Goal: Task Accomplishment & Management: Manage account settings

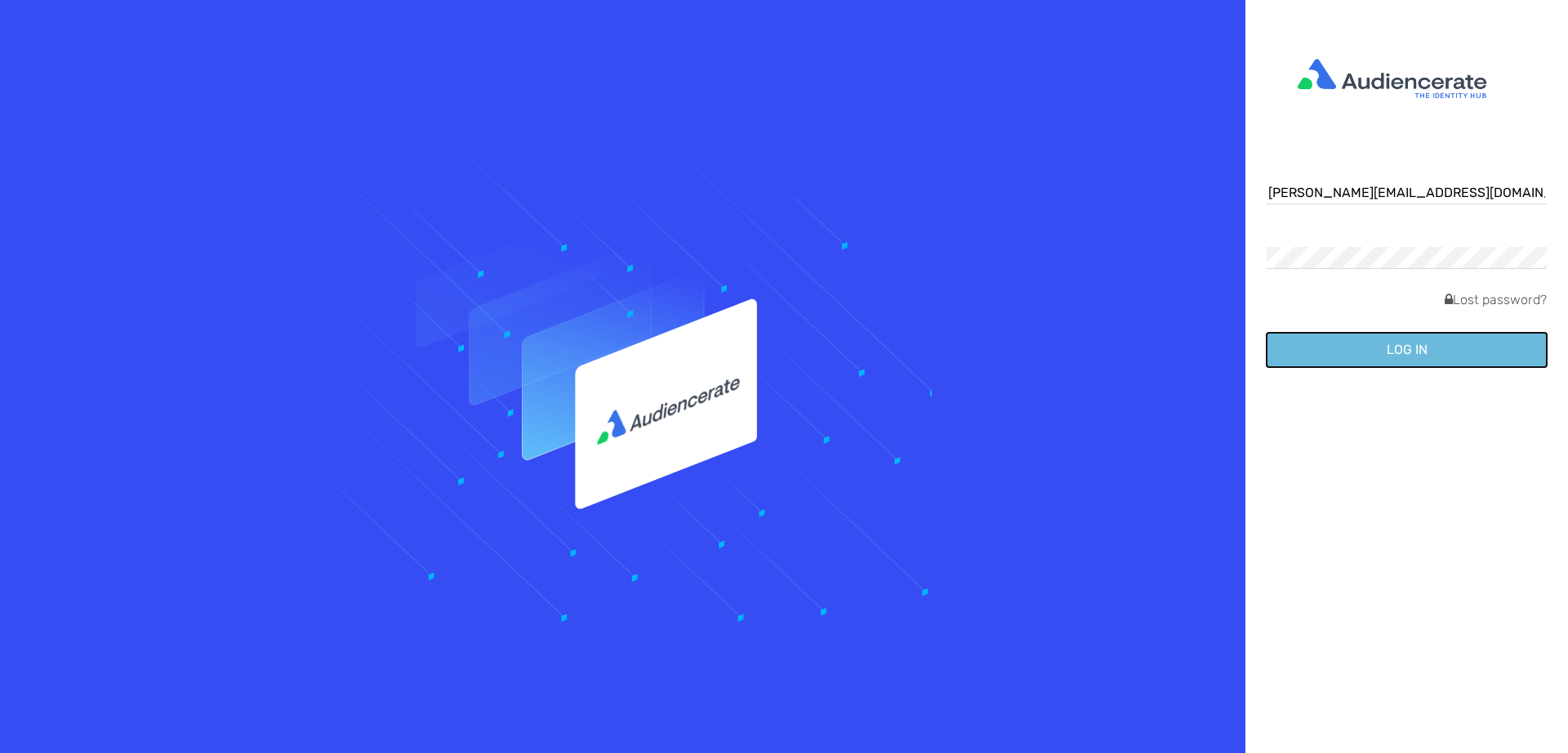
click at [1427, 361] on button "Log in" at bounding box center [1407, 350] width 280 height 34
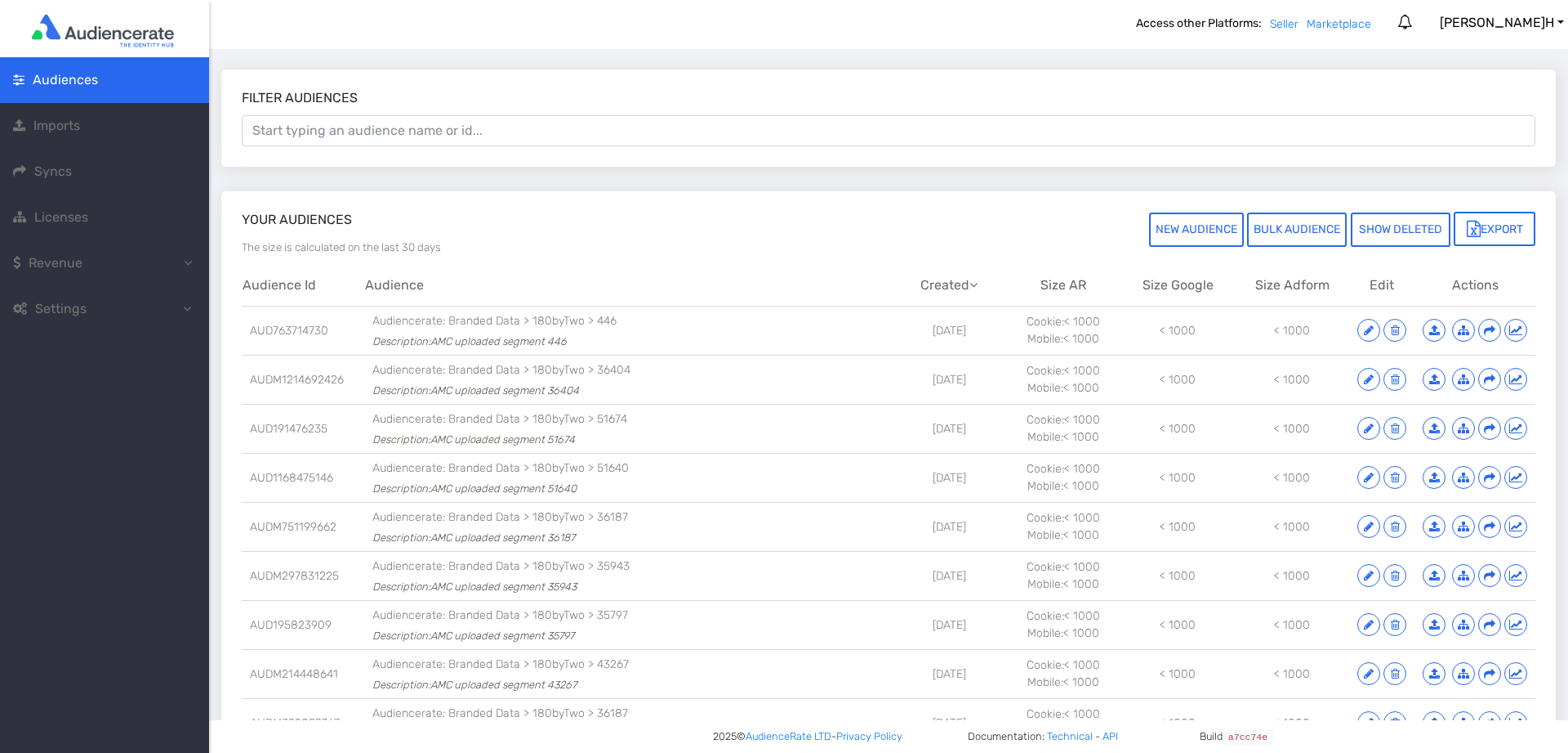
click at [89, 264] on span "Revenue" at bounding box center [55, 262] width 84 height 20
click at [127, 307] on span "Revenue Report" at bounding box center [101, 308] width 98 height 15
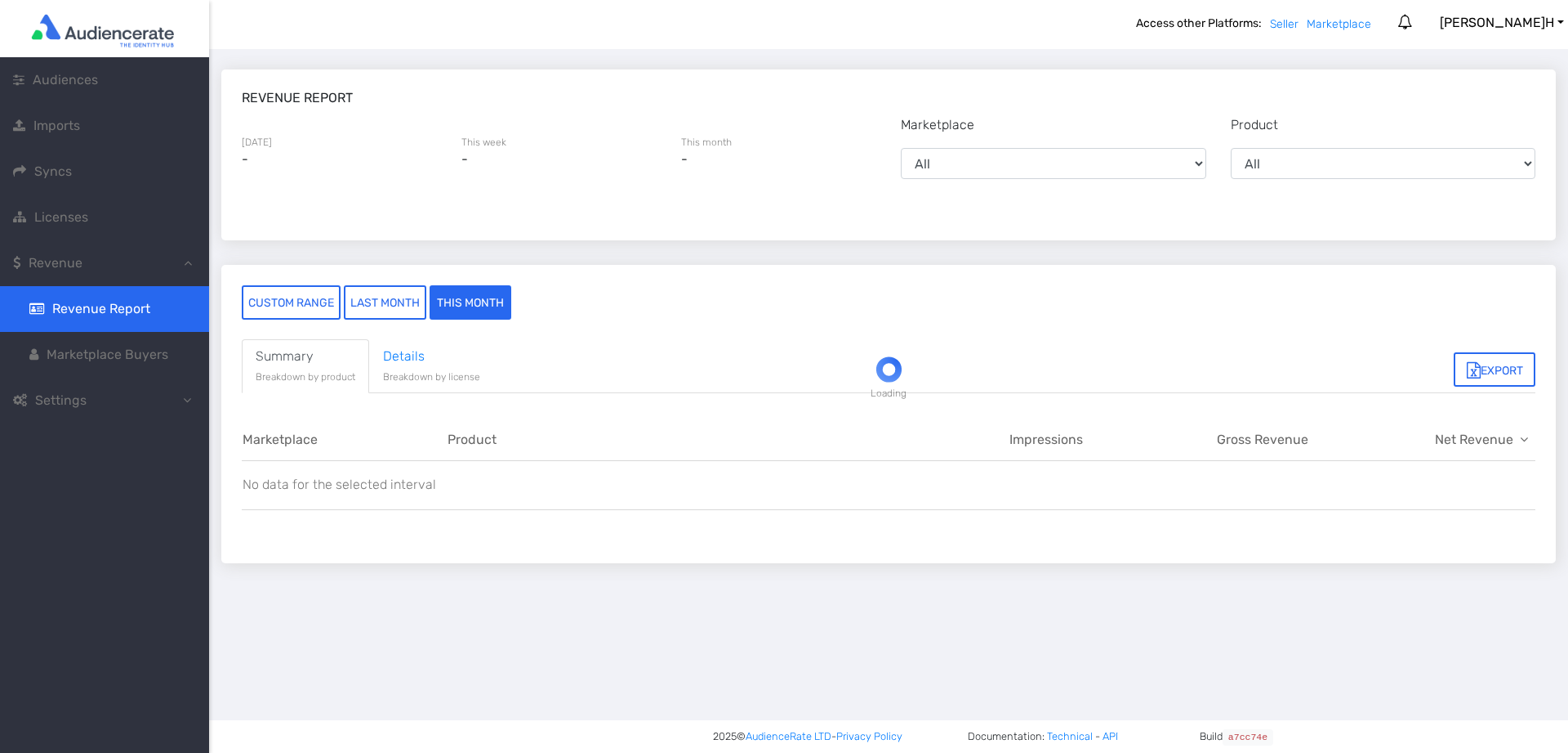
click at [381, 304] on div at bounding box center [888, 376] width 1359 height 753
click at [349, 296] on button "last month" at bounding box center [385, 303] width 82 height 34
click at [74, 84] on span "Audiences" at bounding box center [65, 79] width 66 height 15
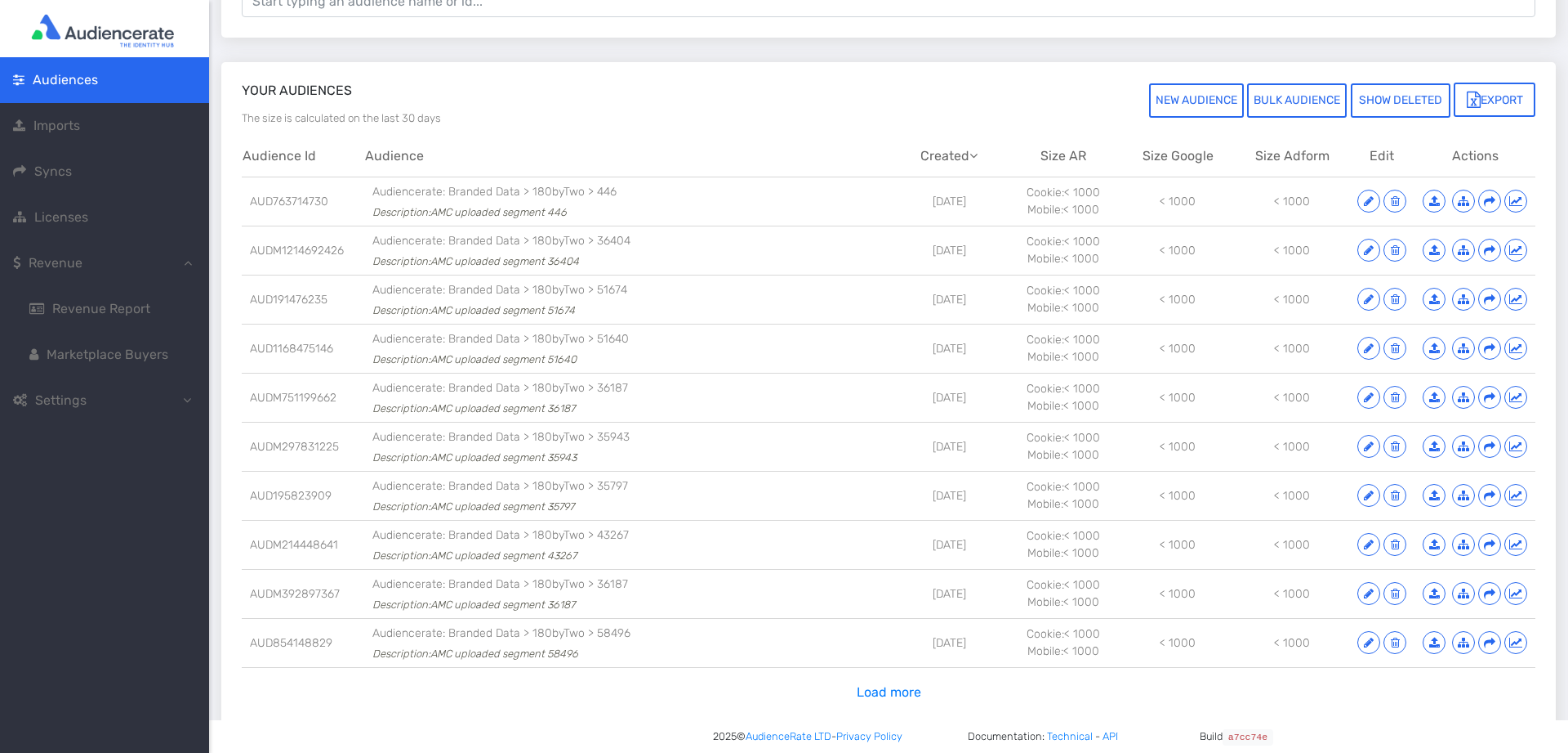
scroll to position [186, 0]
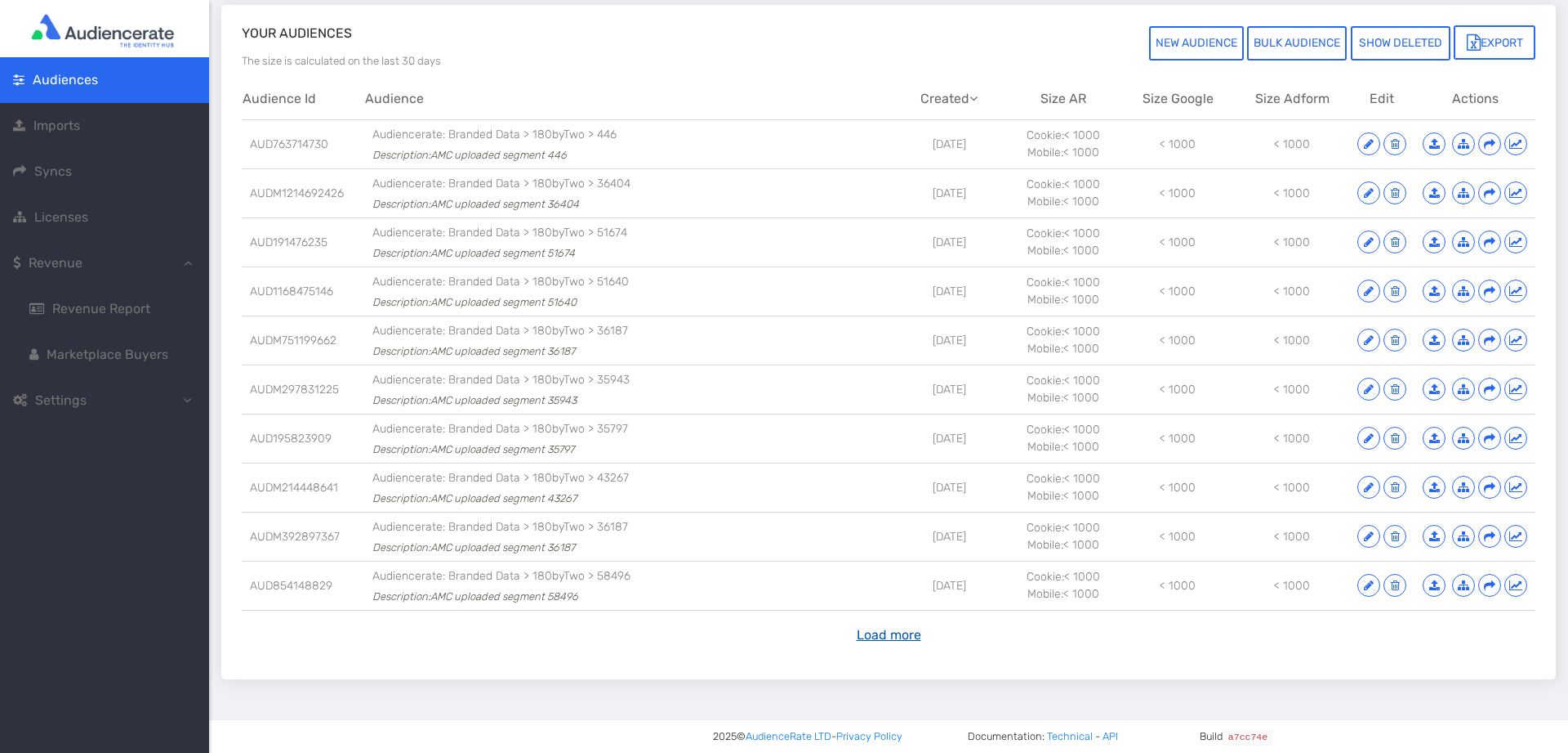
click at [901, 641] on button "Load more" at bounding box center [889, 635] width 86 height 31
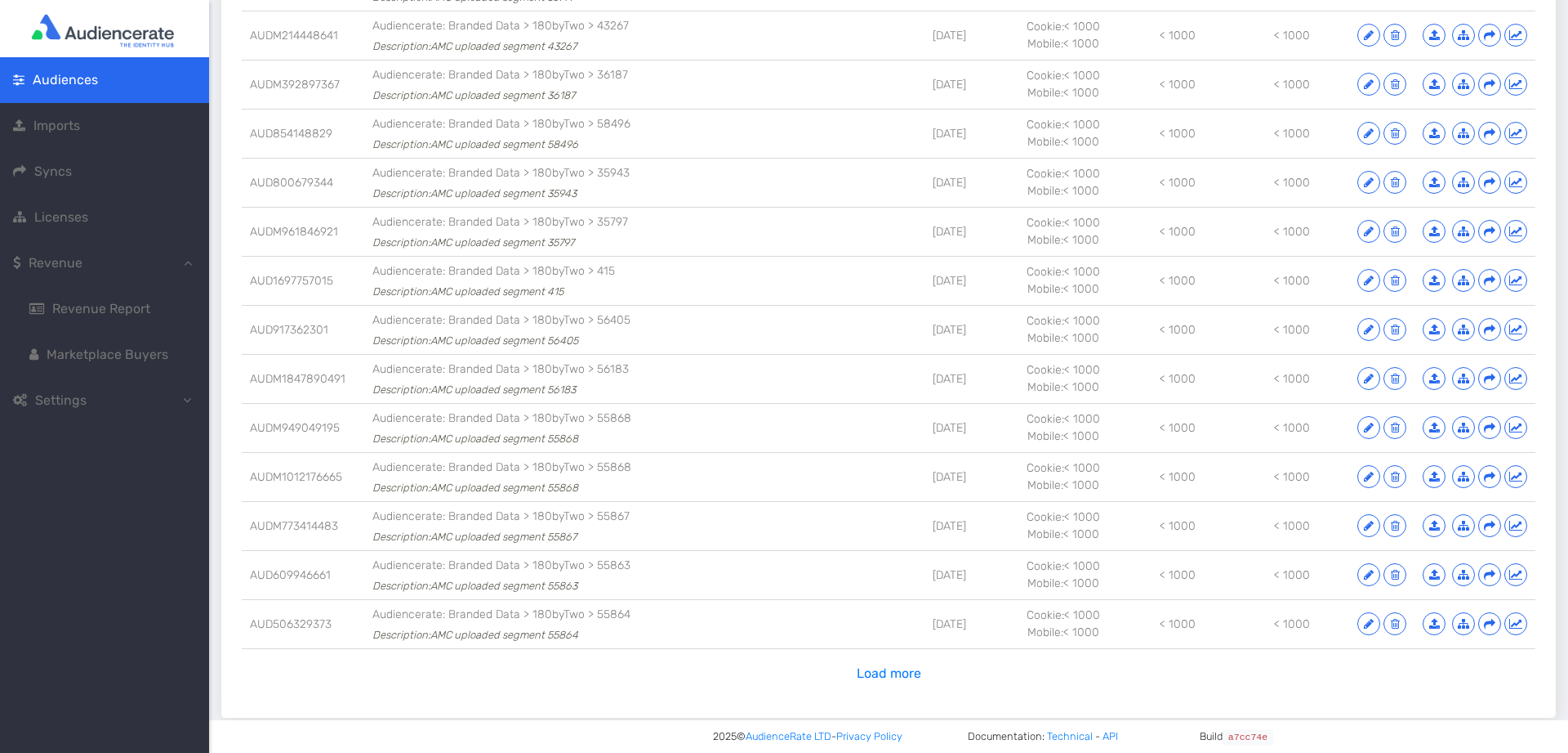
scroll to position [677, 0]
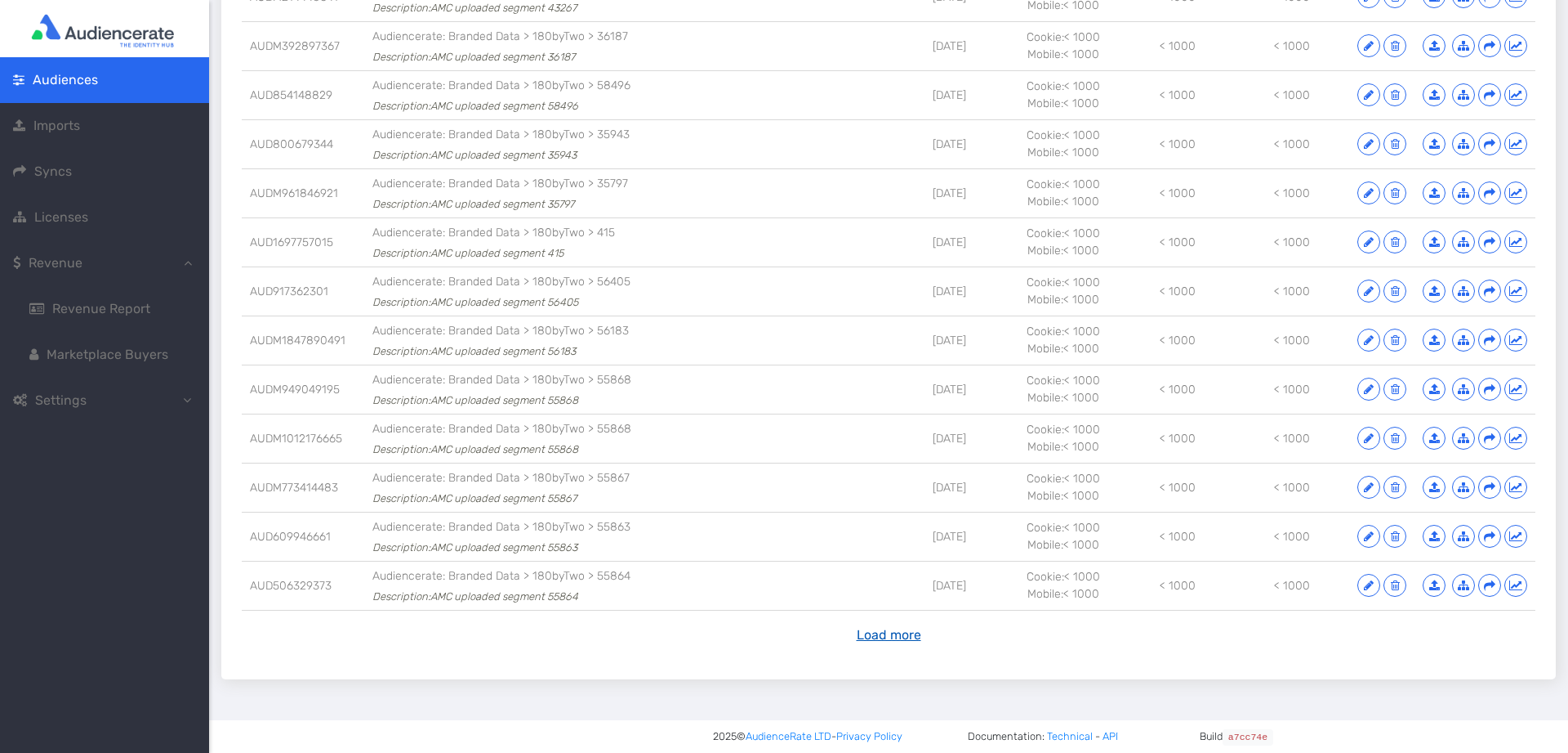
click at [891, 638] on button "Load more" at bounding box center [889, 635] width 86 height 31
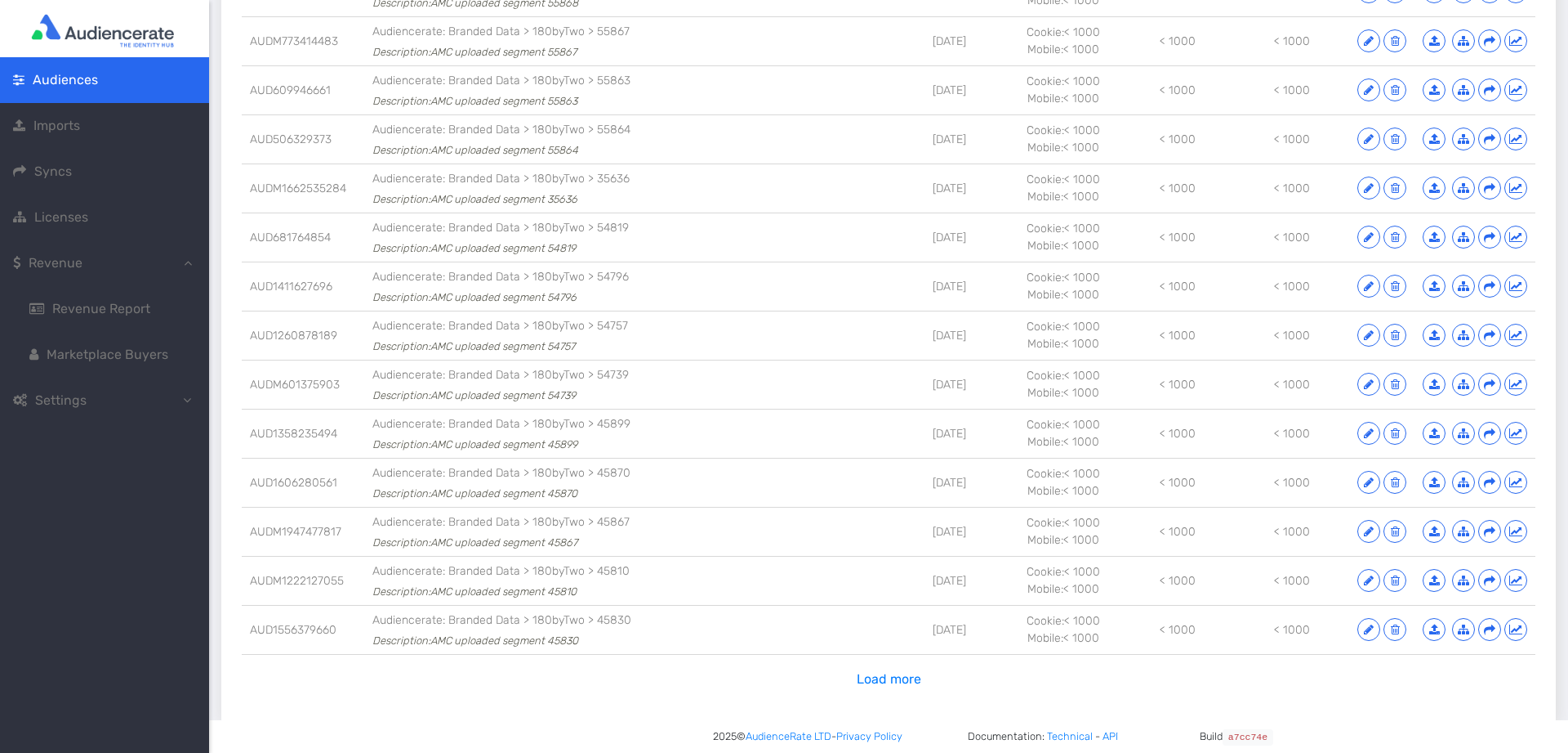
scroll to position [1129, 0]
click at [900, 680] on button "Load more" at bounding box center [889, 673] width 86 height 31
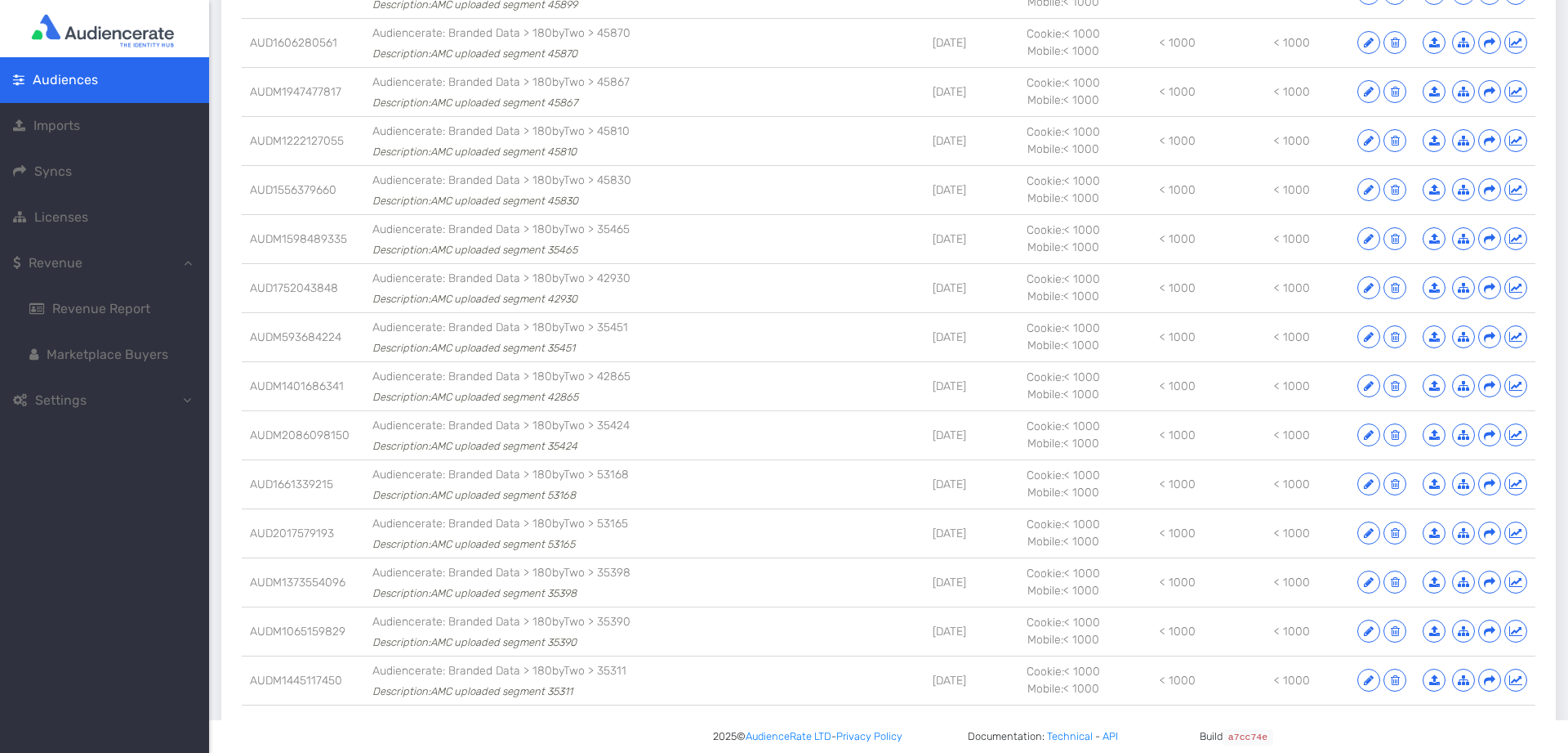
scroll to position [1620, 0]
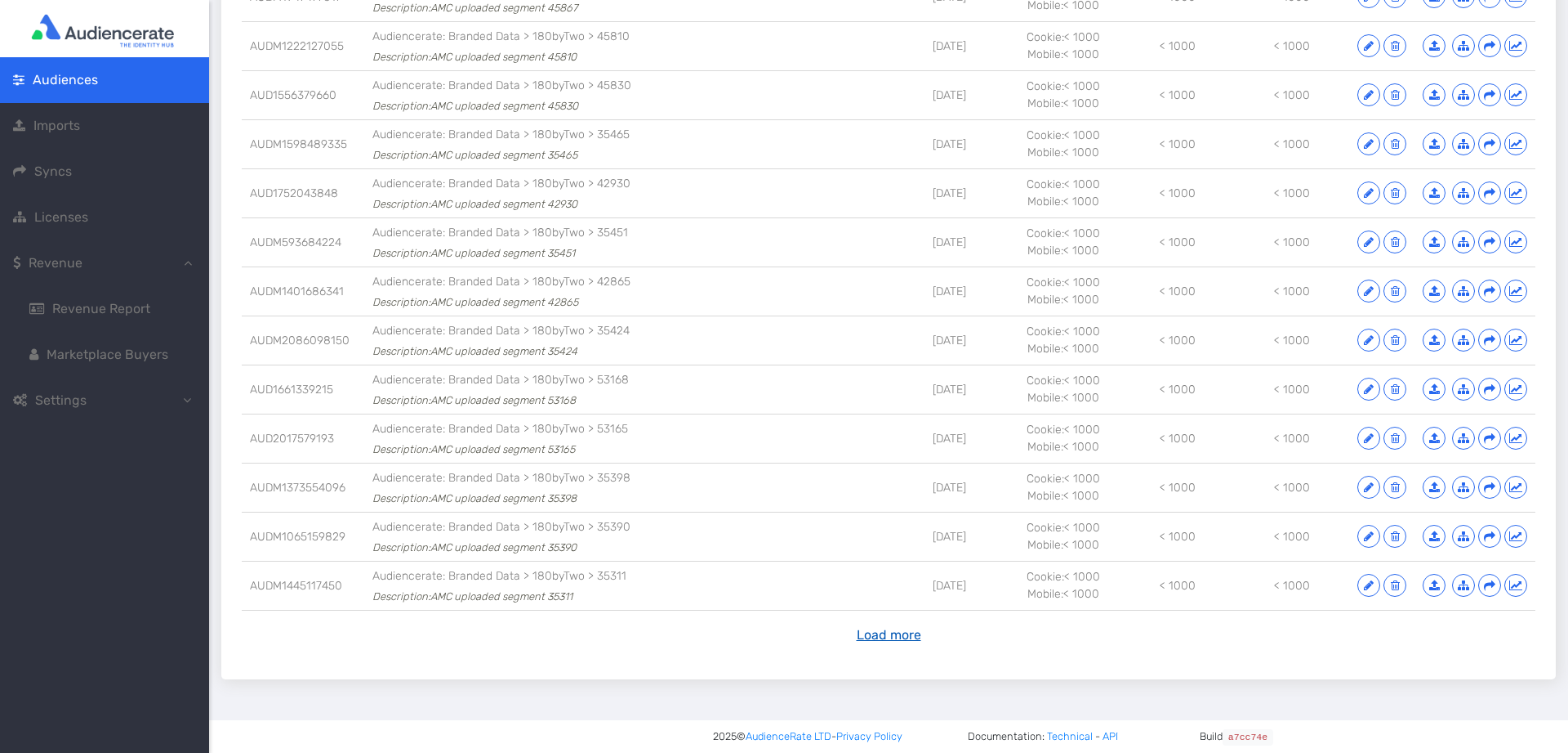
click at [910, 632] on button "Load more" at bounding box center [889, 635] width 86 height 31
click at [924, 635] on button "Load more" at bounding box center [889, 635] width 86 height 31
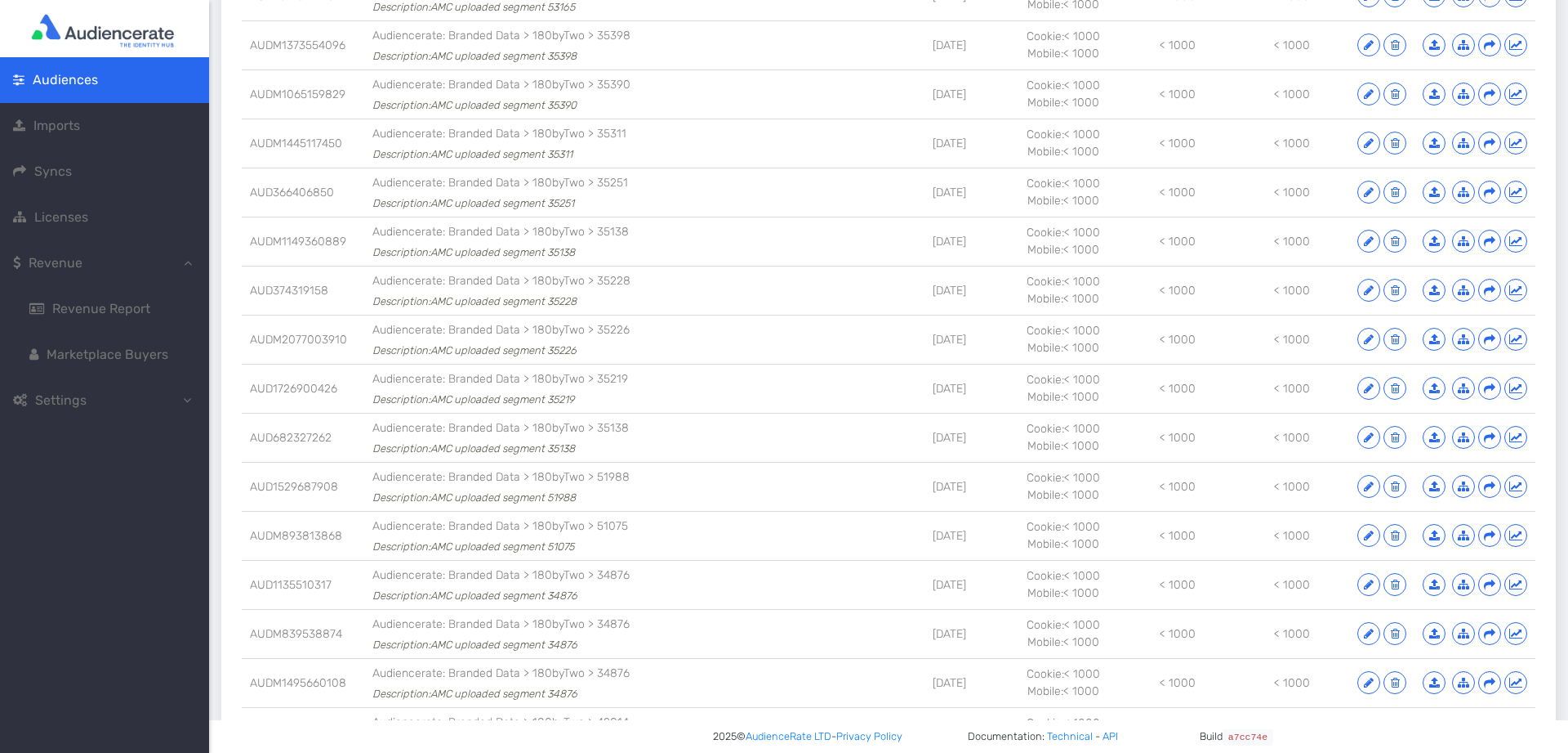
scroll to position [2639, 0]
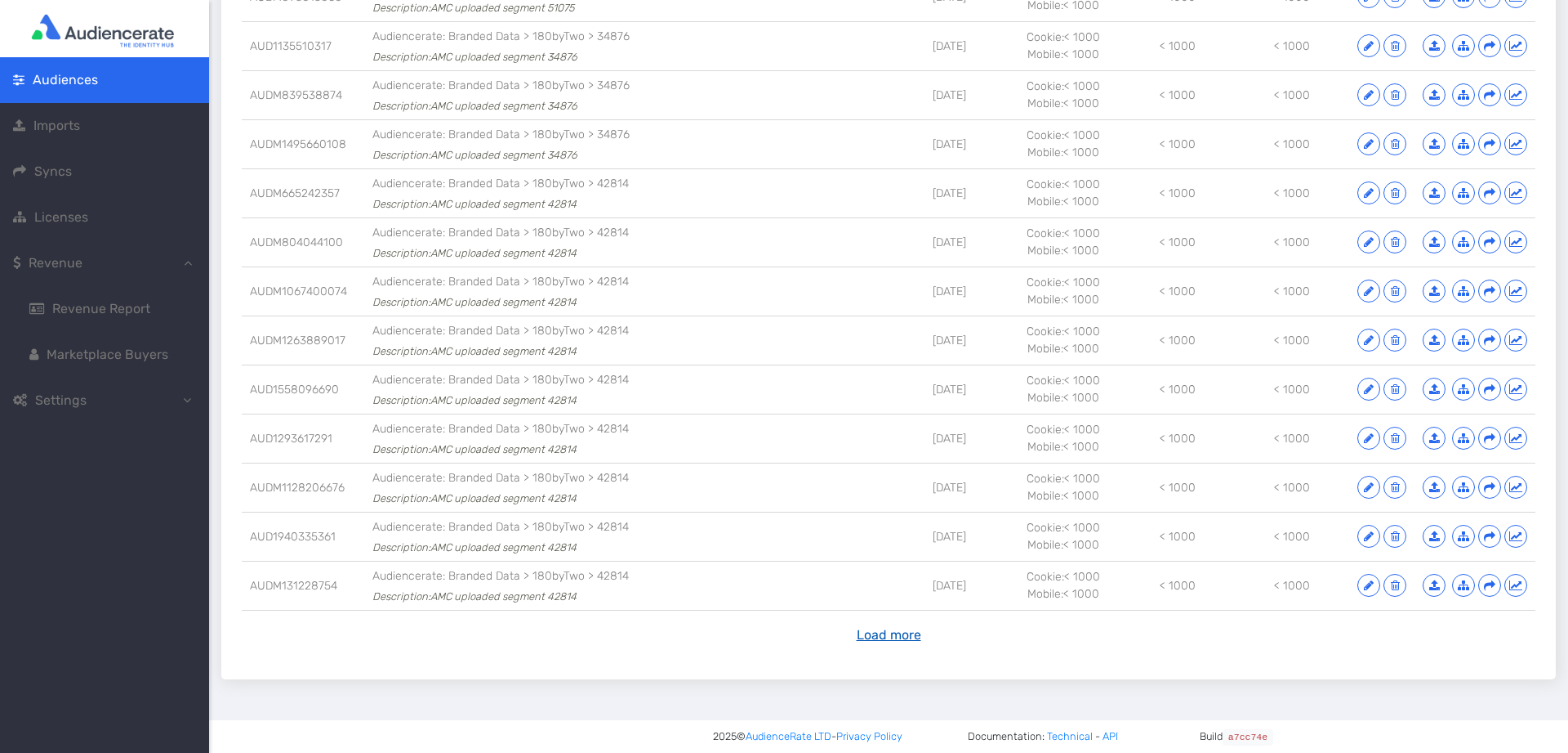
click at [897, 648] on button "Load more" at bounding box center [889, 635] width 86 height 31
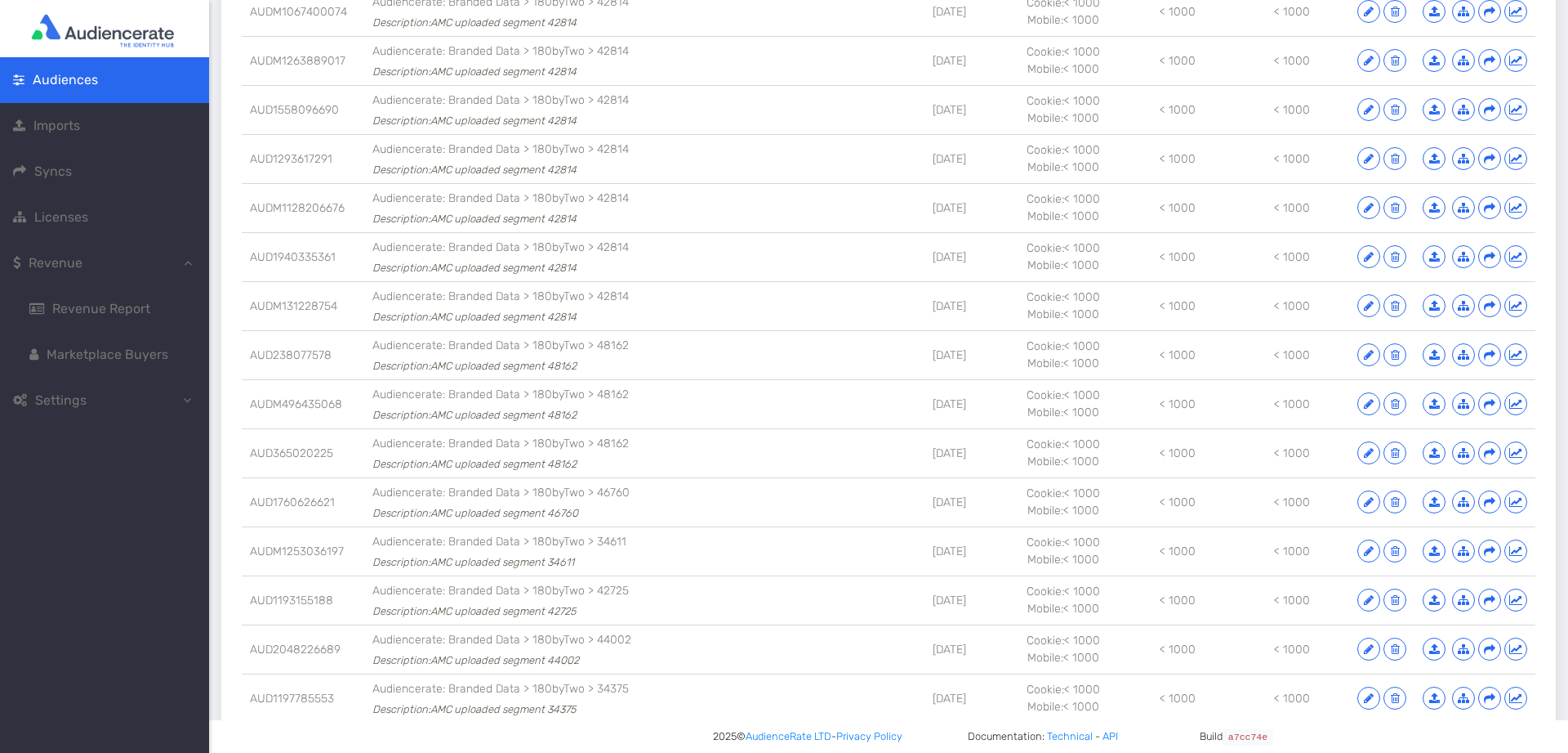
scroll to position [3128, 0]
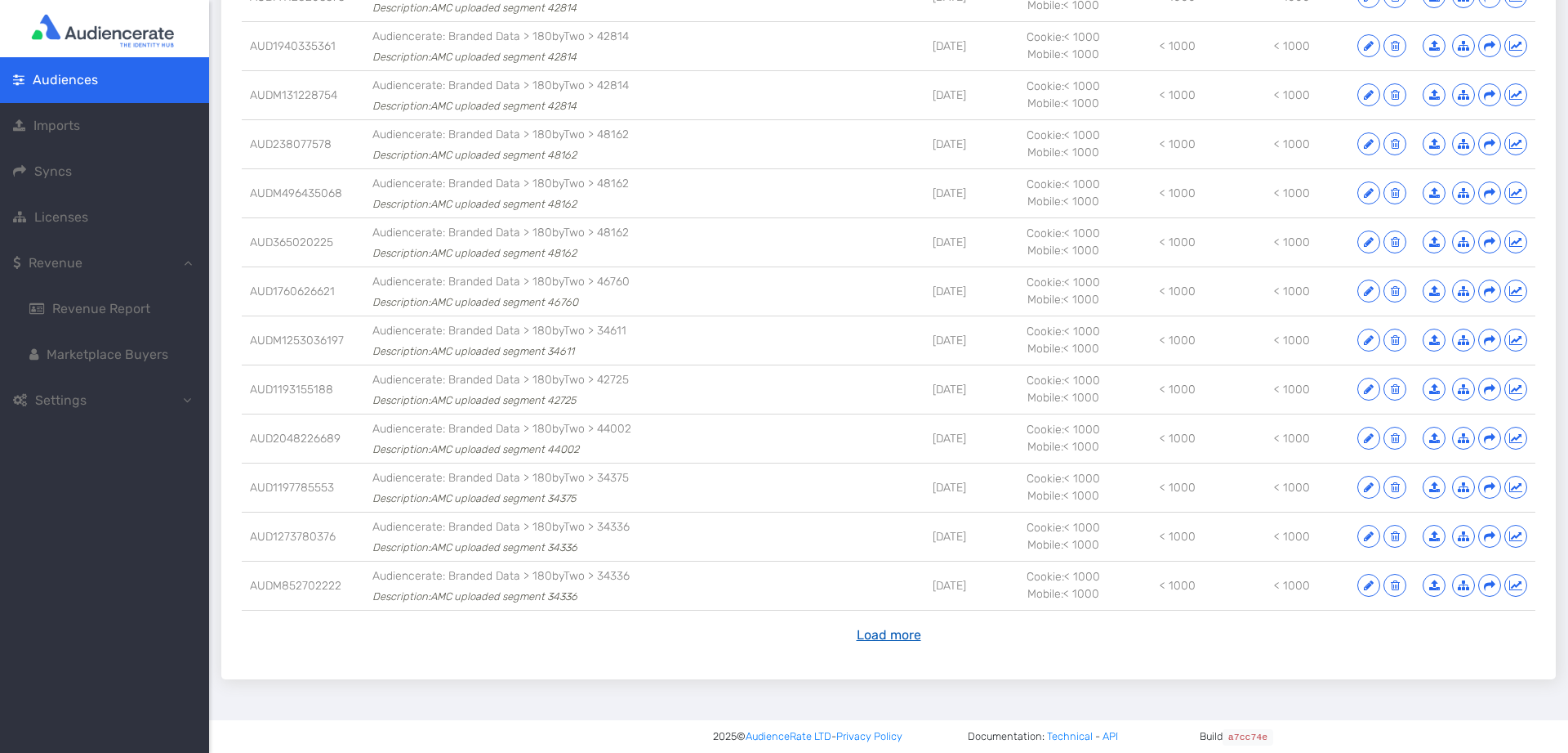
click at [897, 644] on button "Load more" at bounding box center [889, 635] width 86 height 31
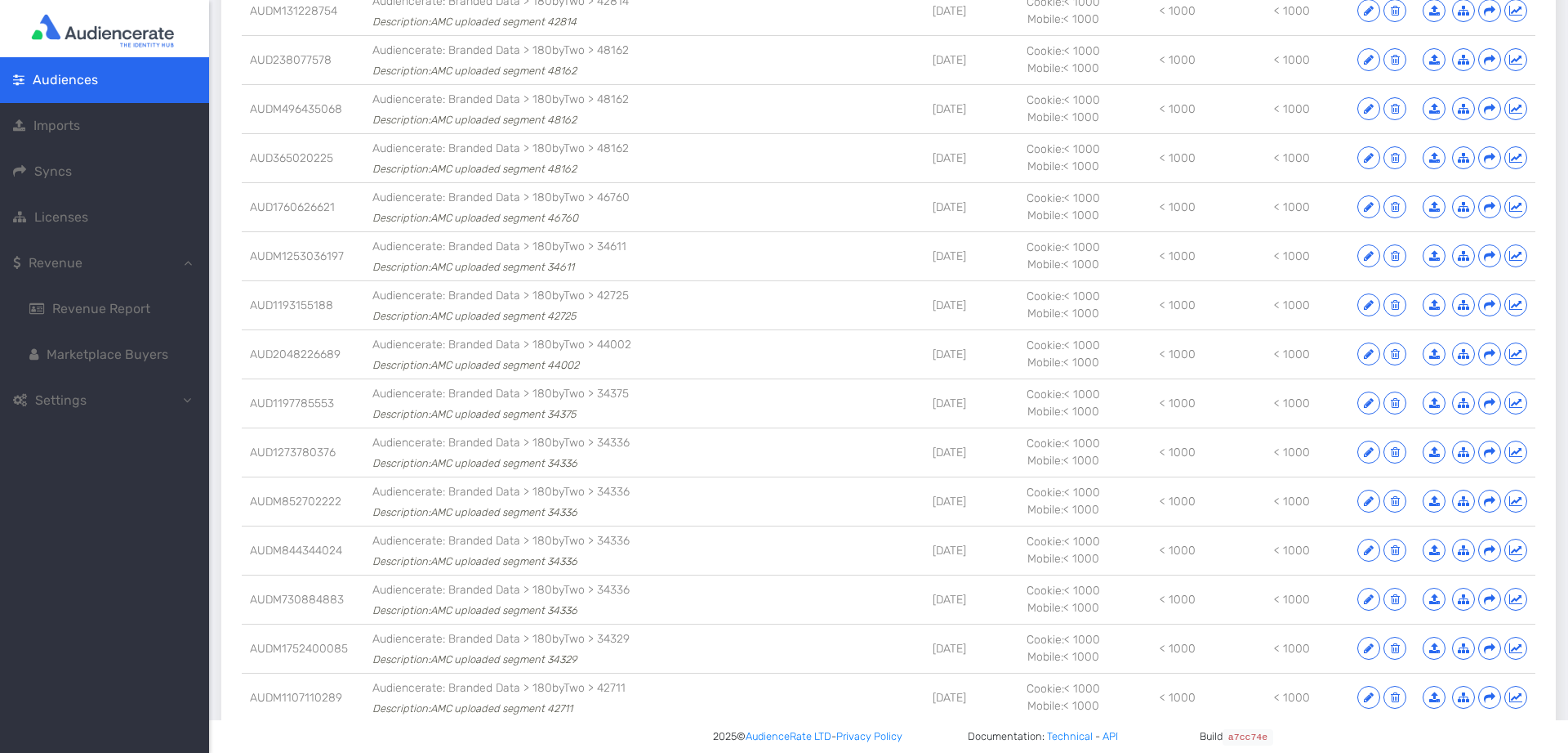
scroll to position [3619, 0]
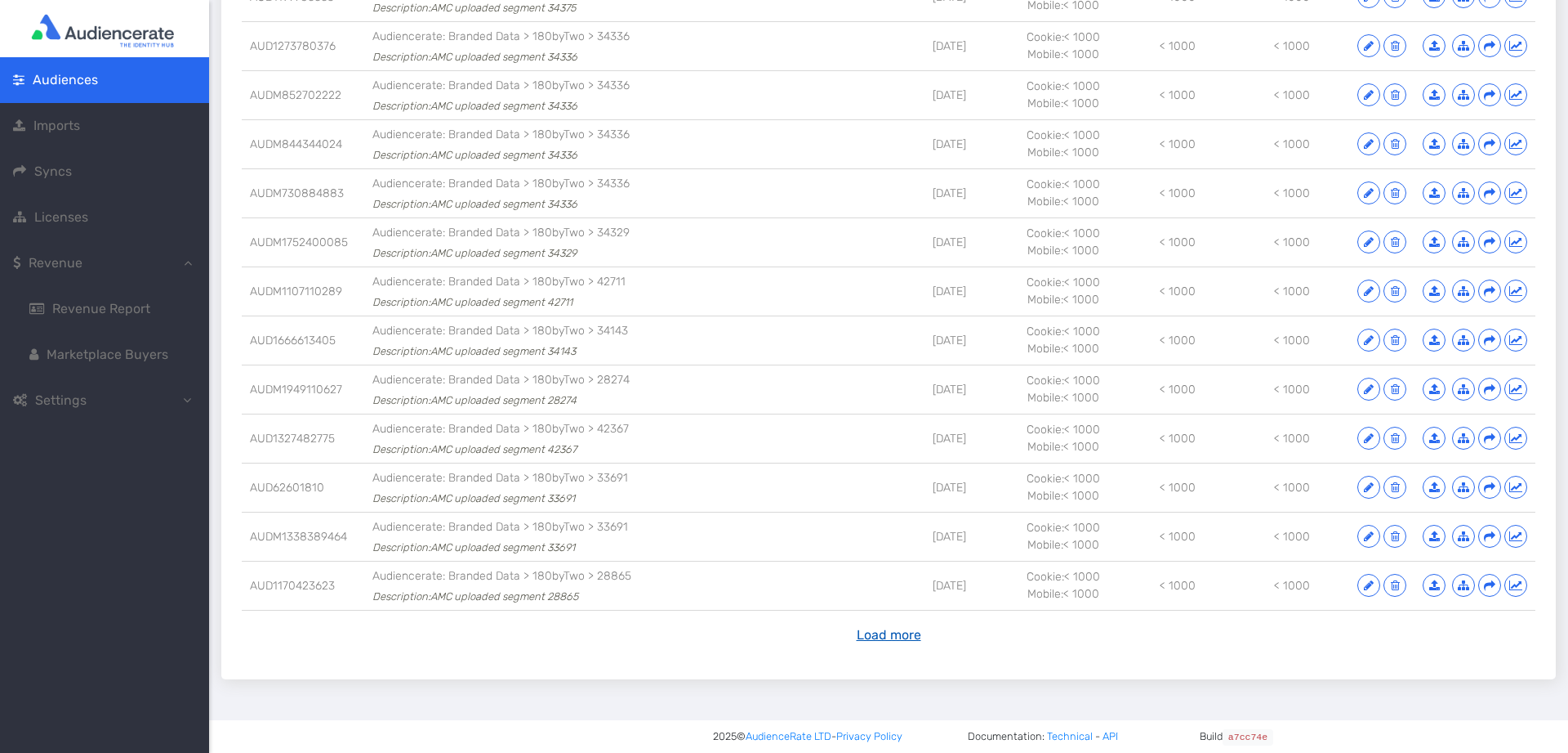
click at [898, 634] on button "Load more" at bounding box center [889, 635] width 86 height 31
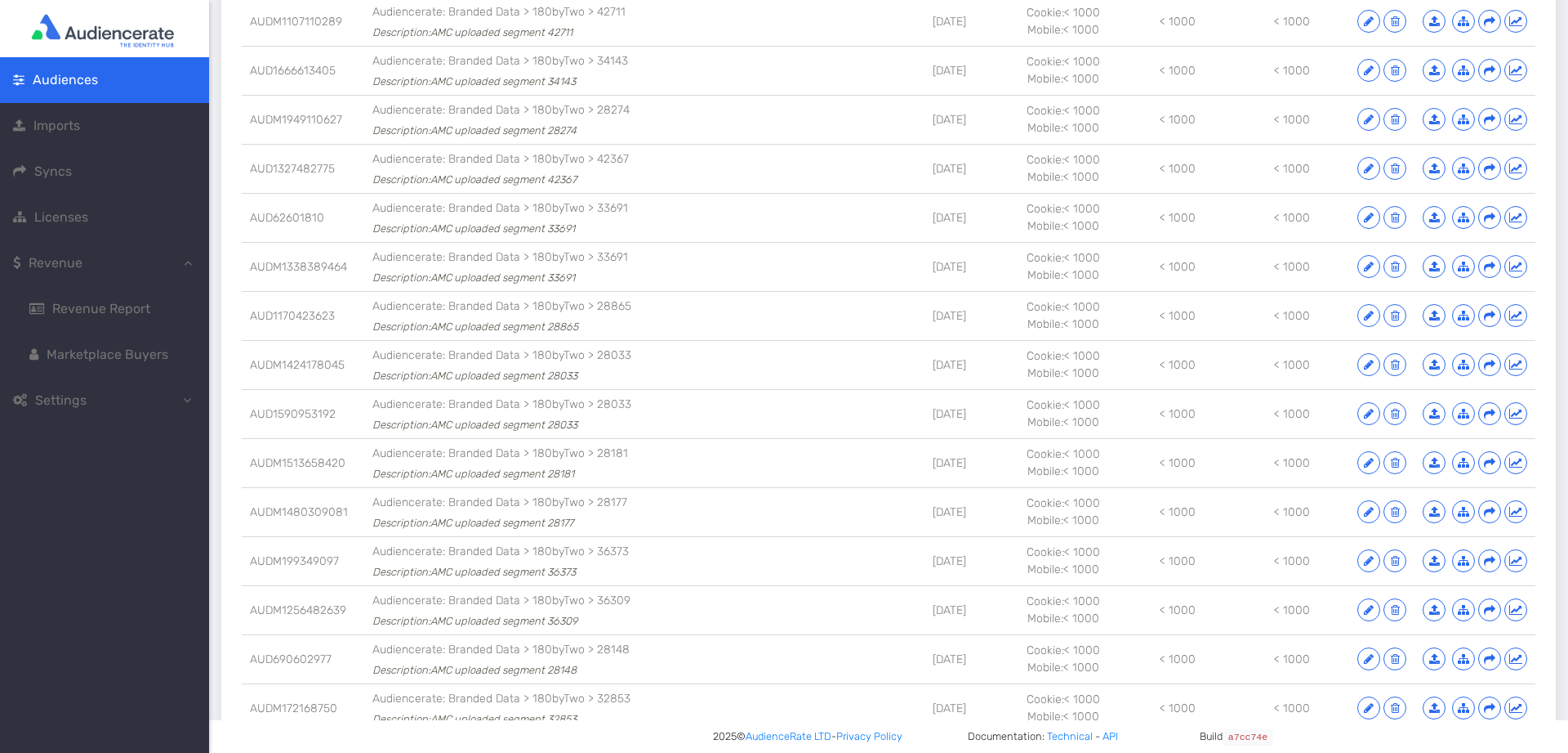
scroll to position [4110, 0]
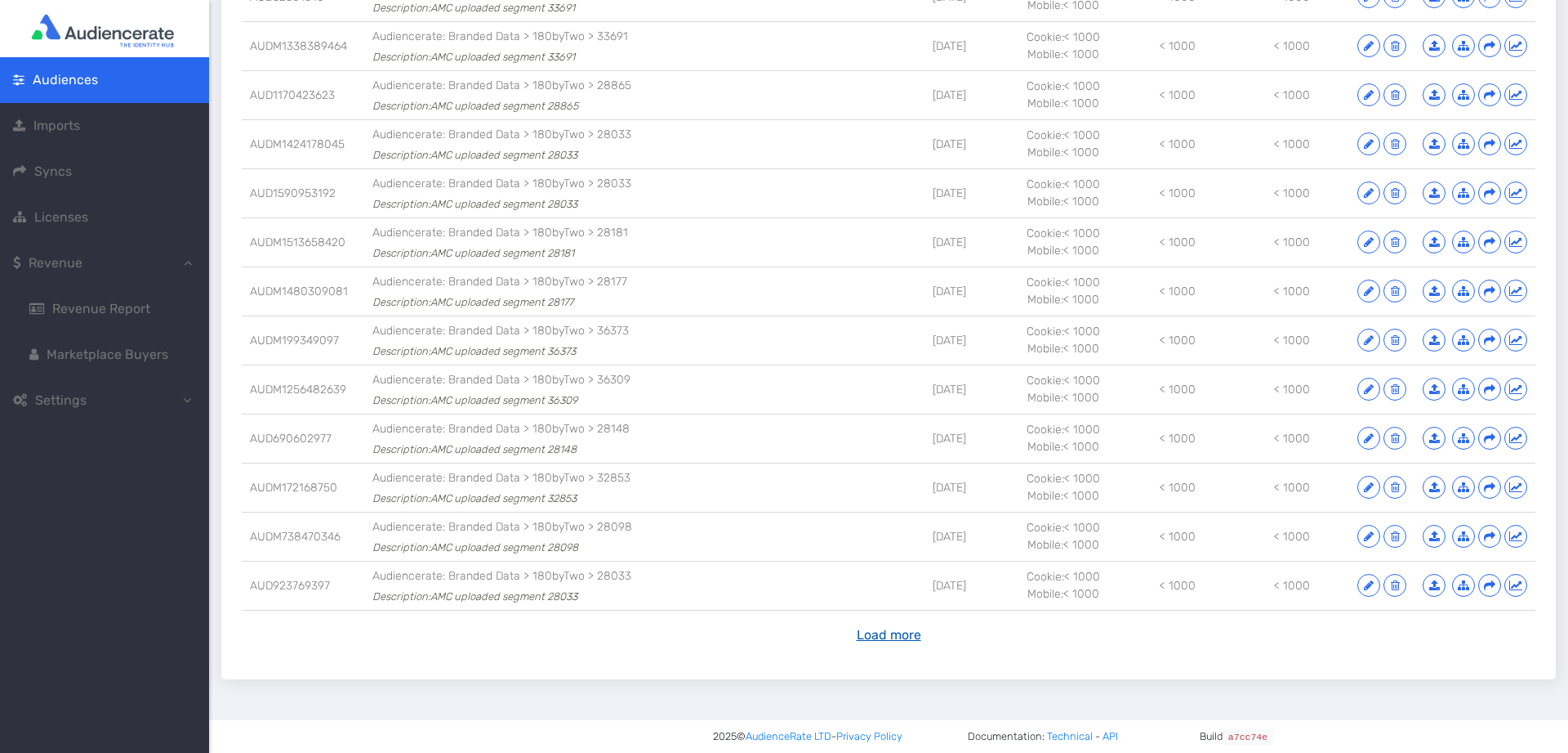
click at [874, 637] on button "Load more" at bounding box center [889, 635] width 86 height 31
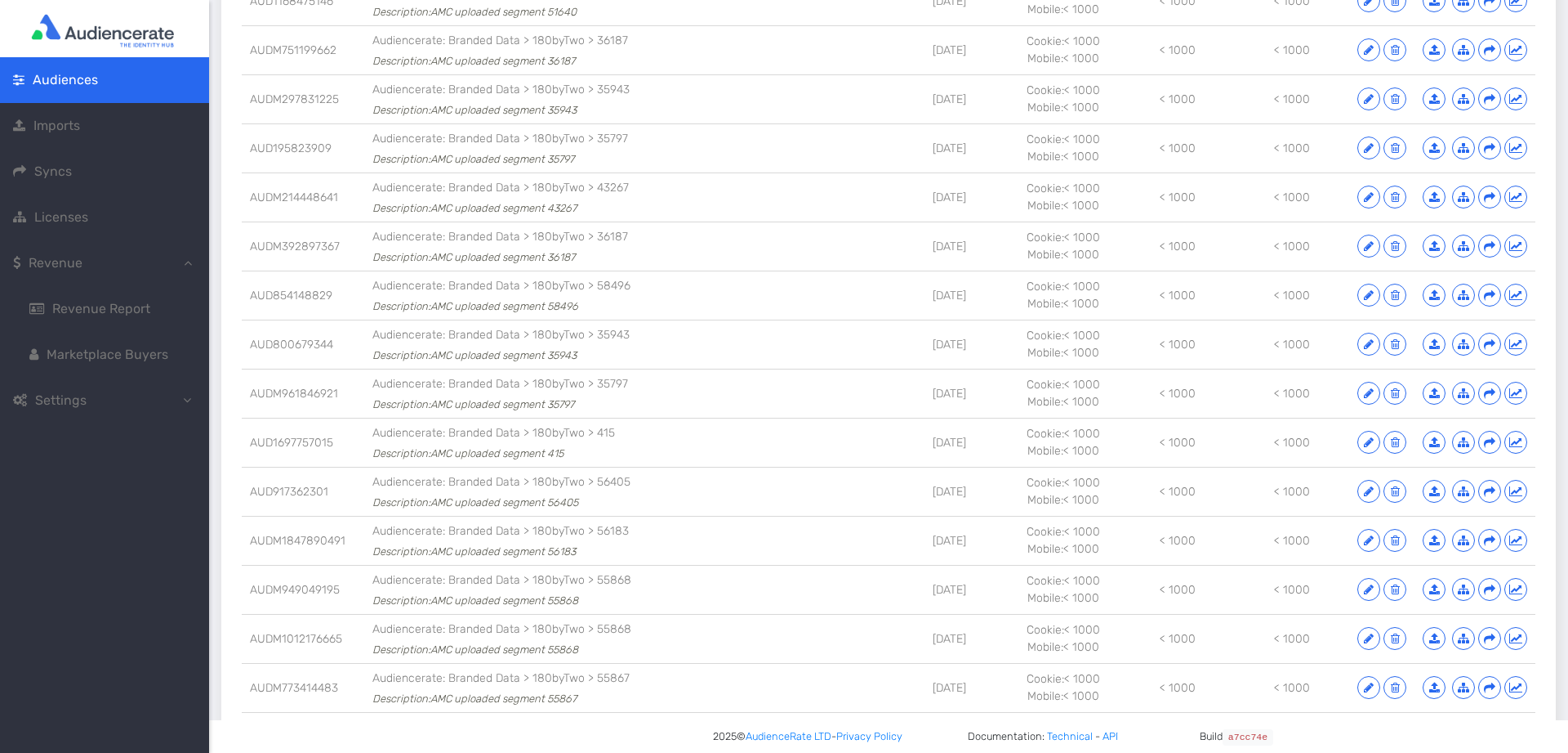
scroll to position [0, 0]
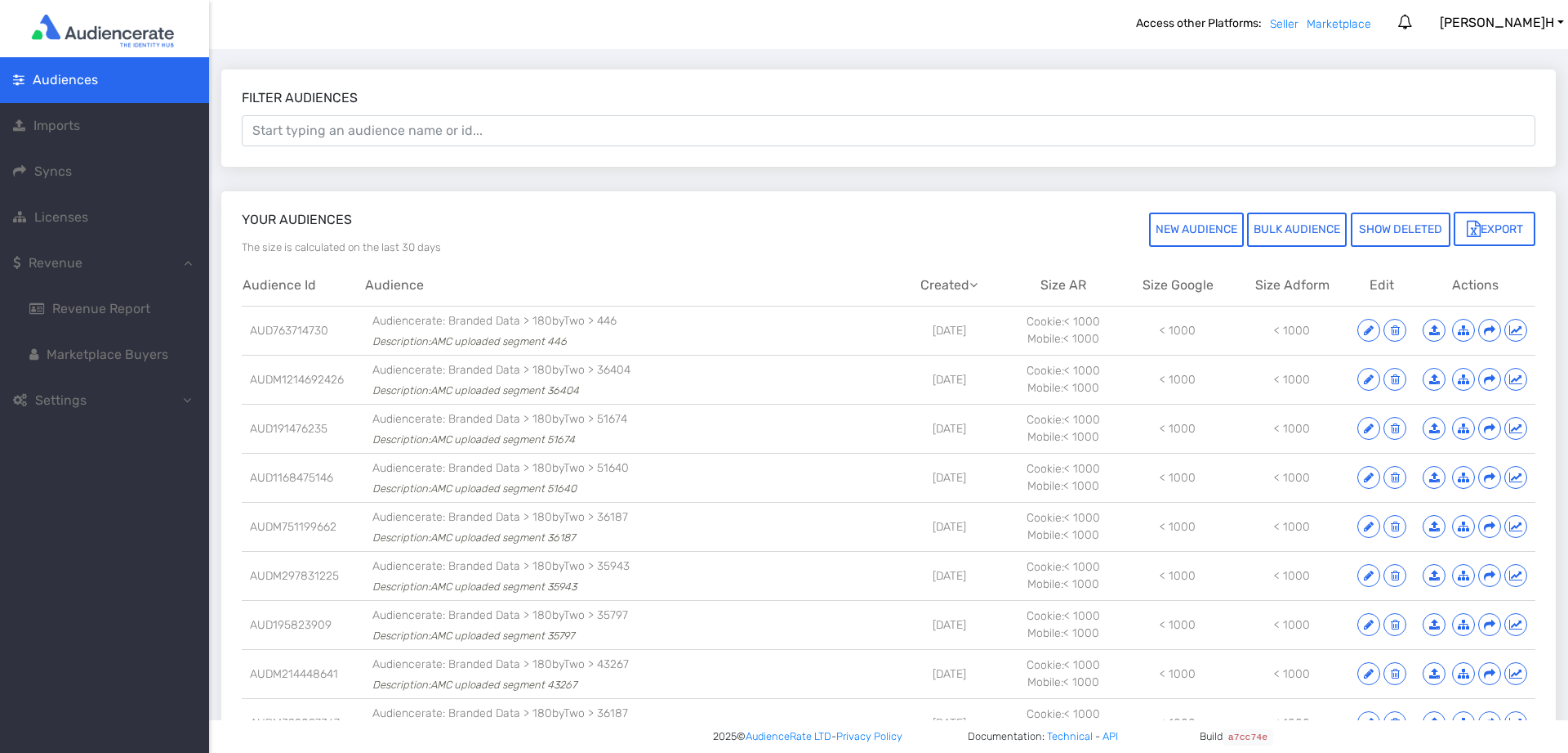
click at [57, 228] on link "Licenses" at bounding box center [104, 218] width 209 height 46
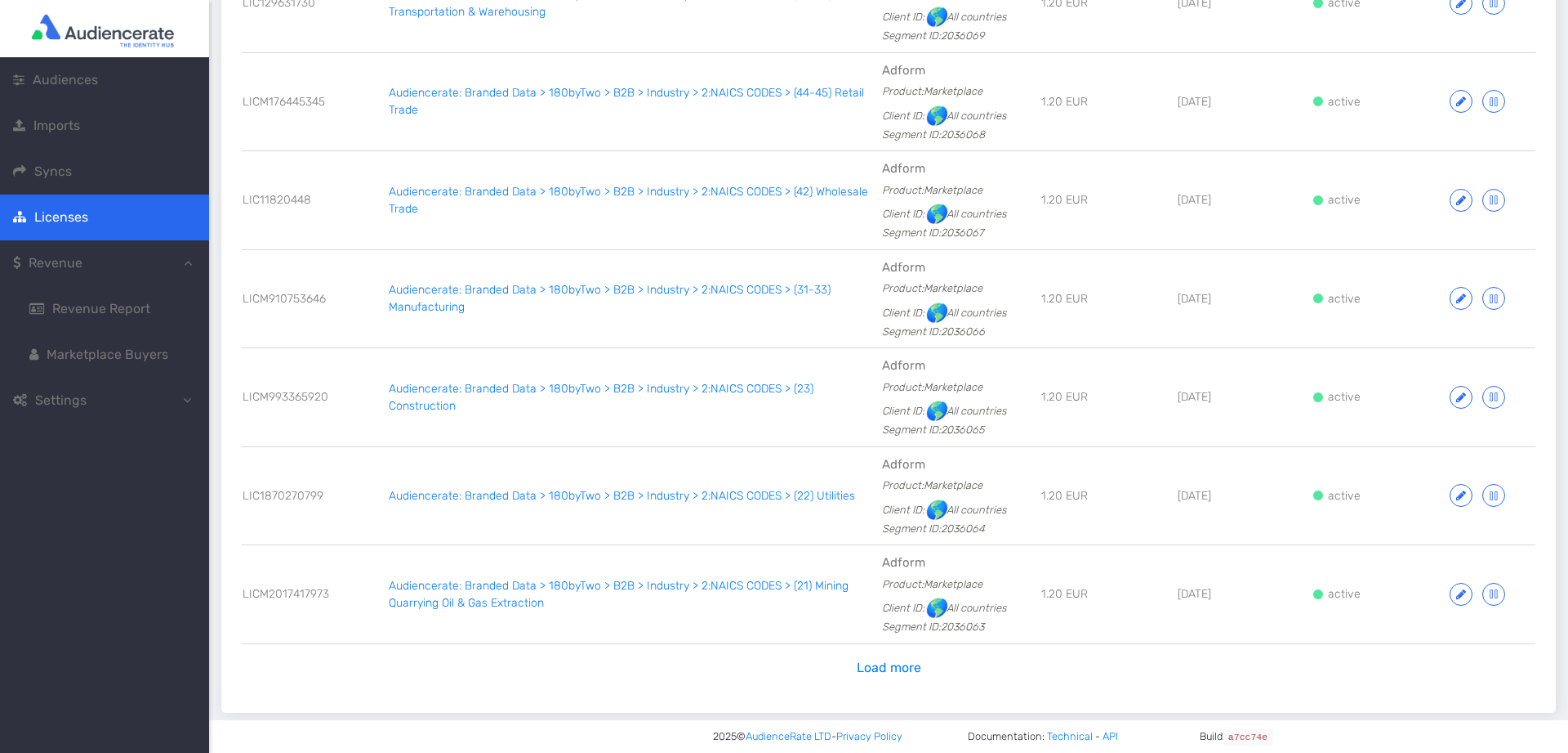
scroll to position [1656, 0]
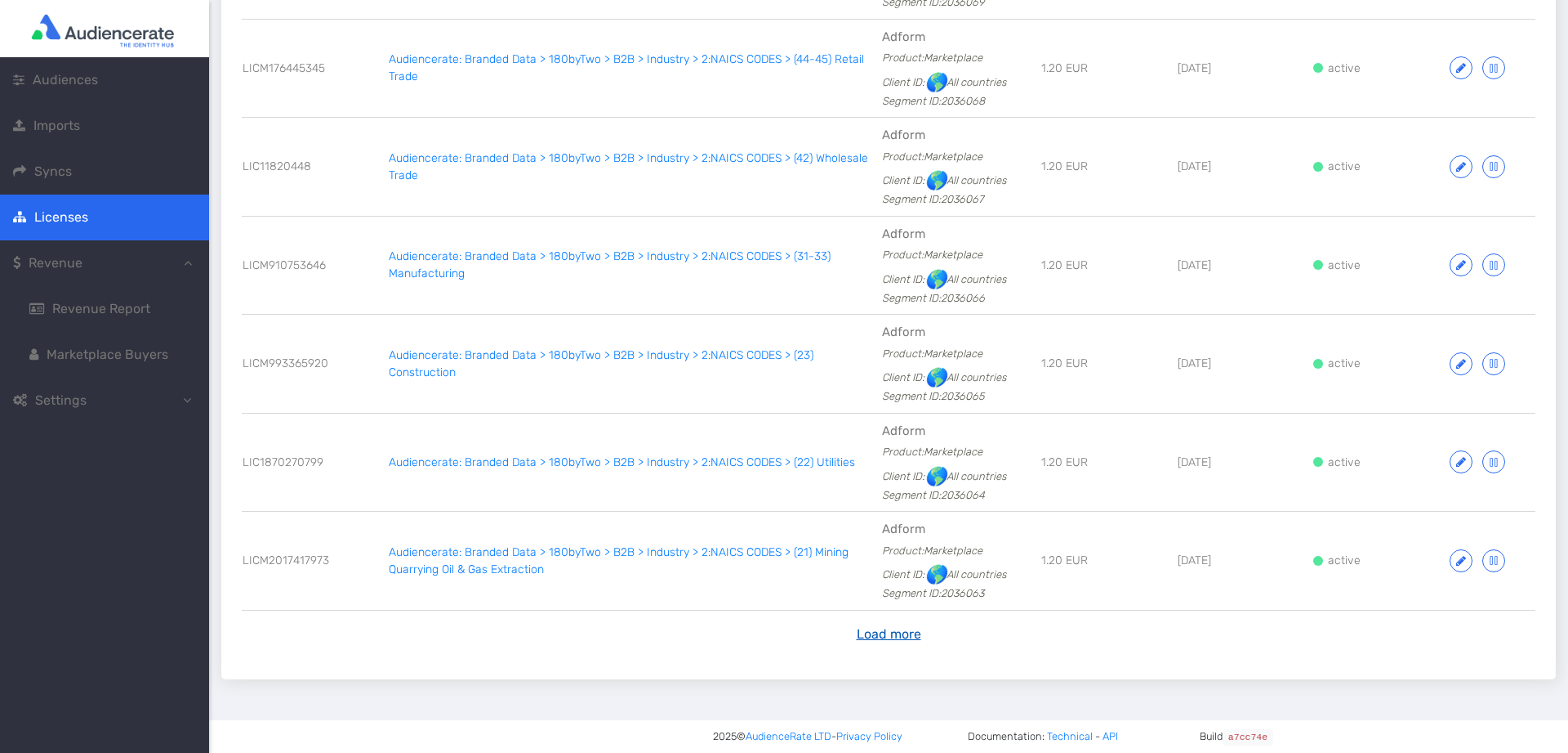
click at [885, 642] on button "Load more" at bounding box center [889, 634] width 86 height 31
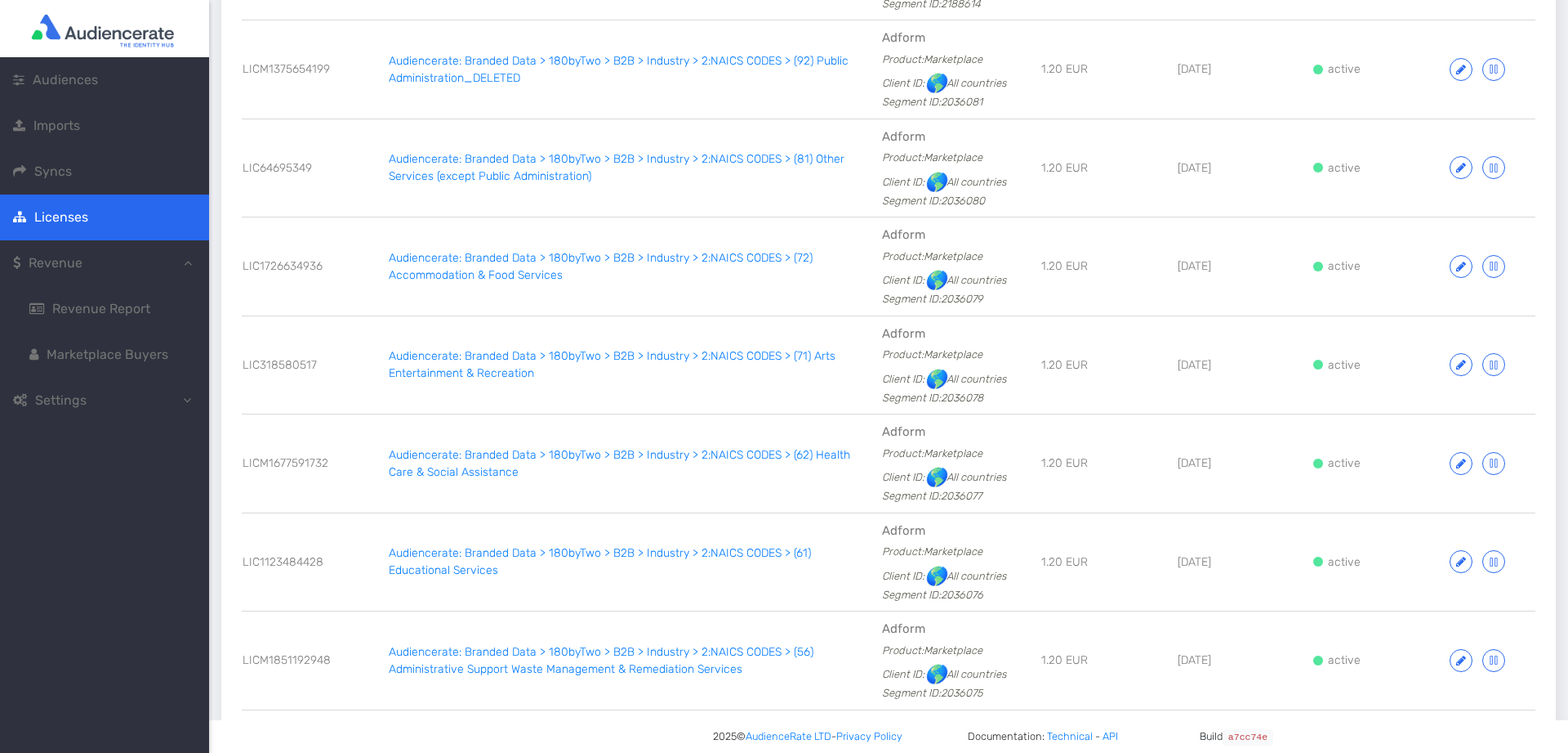
scroll to position [0, 0]
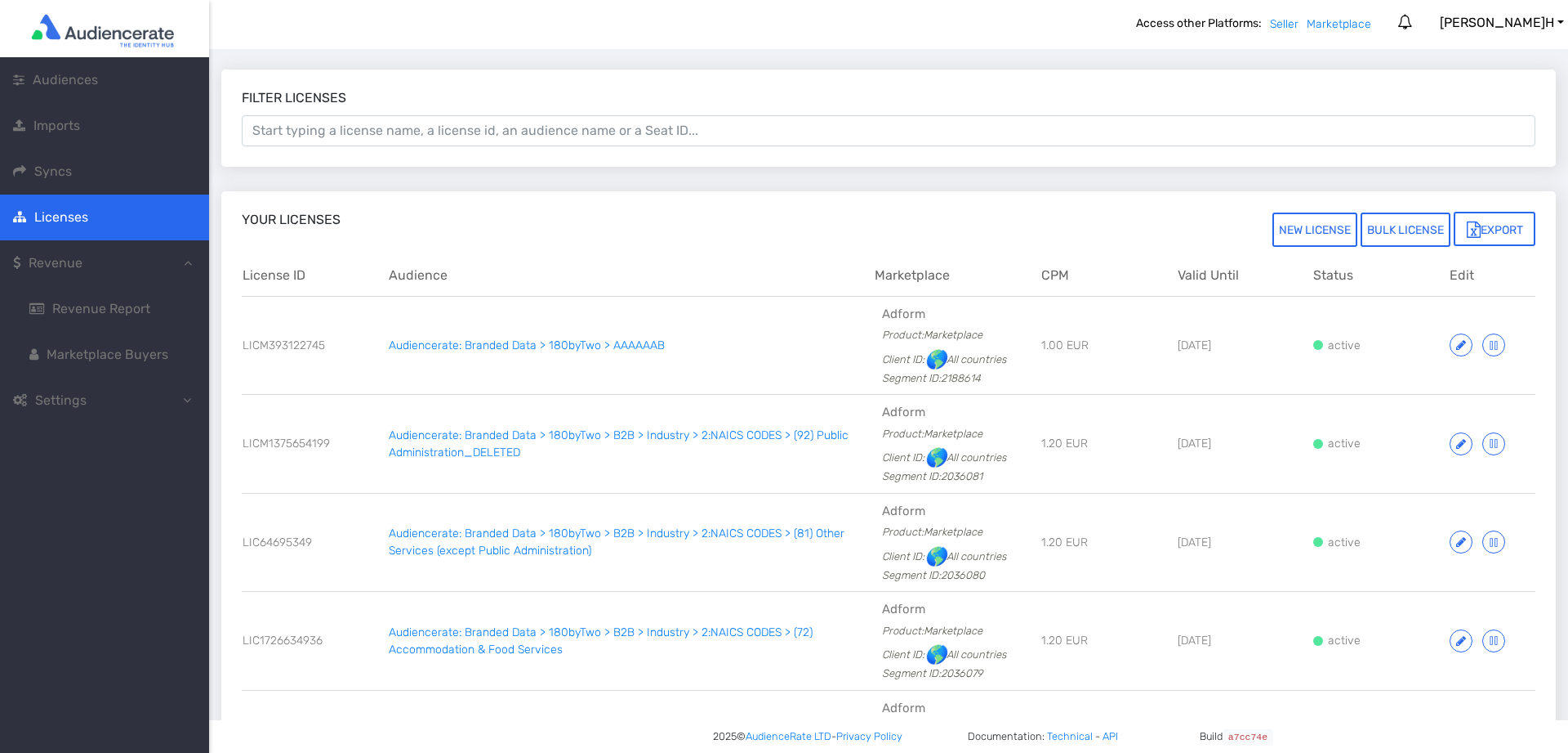
click at [60, 171] on span "Syncs" at bounding box center [52, 171] width 37 height 15
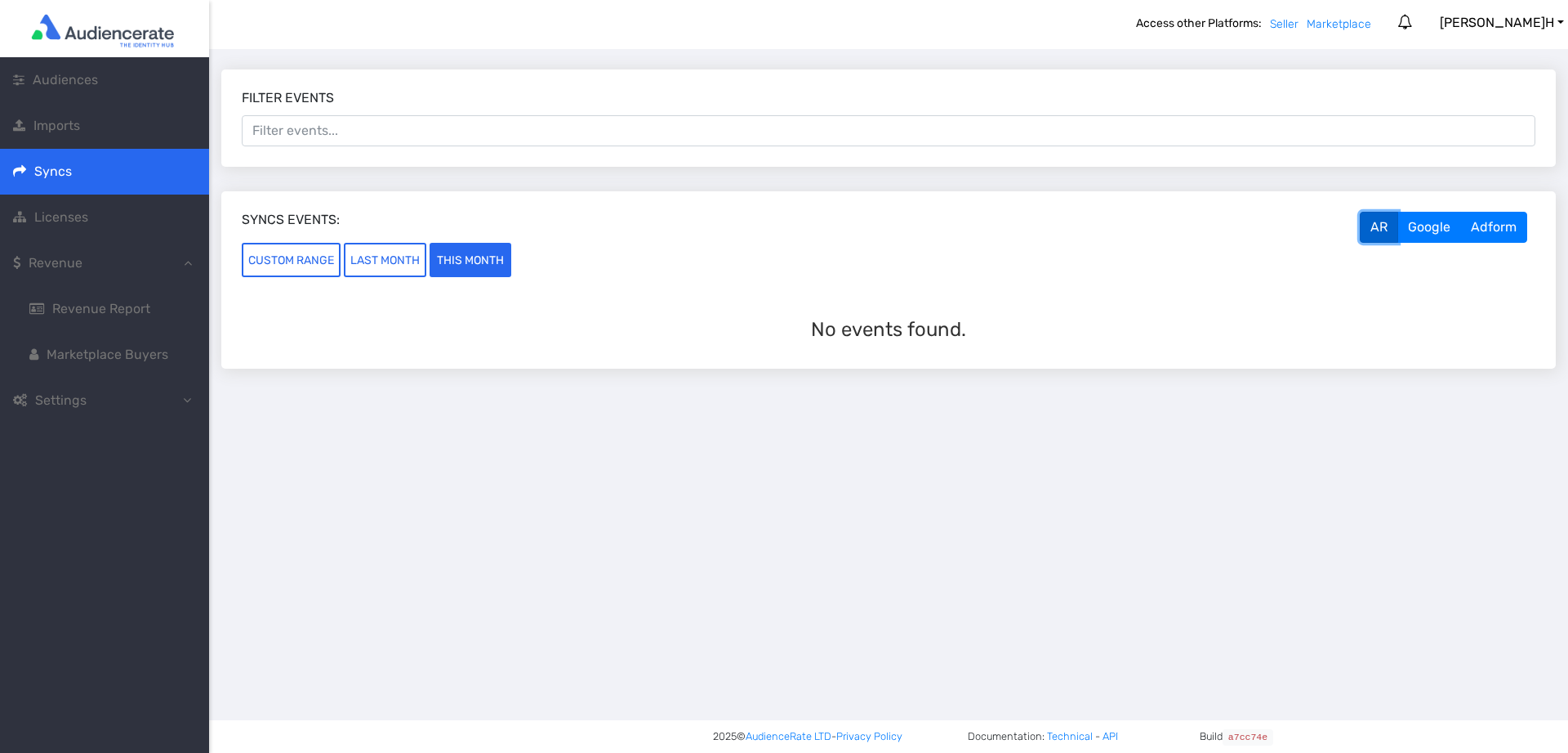
click at [113, 403] on link "Settings" at bounding box center [104, 401] width 209 height 46
click at [97, 457] on link "Account" at bounding box center [104, 447] width 209 height 46
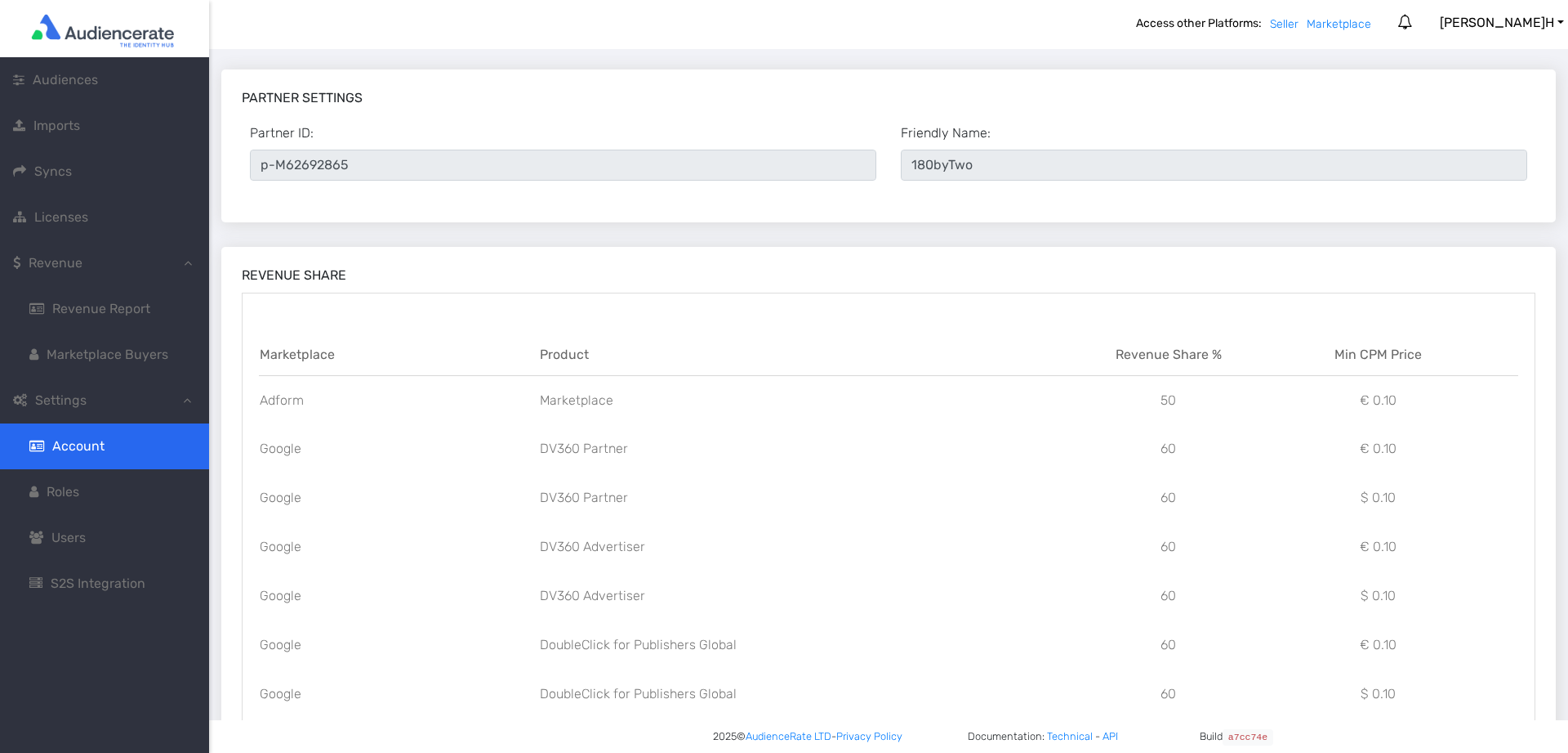
click at [82, 534] on span "Users" at bounding box center [69, 537] width 34 height 15
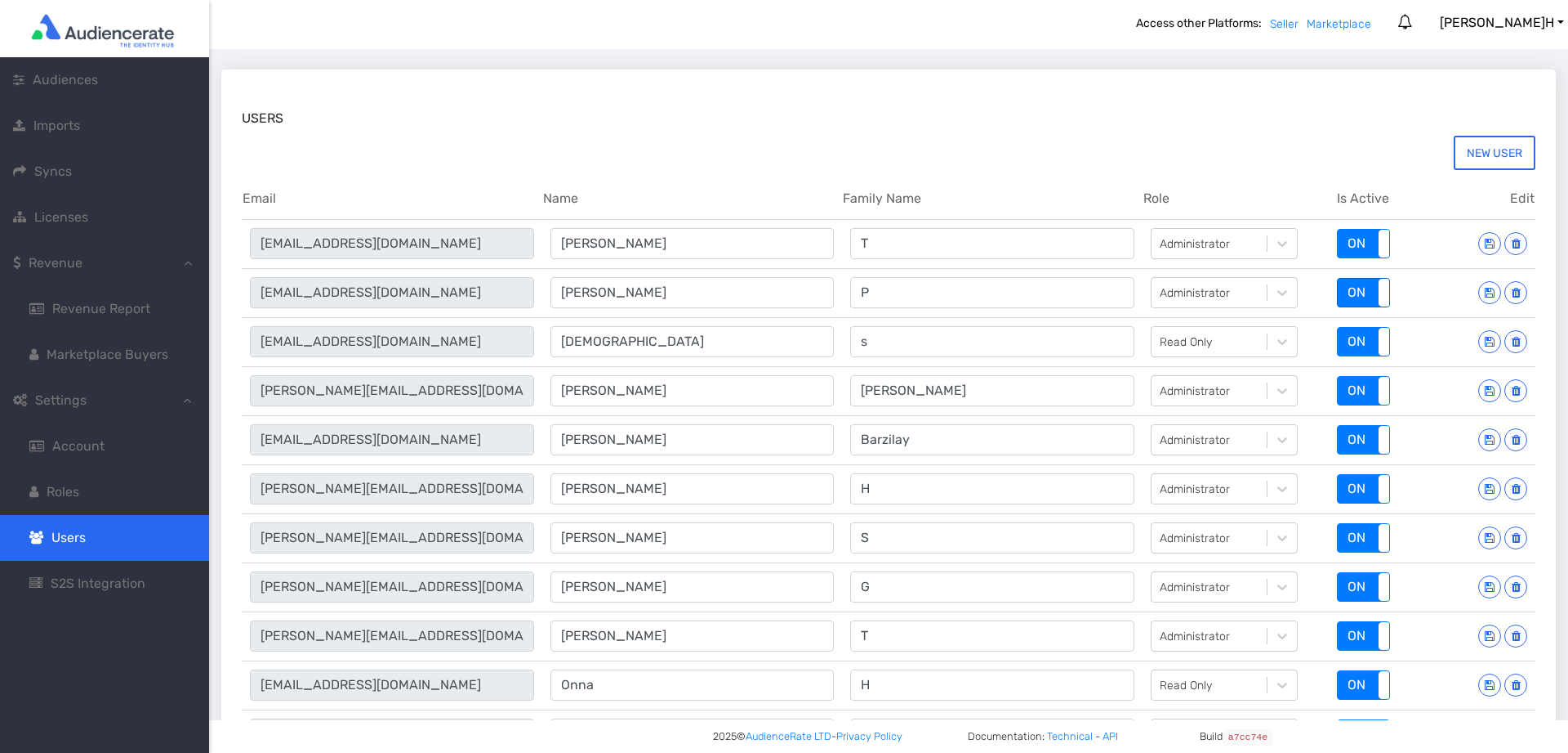
click at [1386, 302] on span at bounding box center [1390, 292] width 21 height 28
click at [1387, 235] on span at bounding box center [1390, 243] width 21 height 28
click at [1386, 340] on span at bounding box center [1390, 341] width 21 height 28
click at [1381, 388] on span at bounding box center [1390, 390] width 21 height 28
click at [1382, 447] on span at bounding box center [1390, 439] width 21 height 28
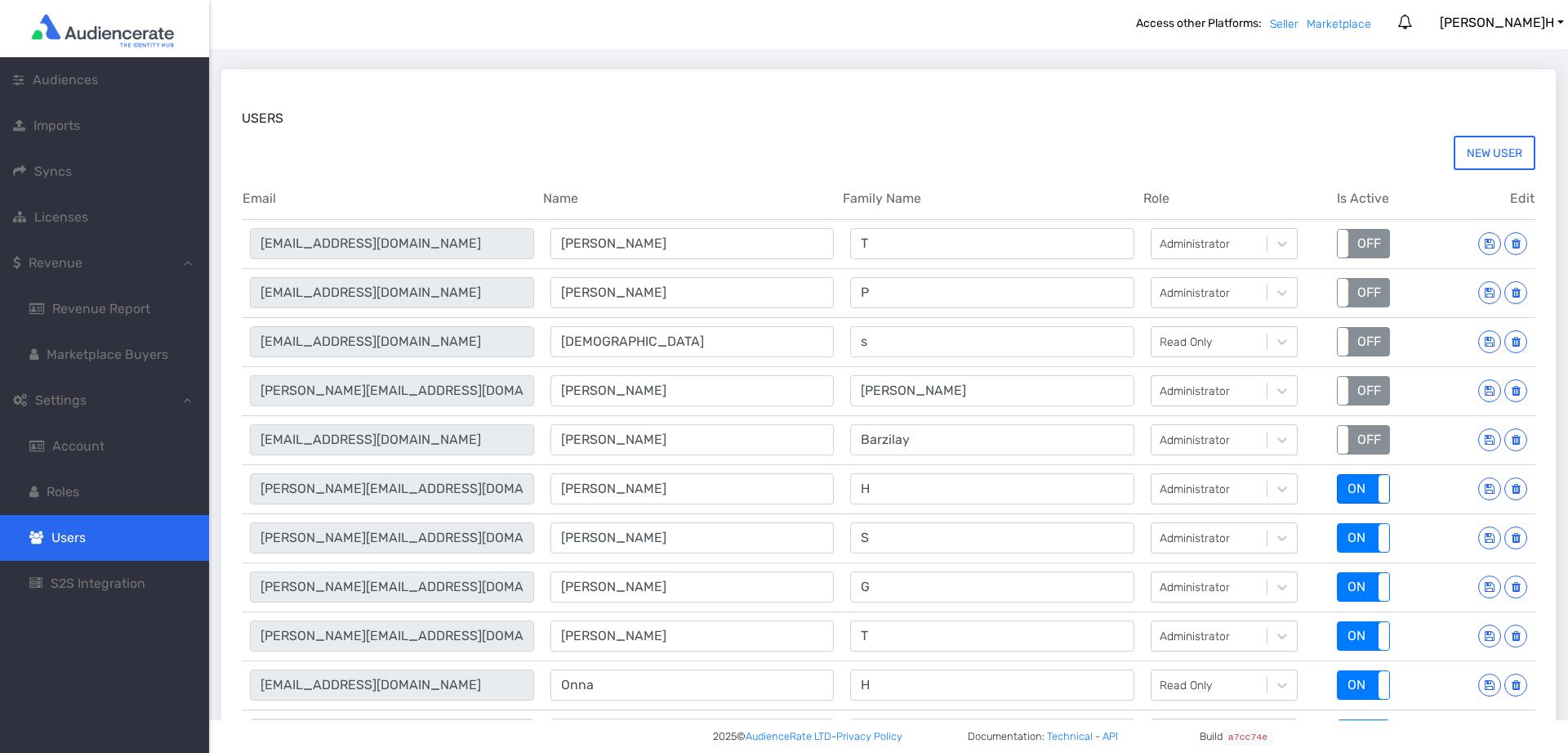
click at [1384, 493] on span at bounding box center [1390, 489] width 21 height 28
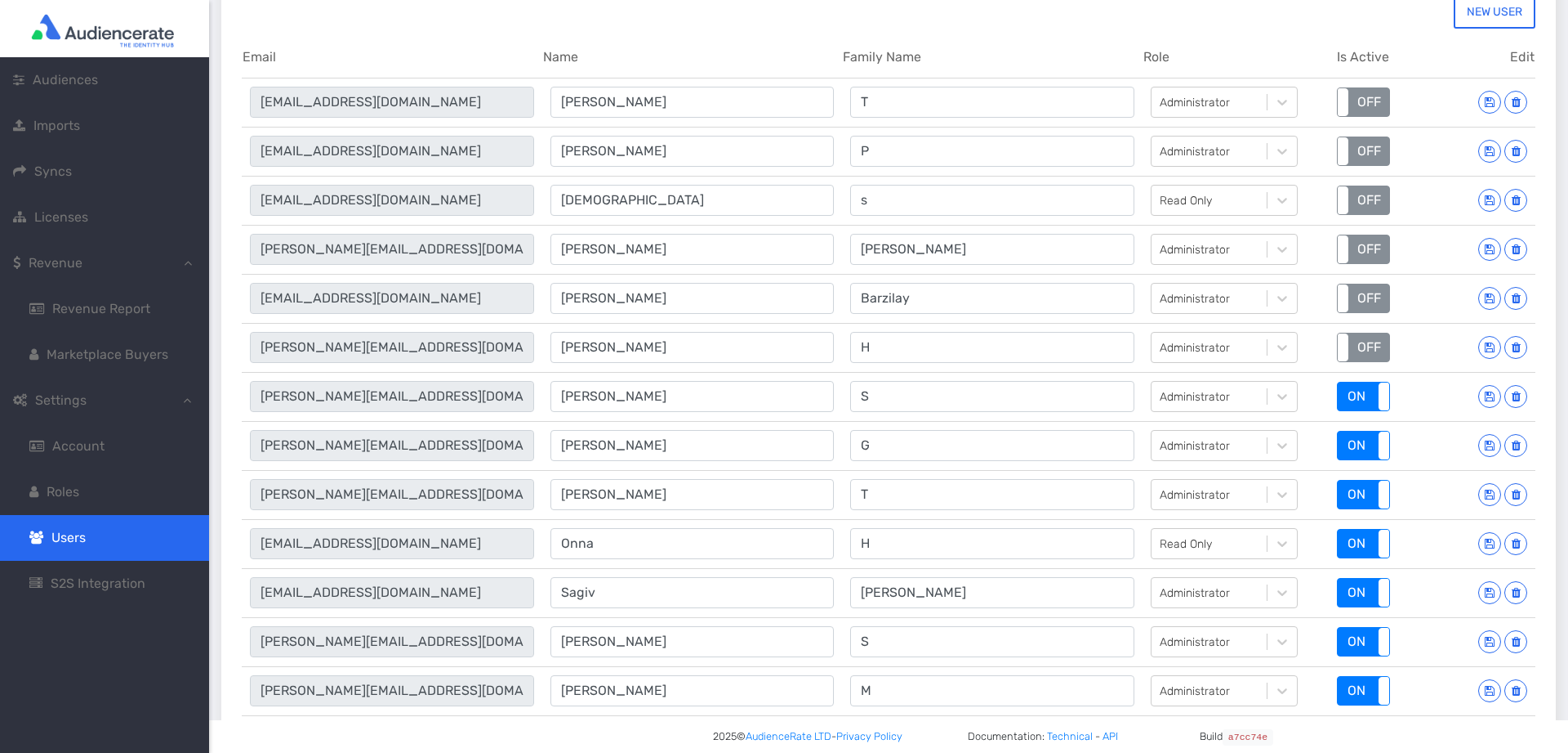
scroll to position [250, 0]
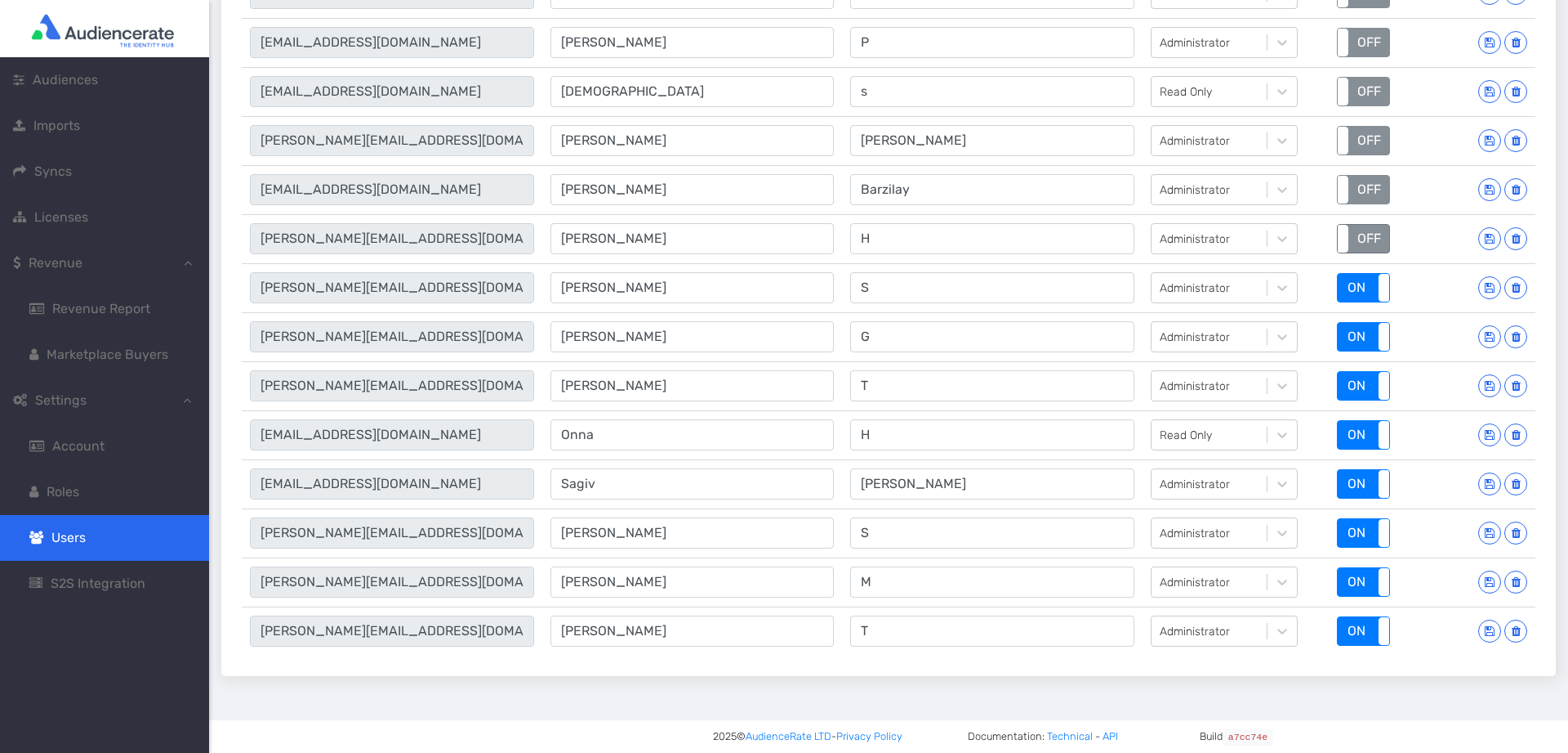
click at [1346, 250] on span at bounding box center [1338, 239] width 21 height 28
click at [1386, 297] on span at bounding box center [1390, 287] width 21 height 28
click at [1379, 349] on span at bounding box center [1390, 336] width 21 height 28
click at [1386, 415] on td "ON OFF" at bounding box center [1363, 434] width 114 height 49
click at [1377, 384] on span "ON" at bounding box center [1364, 386] width 52 height 28
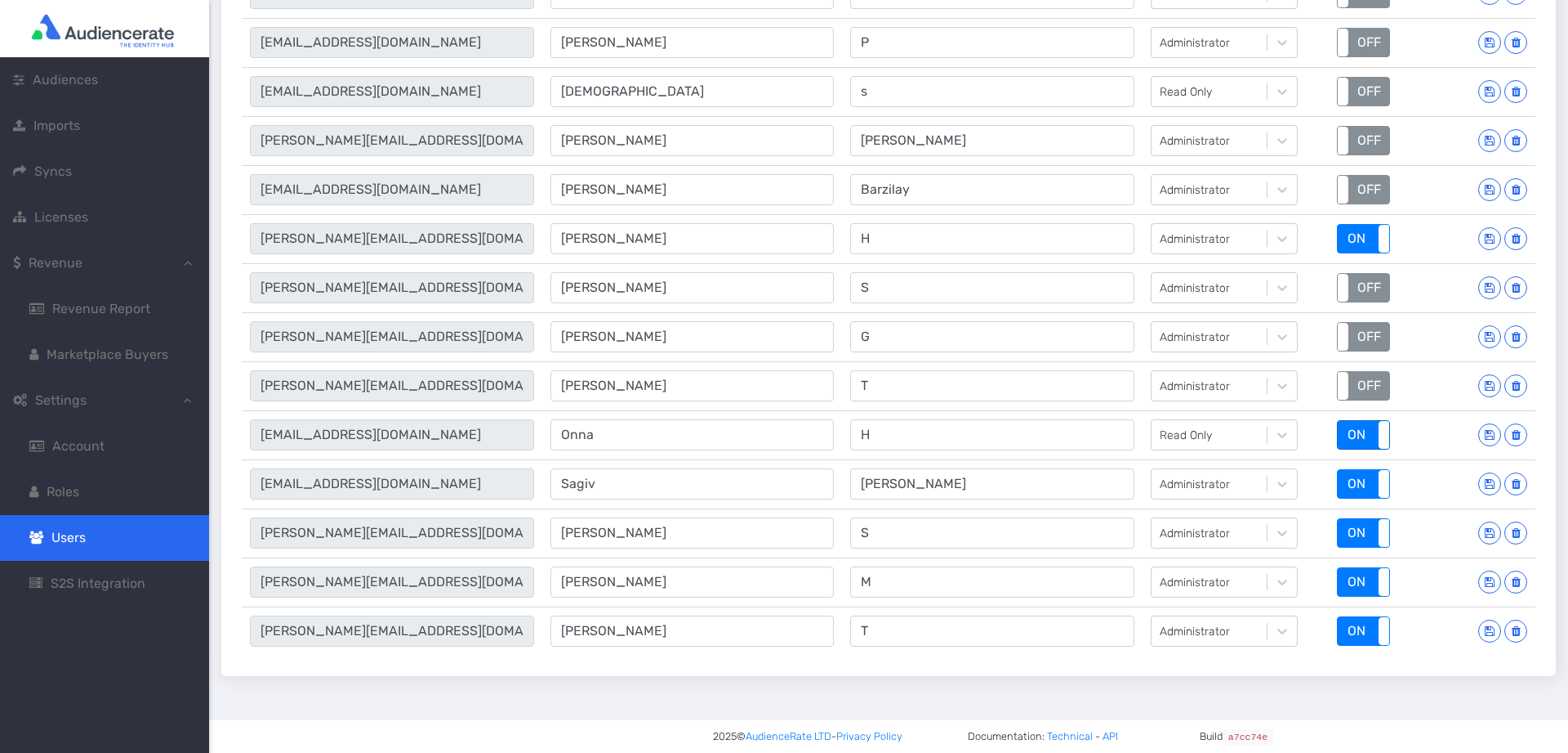
click at [1386, 429] on span at bounding box center [1390, 434] width 21 height 28
click at [1384, 479] on span at bounding box center [1390, 483] width 21 height 28
click at [1380, 533] on span at bounding box center [1390, 533] width 21 height 28
click at [1385, 575] on span at bounding box center [1390, 581] width 21 height 28
click at [1385, 624] on span at bounding box center [1390, 631] width 21 height 28
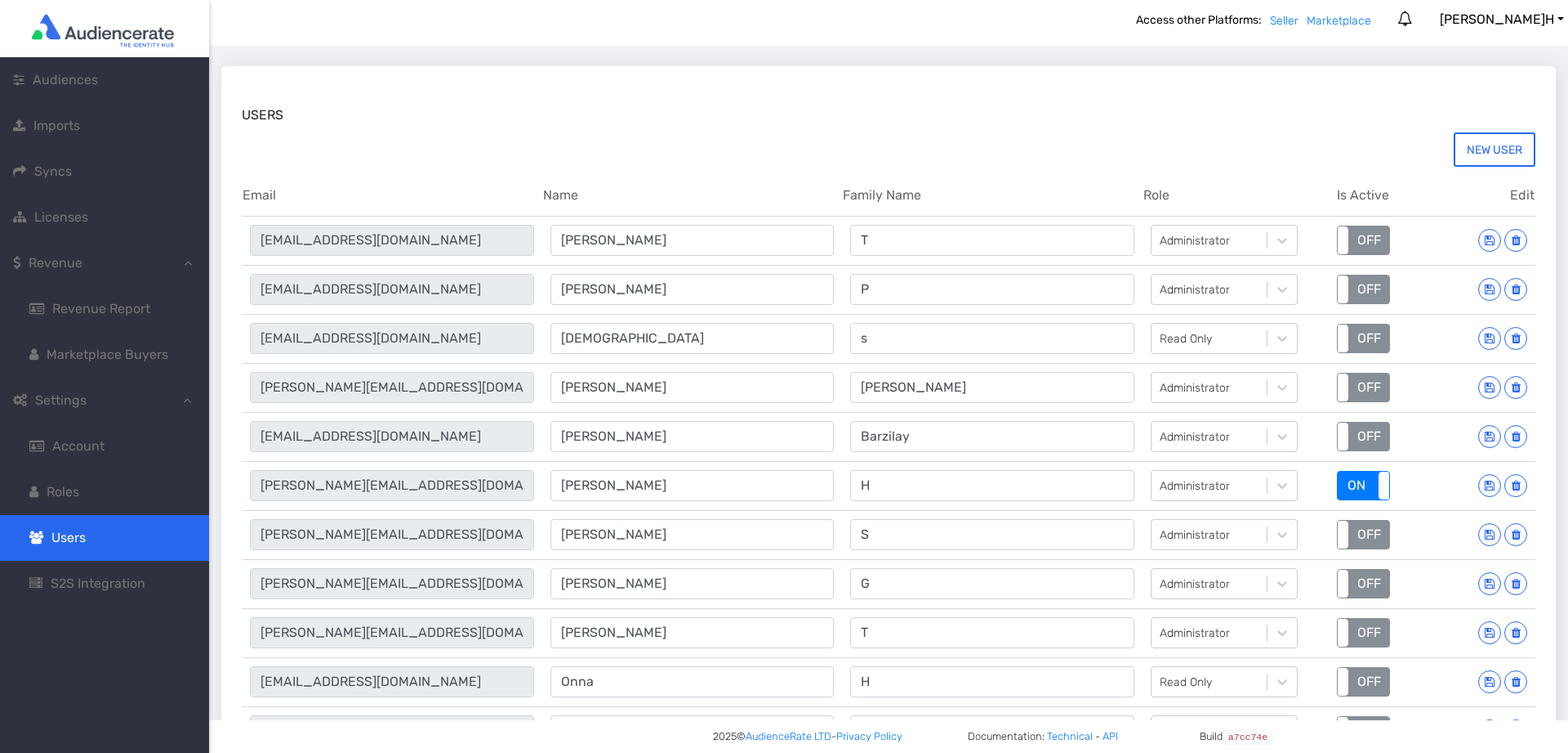
scroll to position [0, 0]
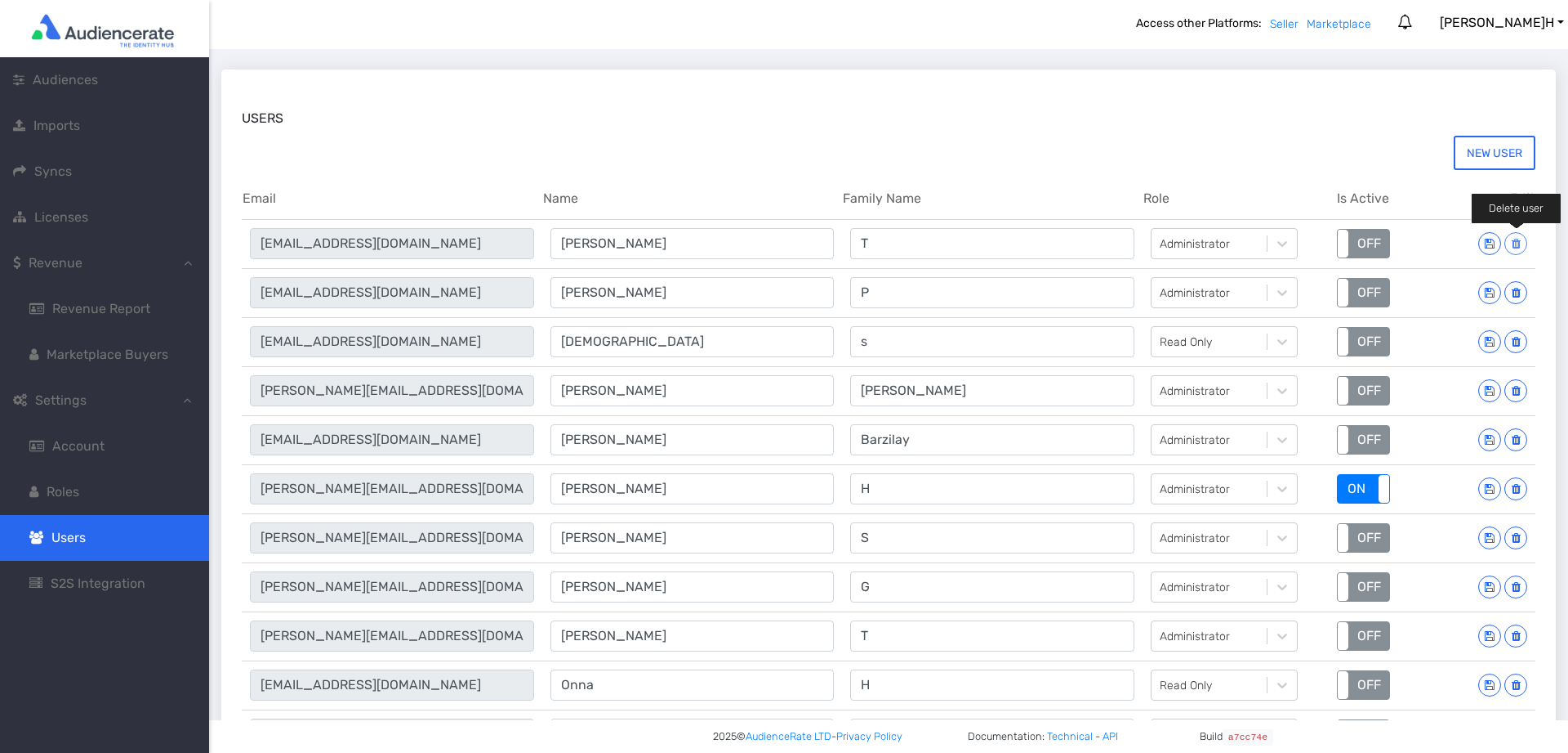
click at [1516, 249] on icon at bounding box center [1516, 243] width 9 height 11
type input "[EMAIL_ADDRESS][DOMAIN_NAME]"
type input "[PERSON_NAME]"
type input "P"
type input "[EMAIL_ADDRESS][DOMAIN_NAME]"
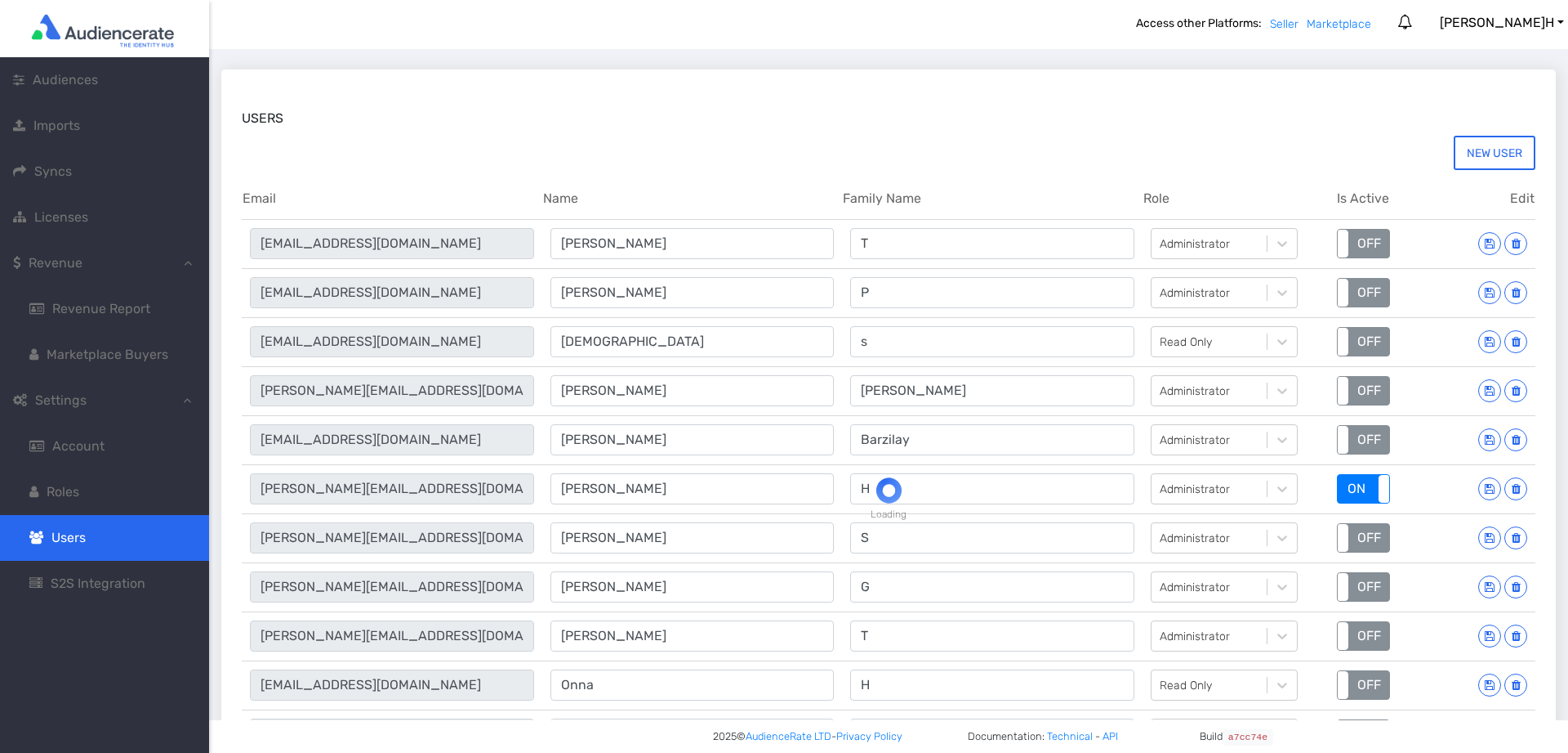
type input "[DEMOGRAPHIC_DATA]"
type input "s"
type input "[PERSON_NAME][EMAIL_ADDRESS][DOMAIN_NAME]"
type input "[PERSON_NAME]"
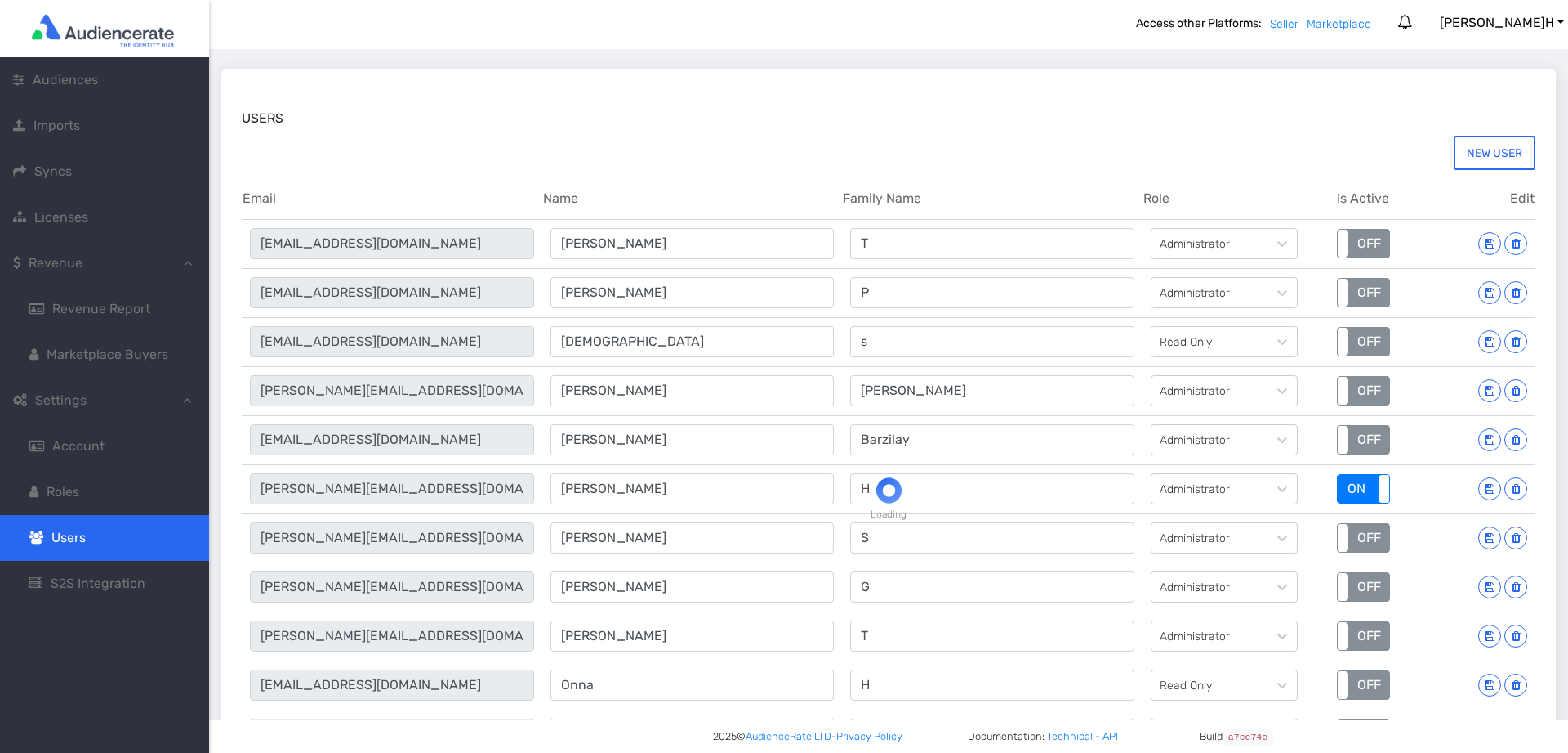
type input "[EMAIL_ADDRESS][DOMAIN_NAME]"
type input "[PERSON_NAME]"
type input "Barzilay"
type input "[PERSON_NAME][EMAIL_ADDRESS][DOMAIN_NAME]"
type input "[PERSON_NAME]"
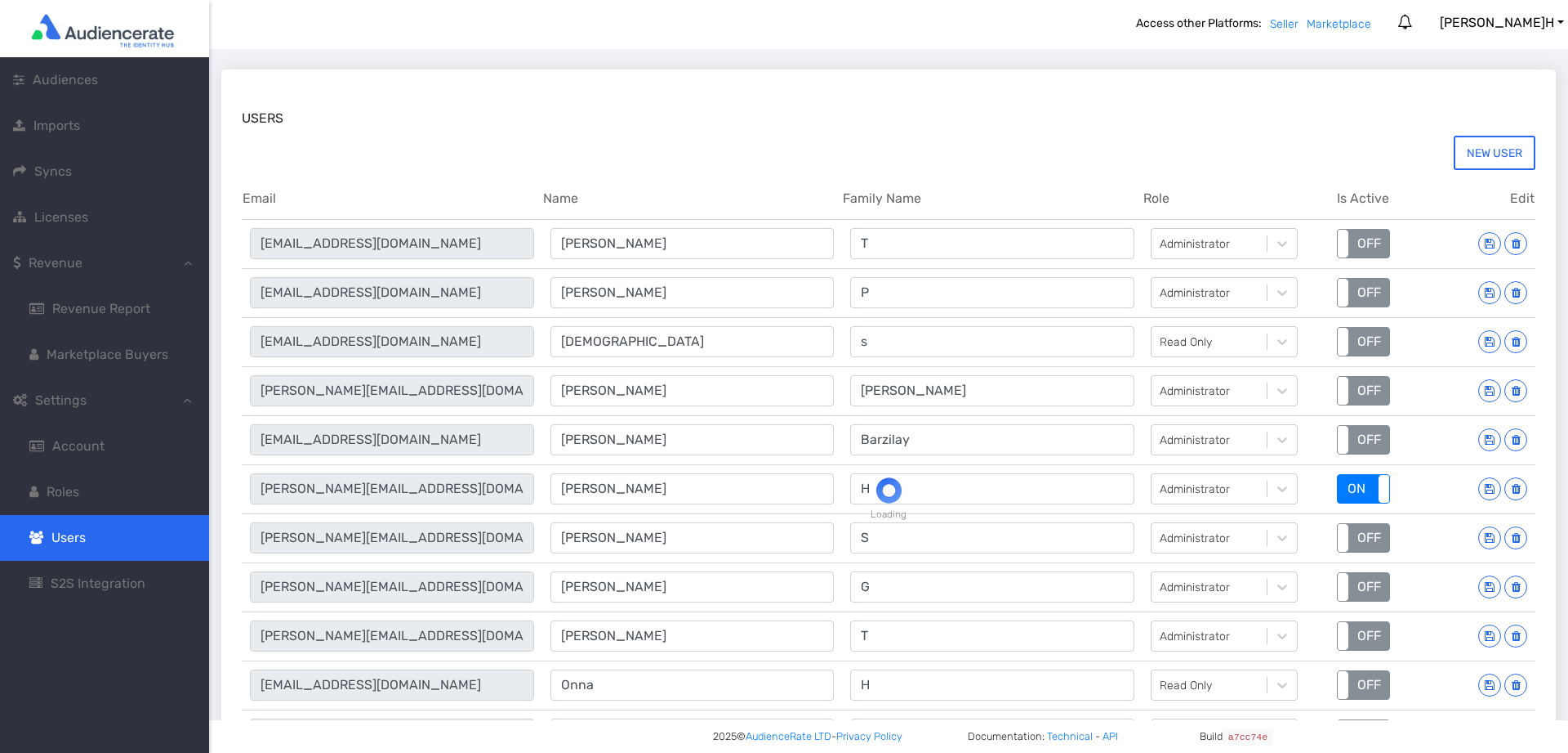
type input "H"
type input "[PERSON_NAME][EMAIL_ADDRESS][DOMAIN_NAME]"
type input "[PERSON_NAME]"
type input "S"
type input "[PERSON_NAME][EMAIL_ADDRESS][DOMAIN_NAME]"
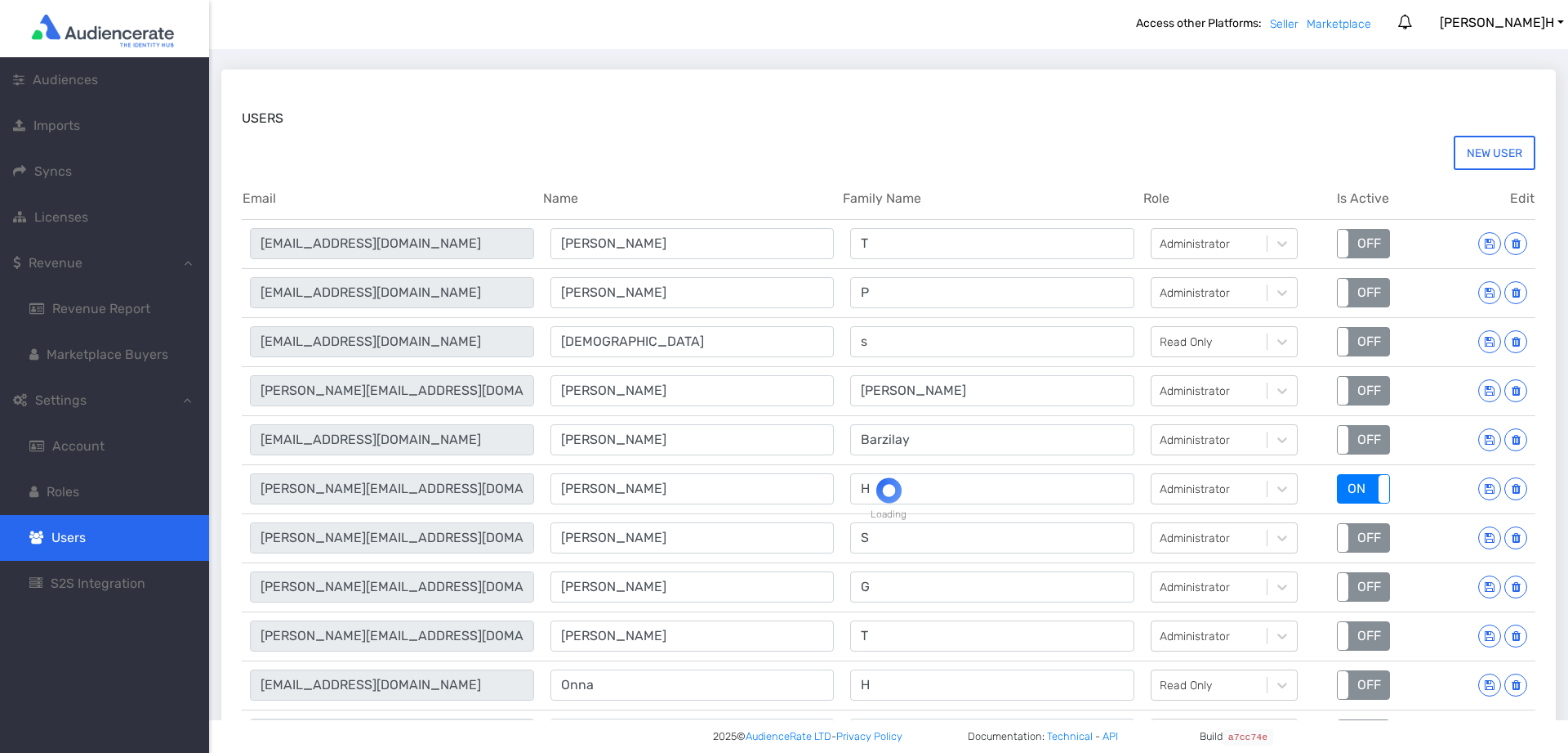
type input "[PERSON_NAME]"
type input "G"
type input "[PERSON_NAME][EMAIL_ADDRESS][DOMAIN_NAME]"
type input "[PERSON_NAME]"
type input "T"
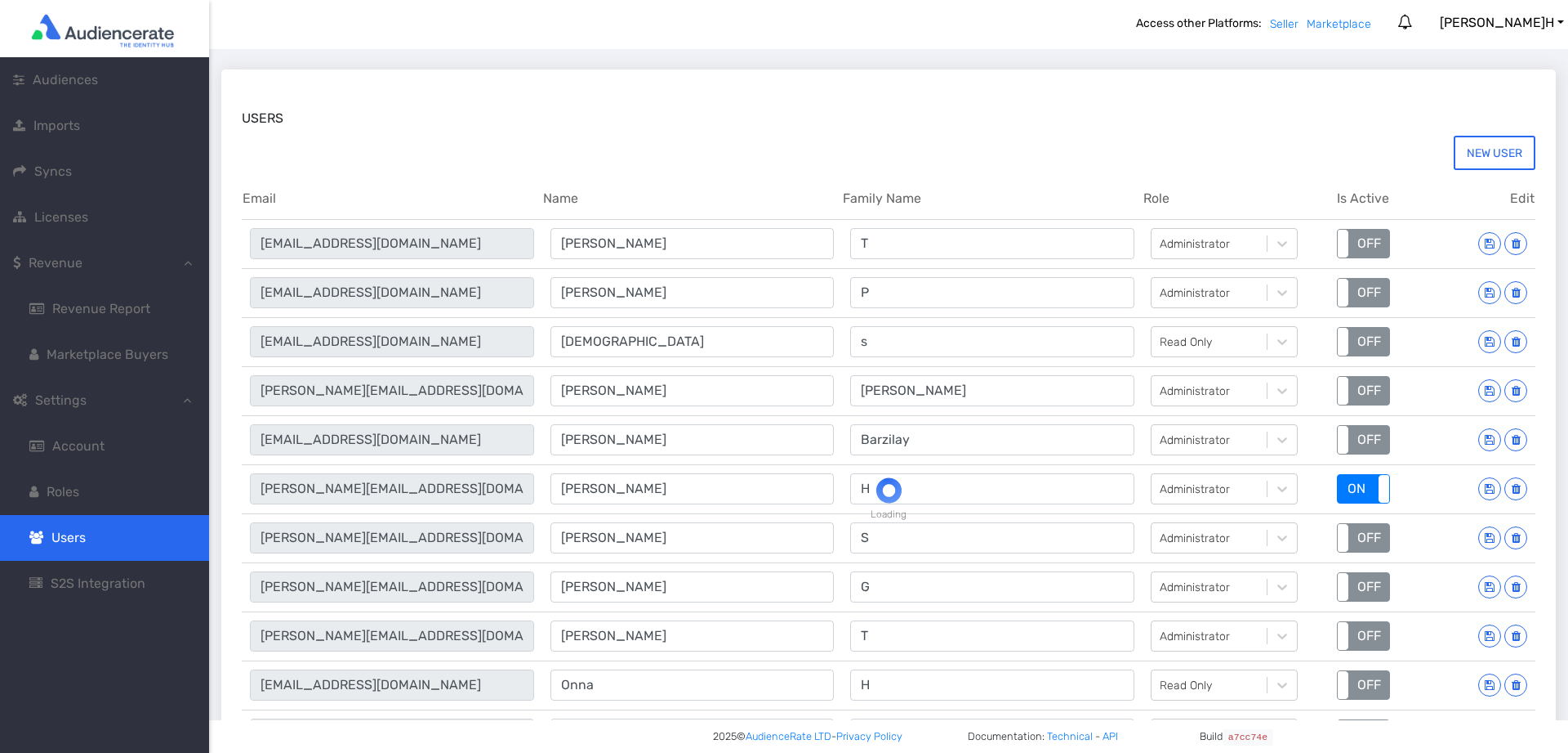
type input "[EMAIL_ADDRESS][DOMAIN_NAME]"
type input "Onna"
type input "H"
type input "[EMAIL_ADDRESS][DOMAIN_NAME]"
type input "Sagiv"
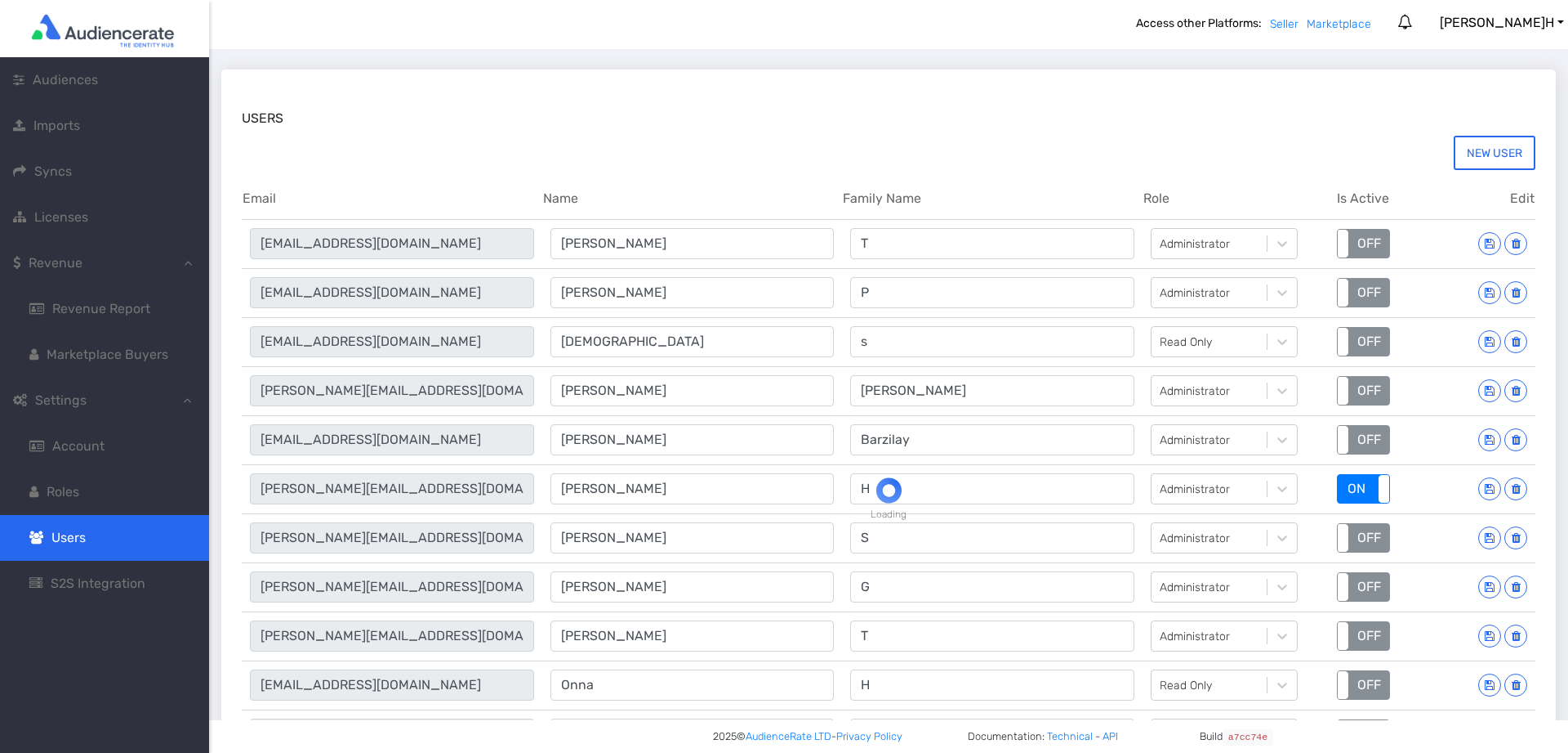
type input "[PERSON_NAME]"
type input "[PERSON_NAME][EMAIL_ADDRESS][DOMAIN_NAME]"
type input "[PERSON_NAME]"
type input "S"
type input "[PERSON_NAME][EMAIL_ADDRESS][DOMAIN_NAME]"
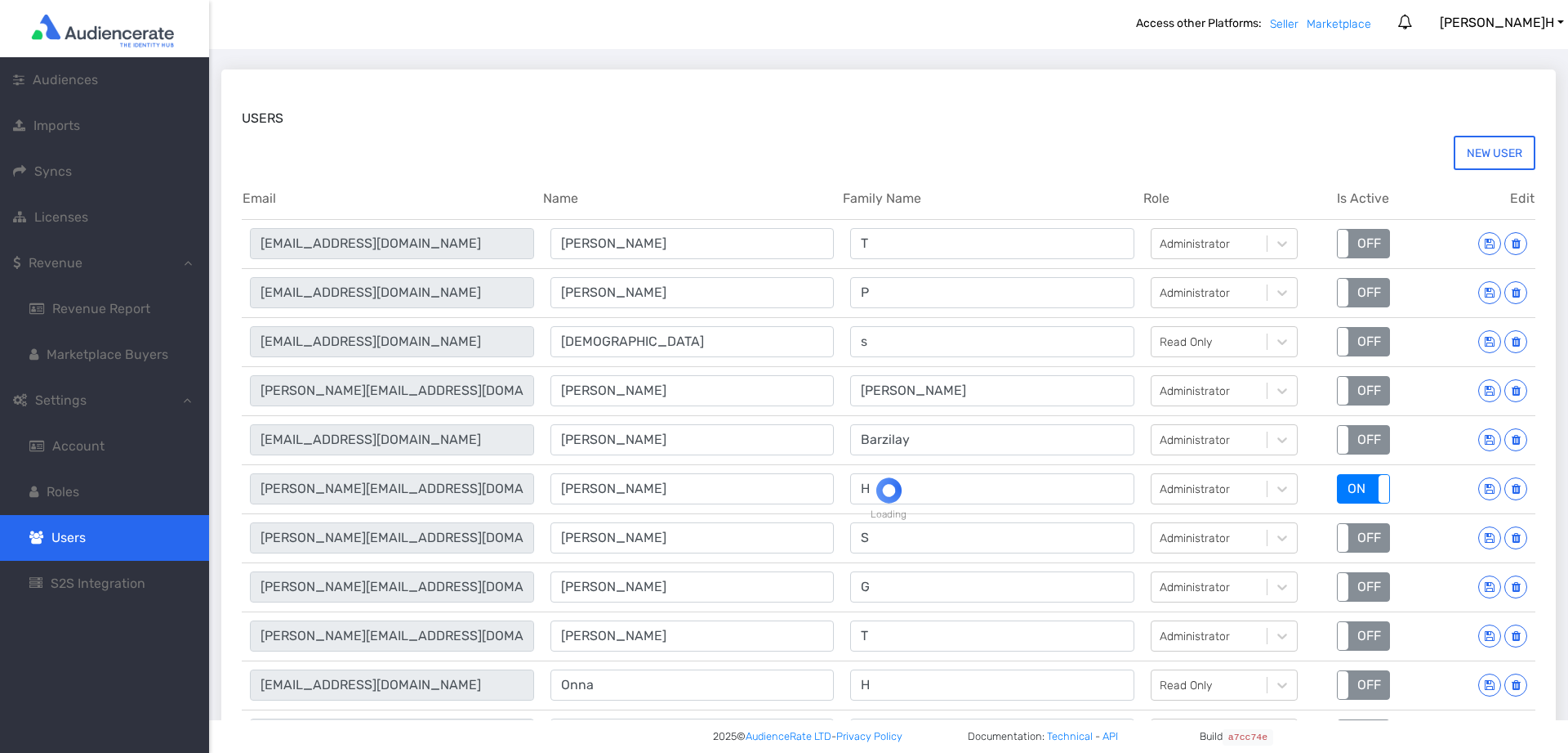
type input "[PERSON_NAME]"
type input "M"
type input "[PERSON_NAME][EMAIL_ADDRESS][DOMAIN_NAME]"
type input "[PERSON_NAME]"
type input "T"
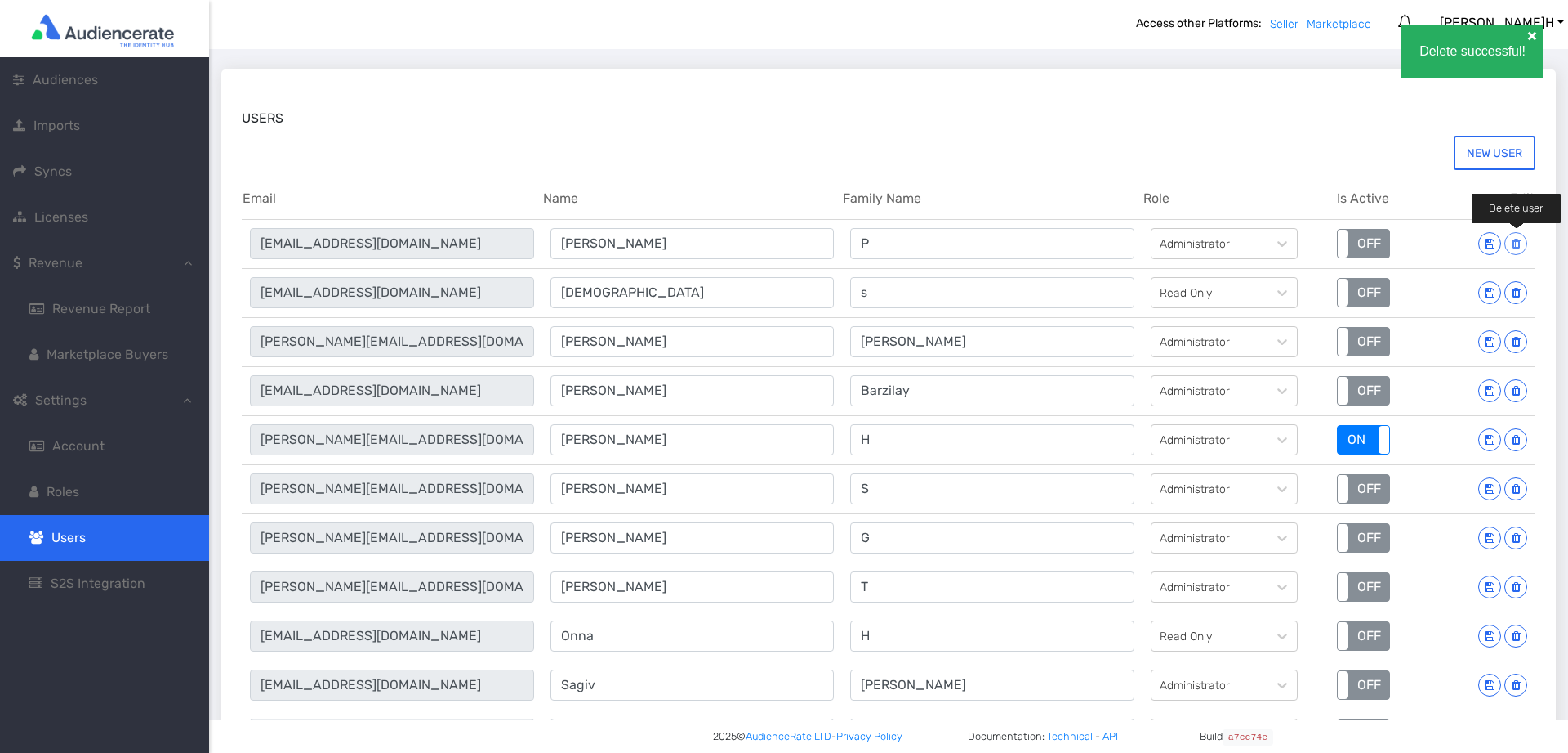
click at [1517, 252] on button at bounding box center [1516, 243] width 23 height 23
type input "[EMAIL_ADDRESS][DOMAIN_NAME]"
type input "[DEMOGRAPHIC_DATA]"
type input "s"
type input "[PERSON_NAME][EMAIL_ADDRESS][DOMAIN_NAME]"
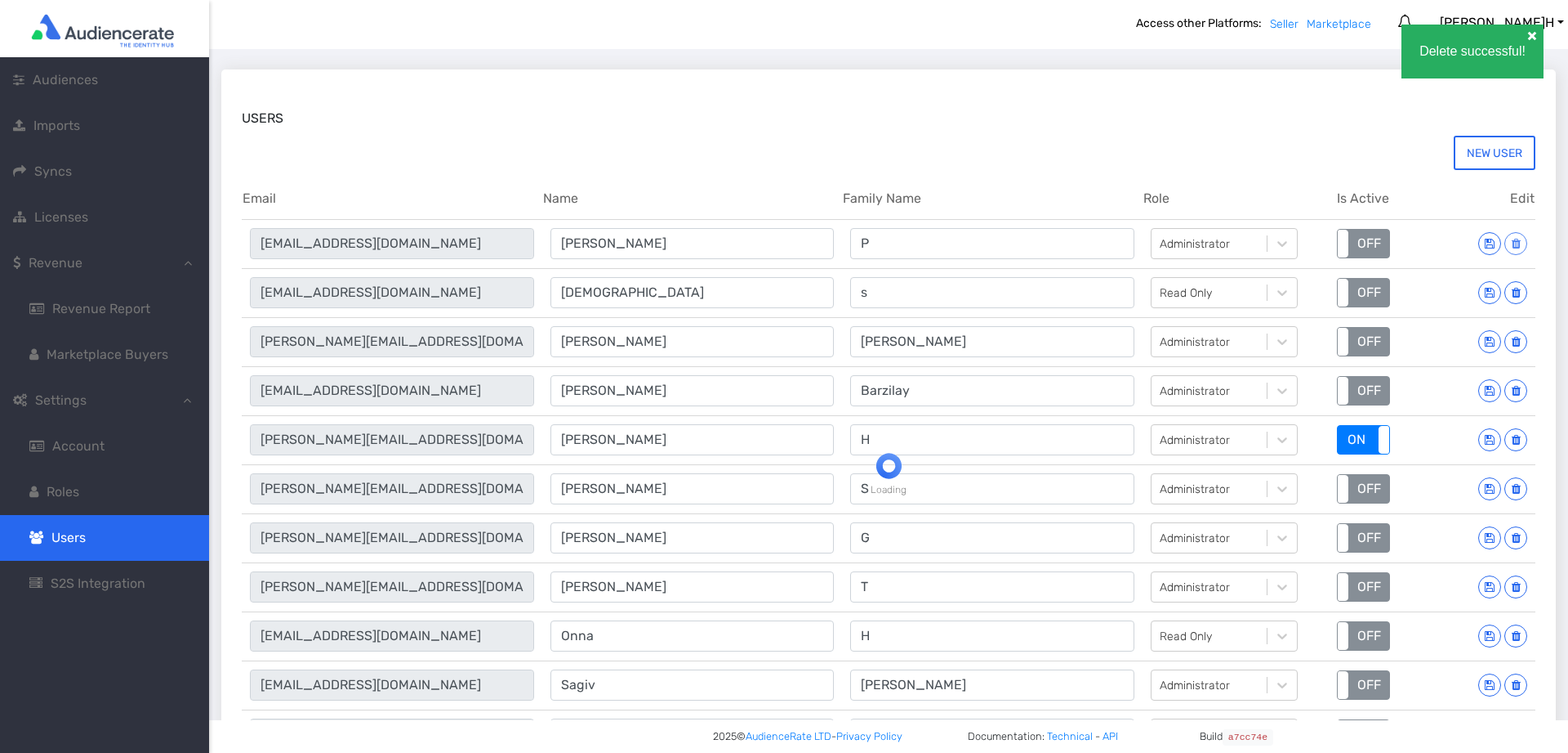
type input "[PERSON_NAME]"
type input "[EMAIL_ADDRESS][DOMAIN_NAME]"
type input "[PERSON_NAME]"
type input "Barzilay"
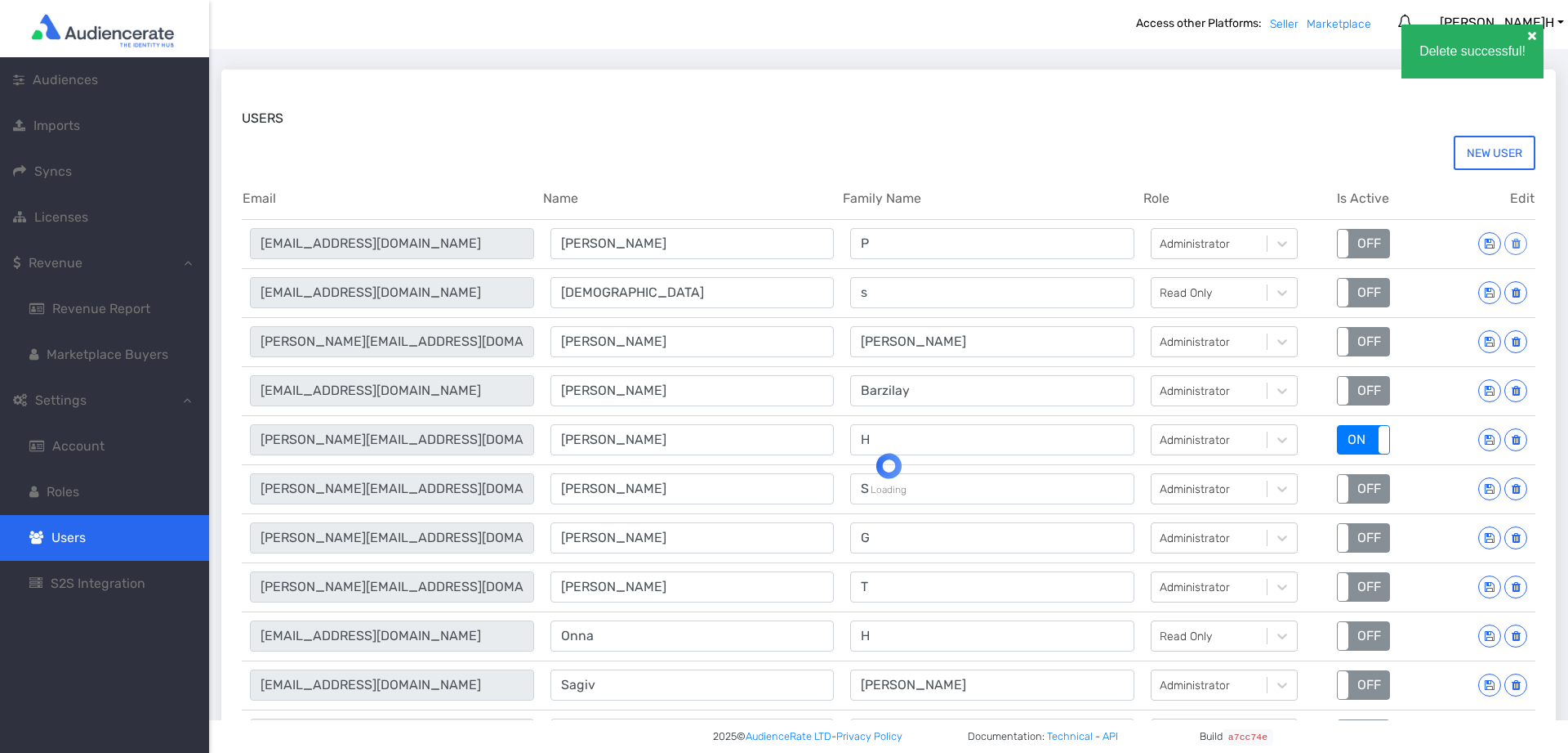
type input "[PERSON_NAME][EMAIL_ADDRESS][DOMAIN_NAME]"
type input "[PERSON_NAME]"
type input "H"
type input "[PERSON_NAME][EMAIL_ADDRESS][DOMAIN_NAME]"
type input "[PERSON_NAME]"
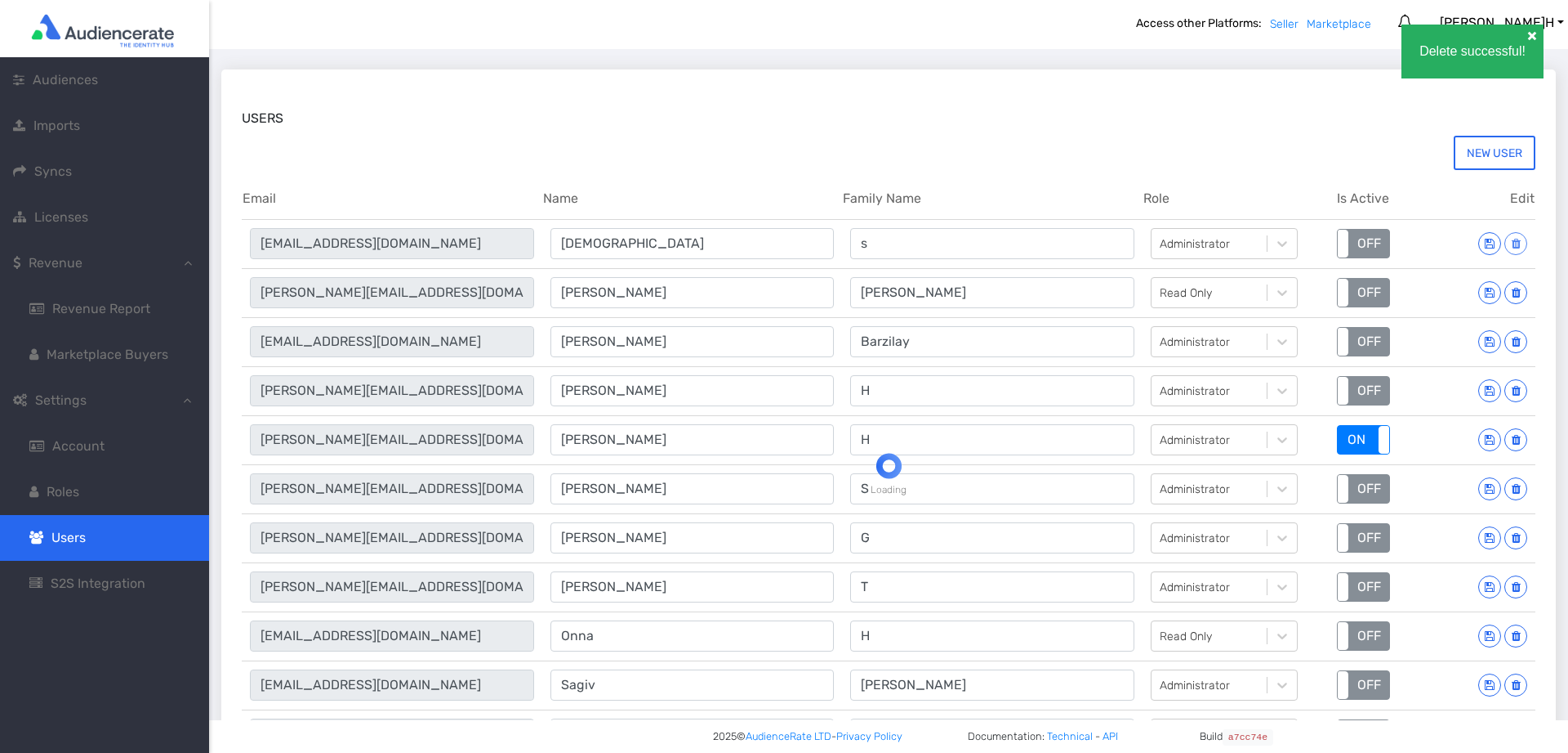
type input "S"
type input "[PERSON_NAME][EMAIL_ADDRESS][DOMAIN_NAME]"
type input "[PERSON_NAME]"
type input "G"
type input "[PERSON_NAME][EMAIL_ADDRESS][DOMAIN_NAME]"
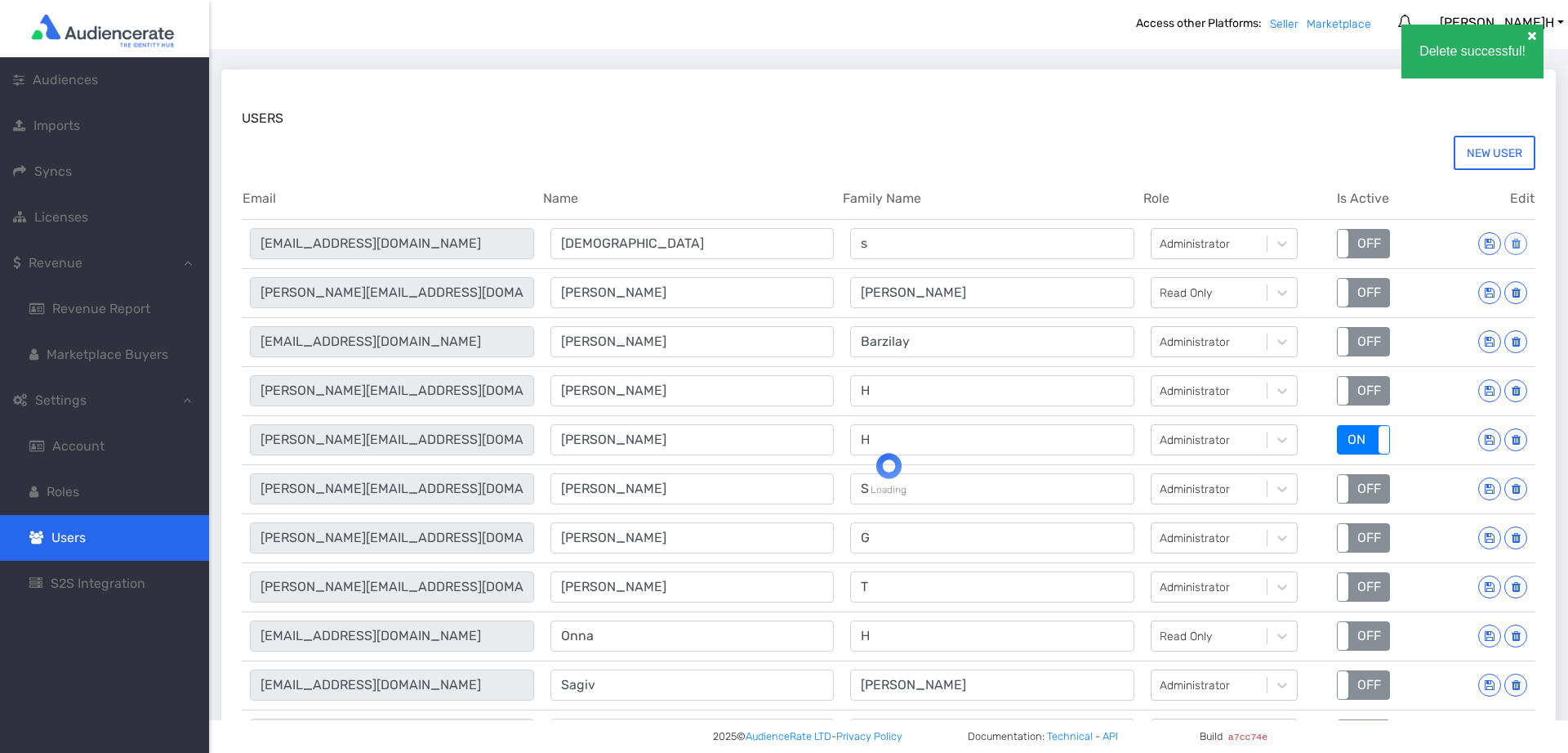
type input "[PERSON_NAME]"
type input "T"
type input "[EMAIL_ADDRESS][DOMAIN_NAME]"
type input "Onna"
type input "H"
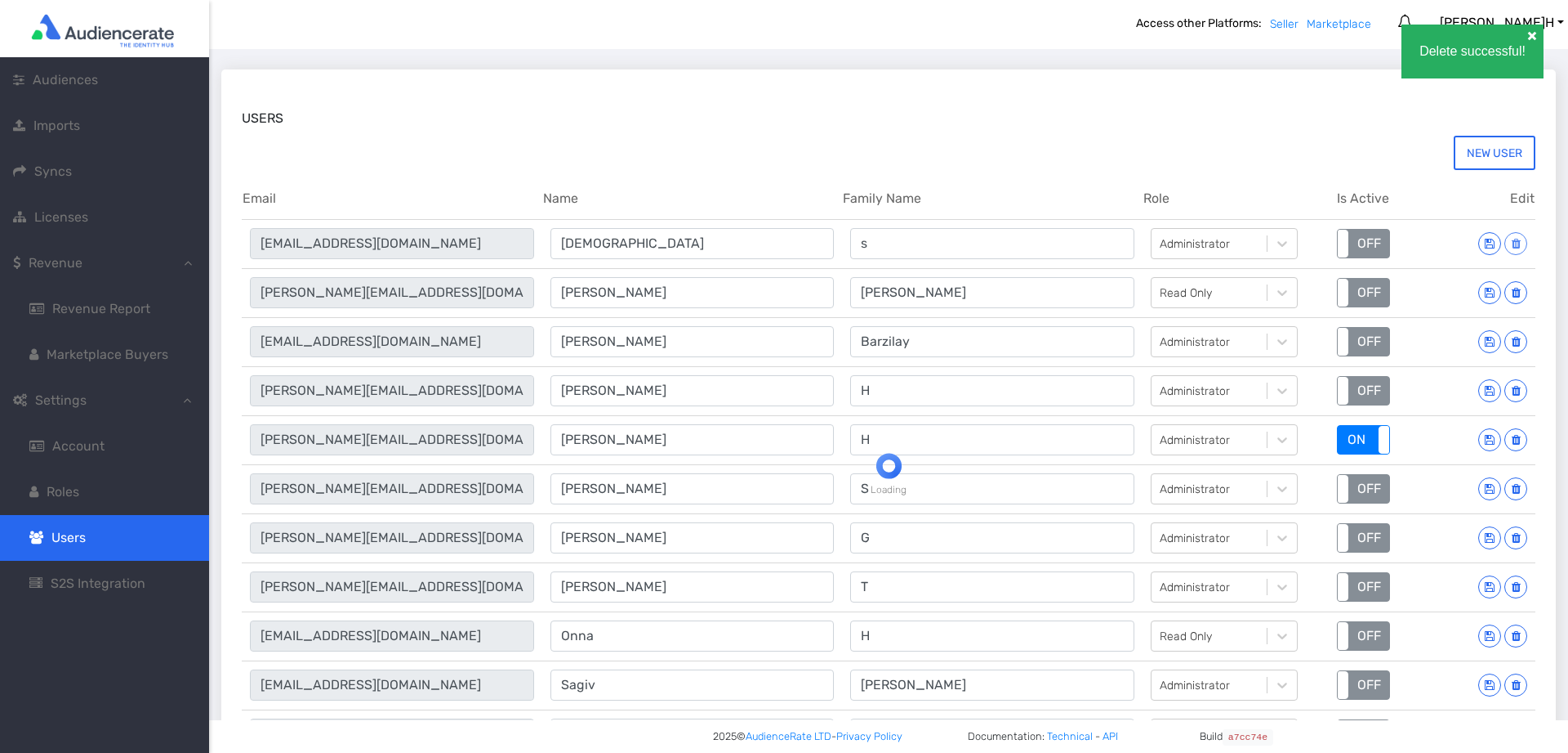
type input "[EMAIL_ADDRESS][DOMAIN_NAME]"
type input "Sagiv"
type input "[PERSON_NAME]"
type input "[PERSON_NAME][EMAIL_ADDRESS][DOMAIN_NAME]"
type input "[PERSON_NAME]"
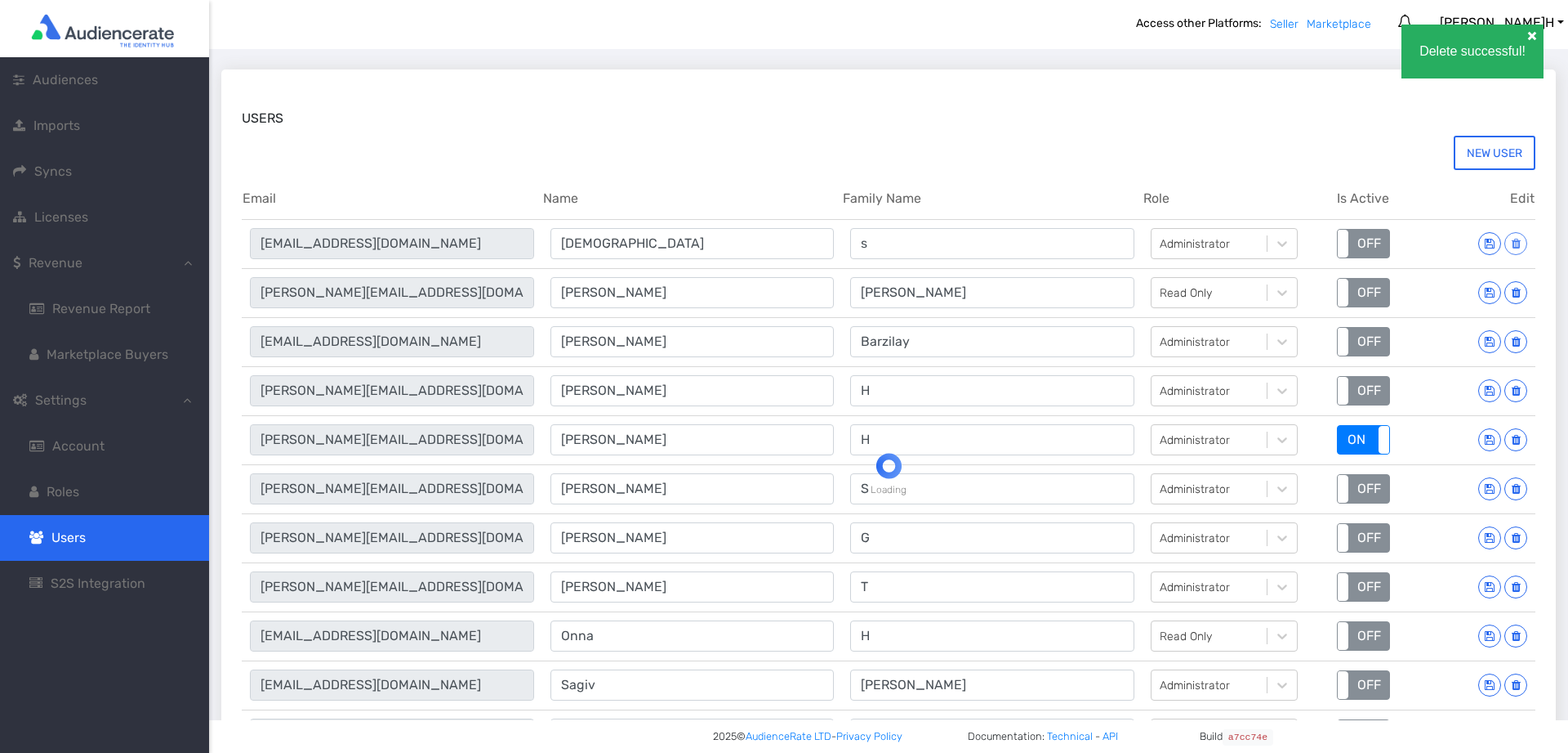
type input "S"
type input "[PERSON_NAME][EMAIL_ADDRESS][DOMAIN_NAME]"
type input "[PERSON_NAME]"
type input "M"
type input "[PERSON_NAME][EMAIL_ADDRESS][DOMAIN_NAME]"
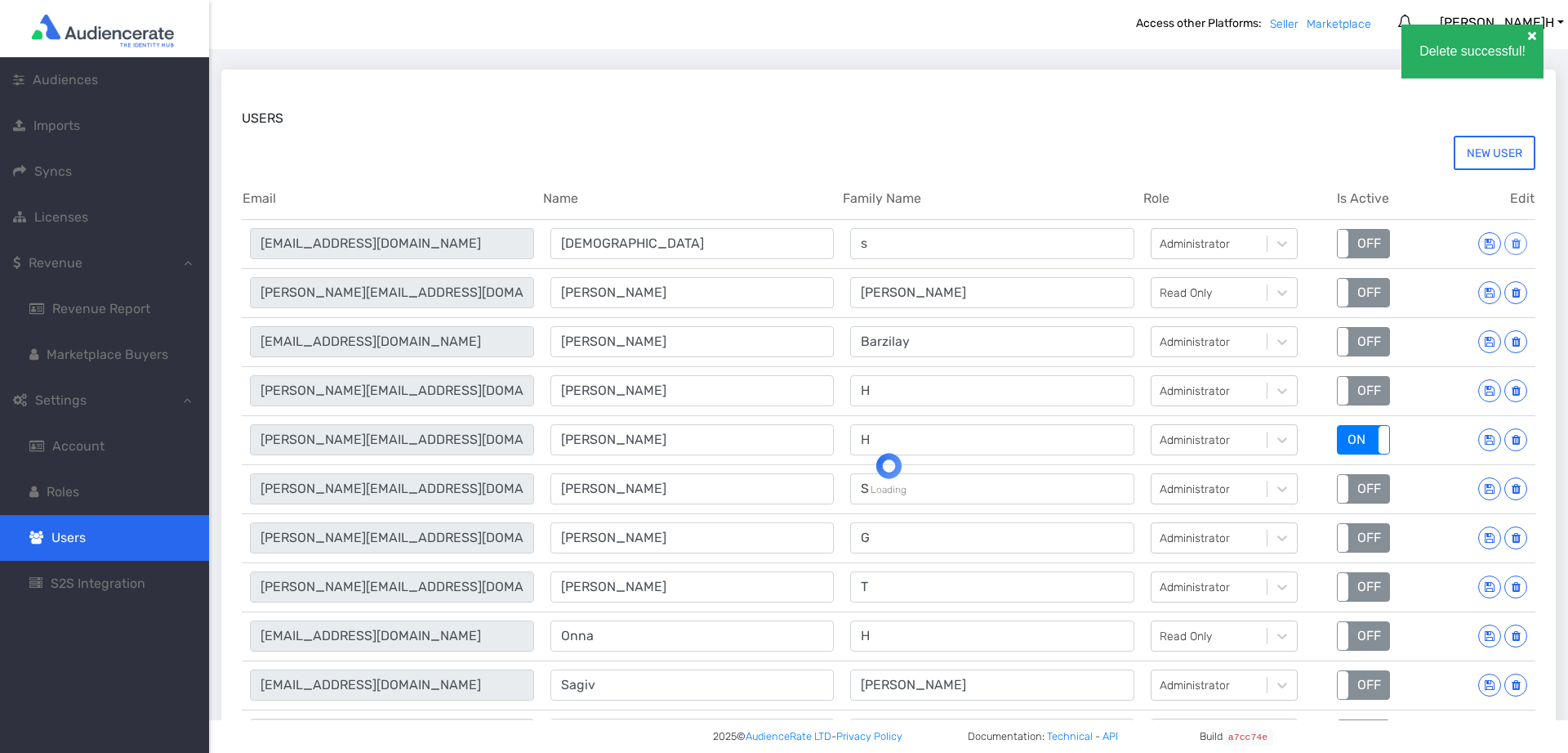
type input "[PERSON_NAME]"
type input "T"
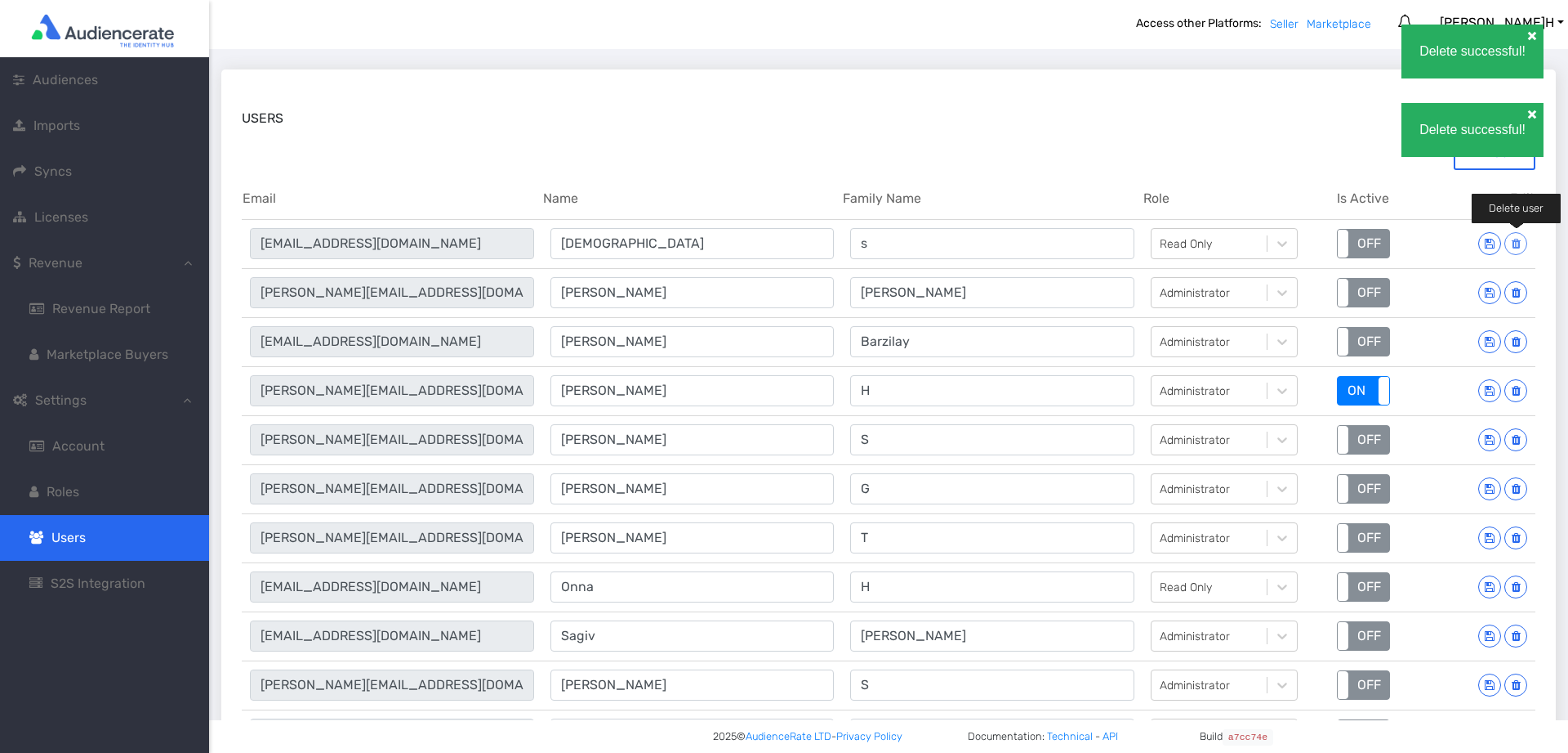
click at [1517, 252] on button at bounding box center [1516, 243] width 23 height 23
type input "[PERSON_NAME][EMAIL_ADDRESS][DOMAIN_NAME]"
type input "[PERSON_NAME]"
type input "[EMAIL_ADDRESS][DOMAIN_NAME]"
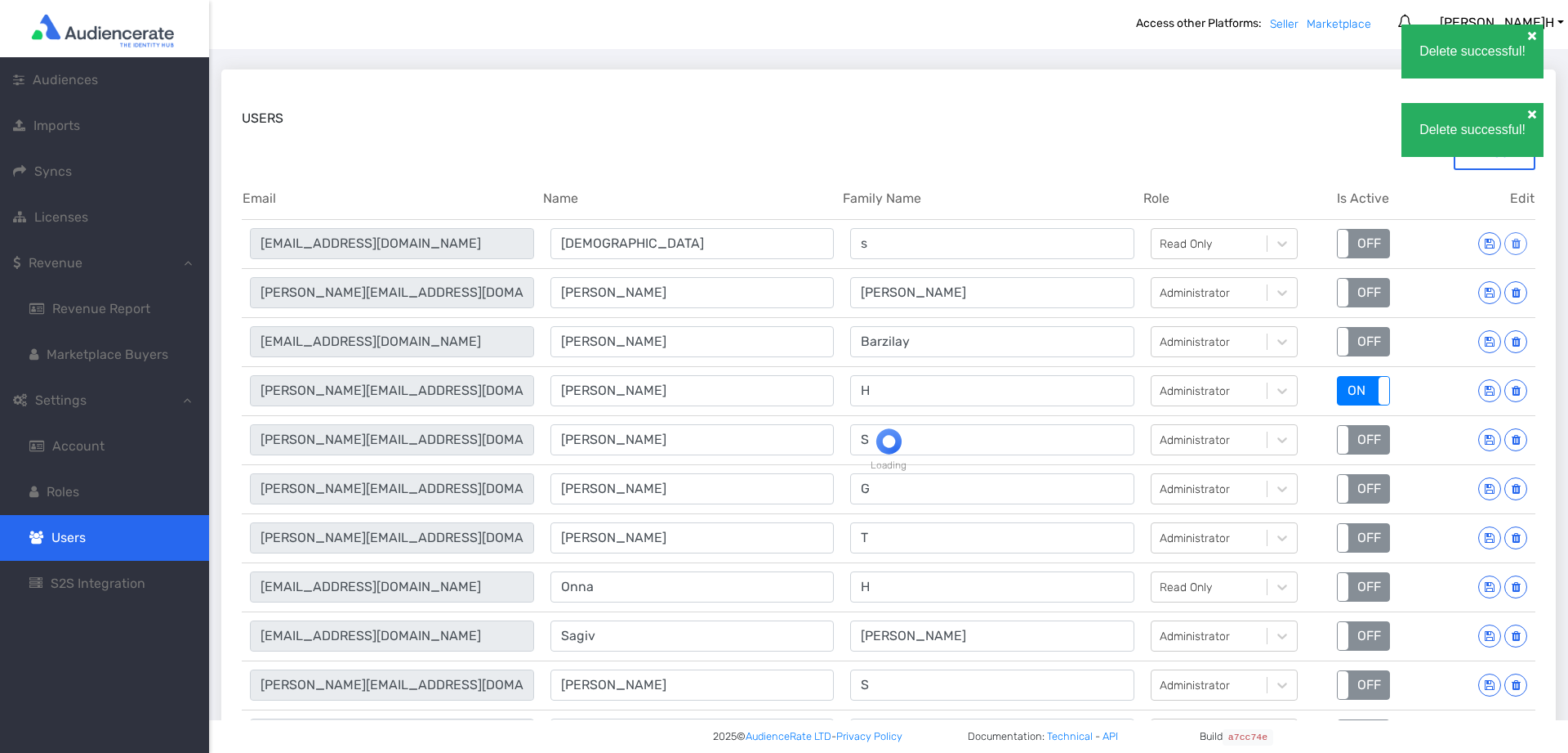
type input "[PERSON_NAME]"
type input "Barzilay"
type input "[PERSON_NAME][EMAIL_ADDRESS][DOMAIN_NAME]"
type input "[PERSON_NAME]"
type input "H"
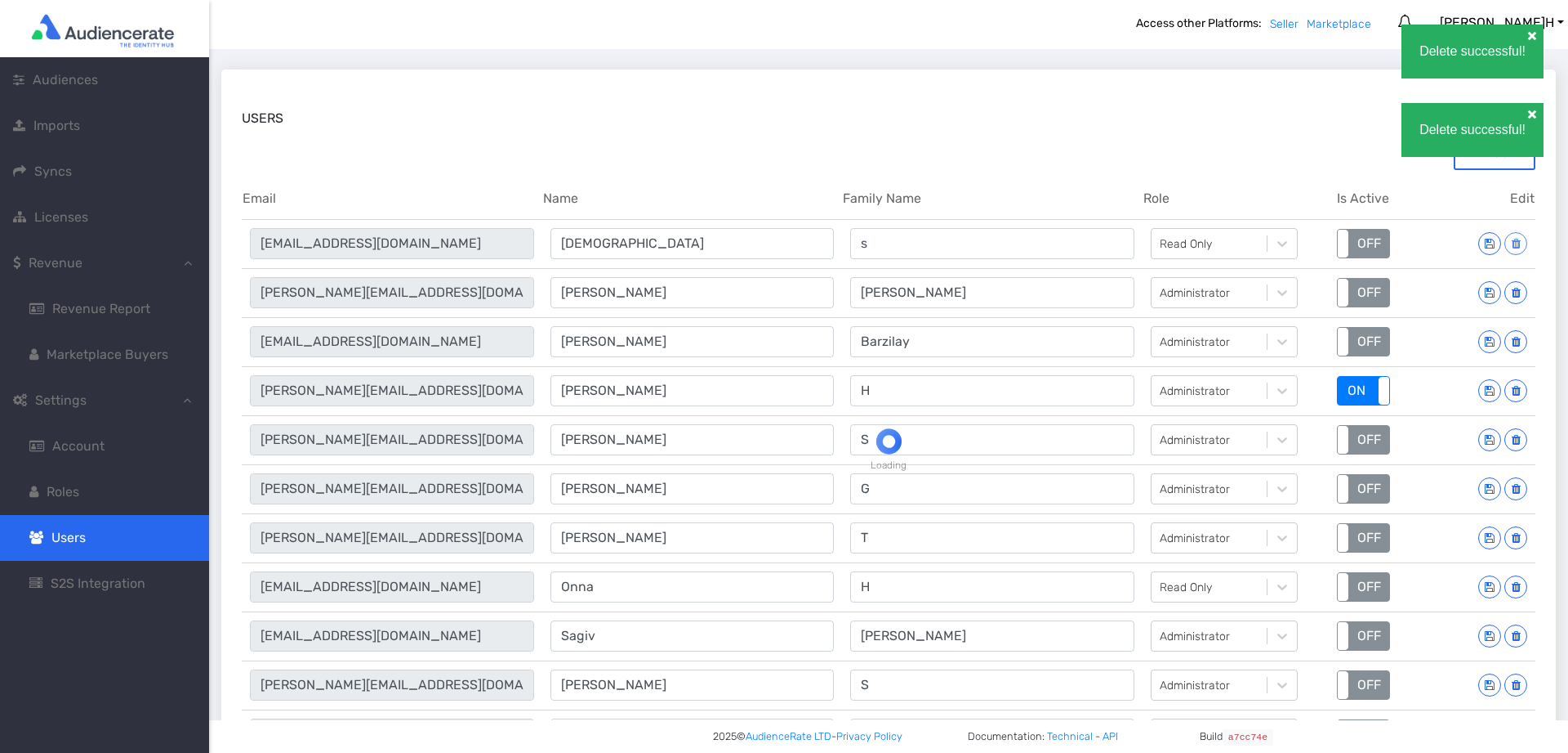
type input "[PERSON_NAME][EMAIL_ADDRESS][DOMAIN_NAME]"
type input "[PERSON_NAME]"
type input "S"
type input "[PERSON_NAME][EMAIL_ADDRESS][DOMAIN_NAME]"
type input "[PERSON_NAME]"
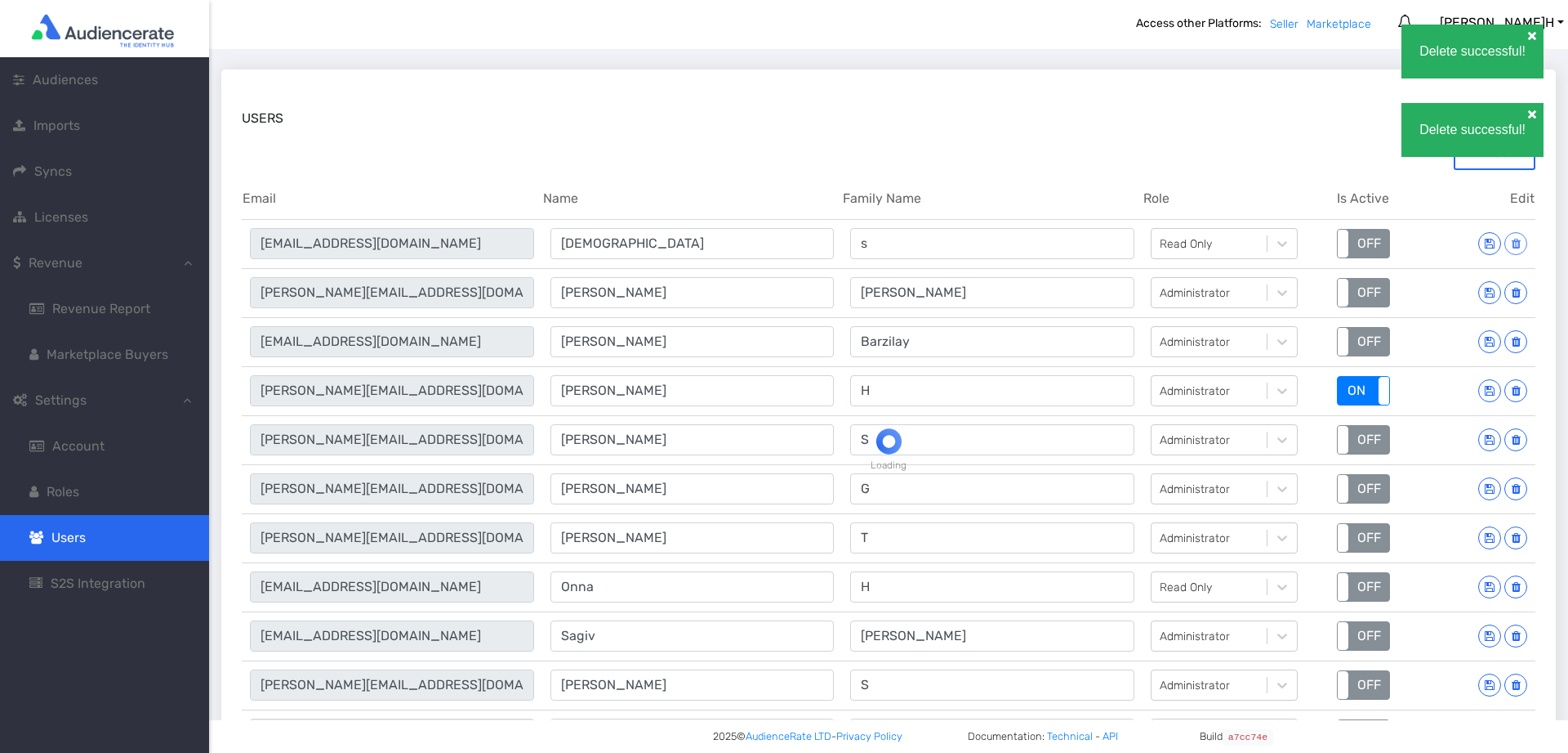
type input "G"
type input "[PERSON_NAME][EMAIL_ADDRESS][DOMAIN_NAME]"
type input "[PERSON_NAME]"
type input "T"
type input "[EMAIL_ADDRESS][DOMAIN_NAME]"
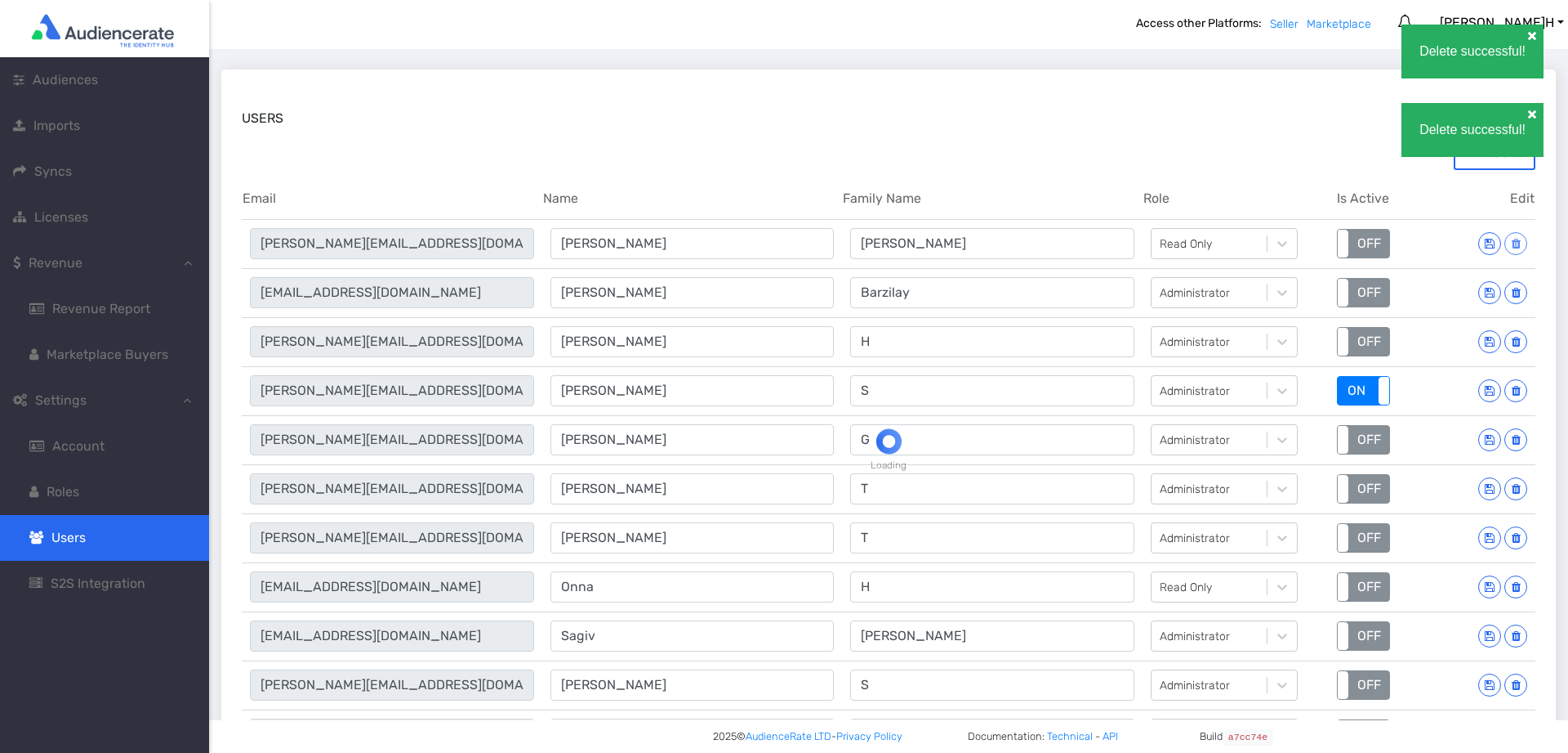
type input "Onna"
type input "H"
type input "[EMAIL_ADDRESS][DOMAIN_NAME]"
type input "Sagiv"
type input "[PERSON_NAME]"
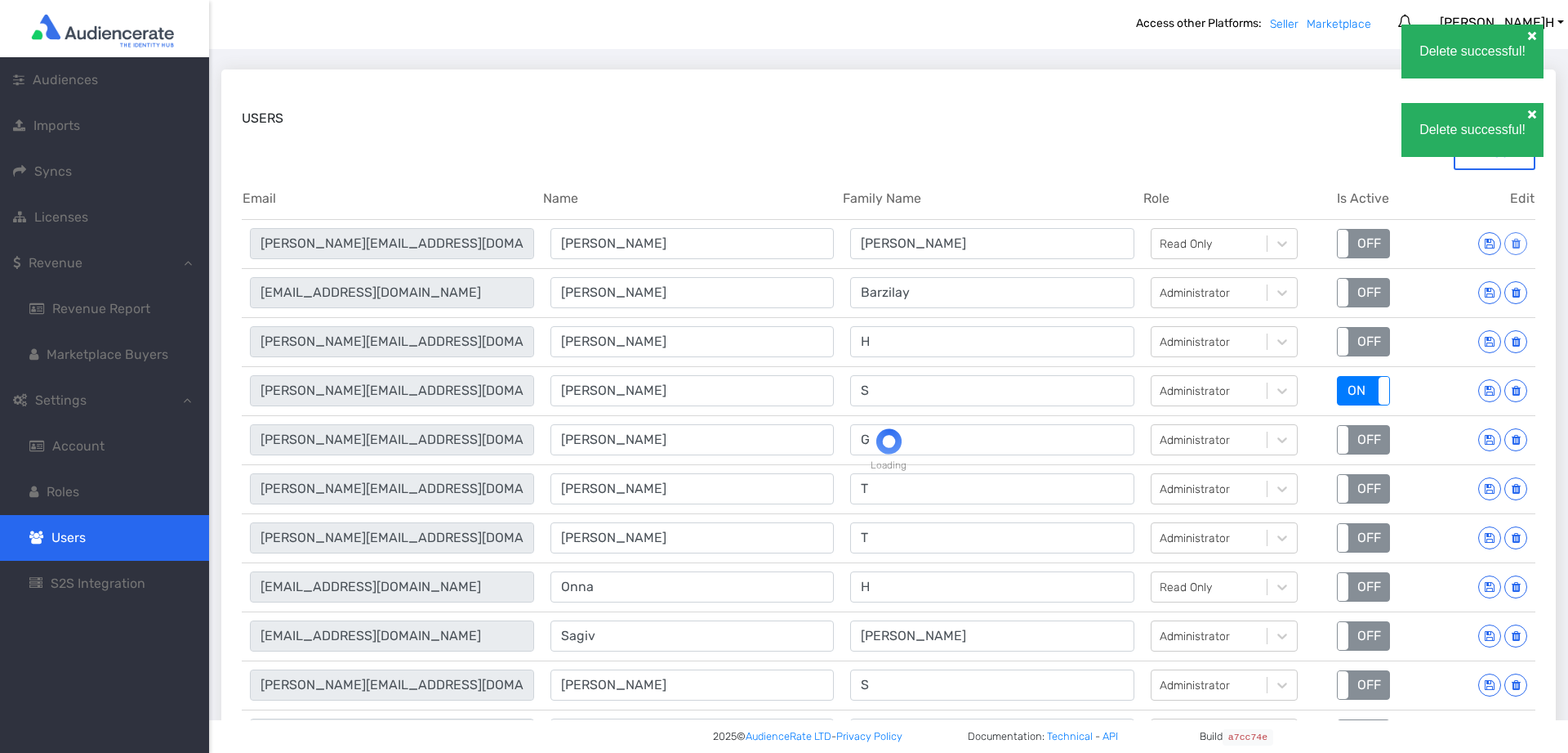
type input "[PERSON_NAME][EMAIL_ADDRESS][DOMAIN_NAME]"
type input "[PERSON_NAME]"
type input "S"
type input "[PERSON_NAME][EMAIL_ADDRESS][DOMAIN_NAME]"
type input "[PERSON_NAME]"
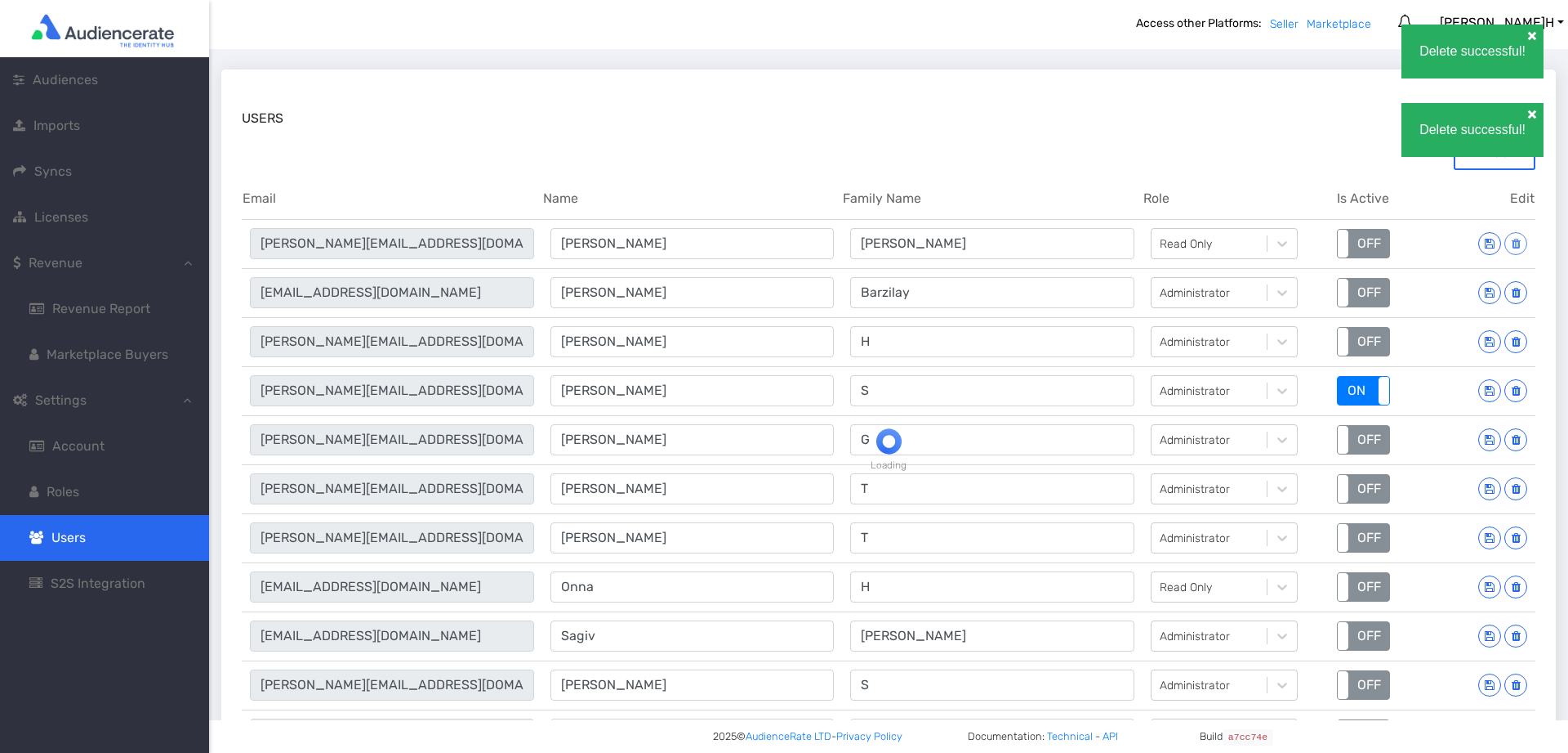
type input "M"
type input "[PERSON_NAME][EMAIL_ADDRESS][DOMAIN_NAME]"
type input "[PERSON_NAME]"
type input "T"
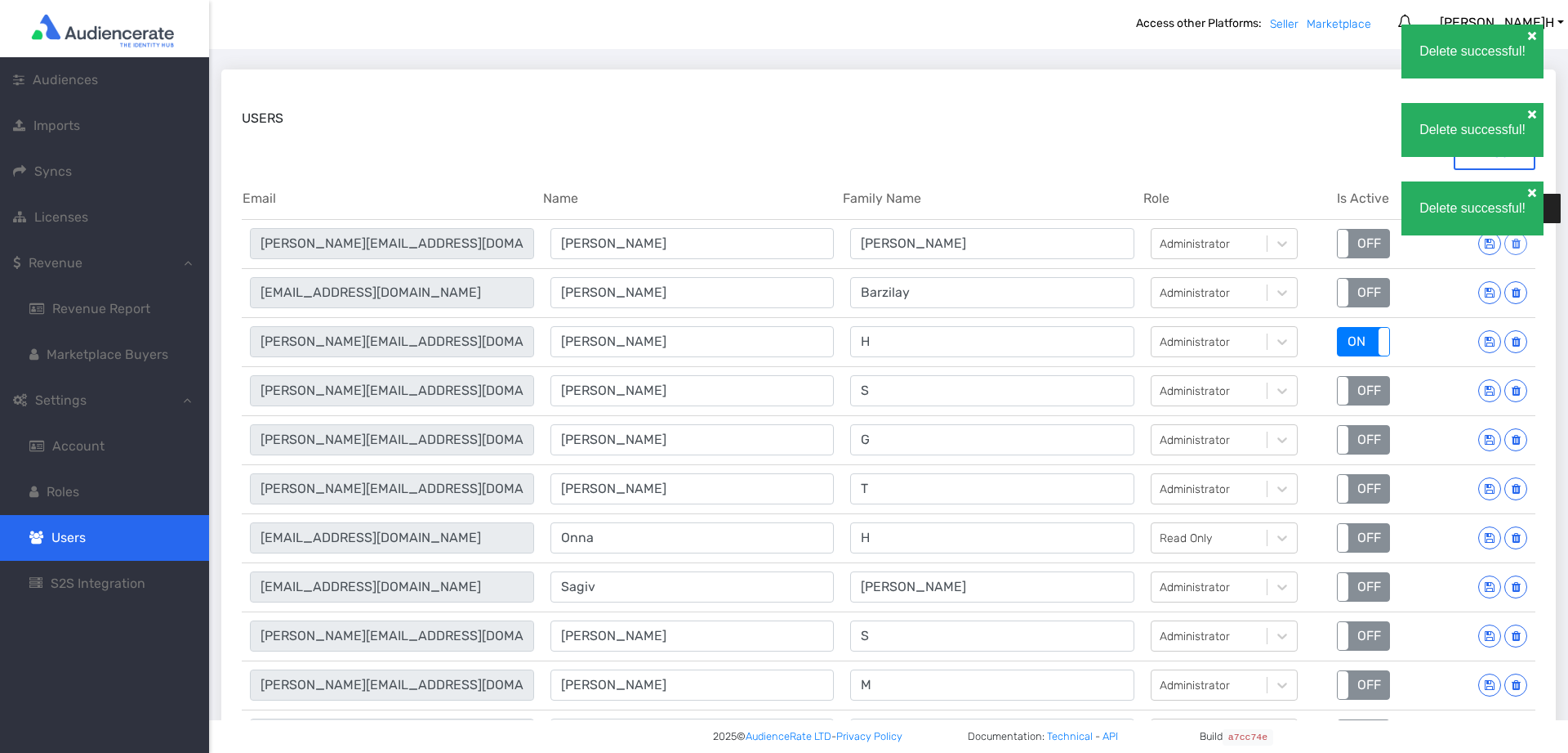
click at [1517, 252] on button at bounding box center [1516, 243] width 23 height 23
type input "[EMAIL_ADDRESS][DOMAIN_NAME]"
type input "[PERSON_NAME]"
type input "Barzilay"
type input "[PERSON_NAME][EMAIL_ADDRESS][DOMAIN_NAME]"
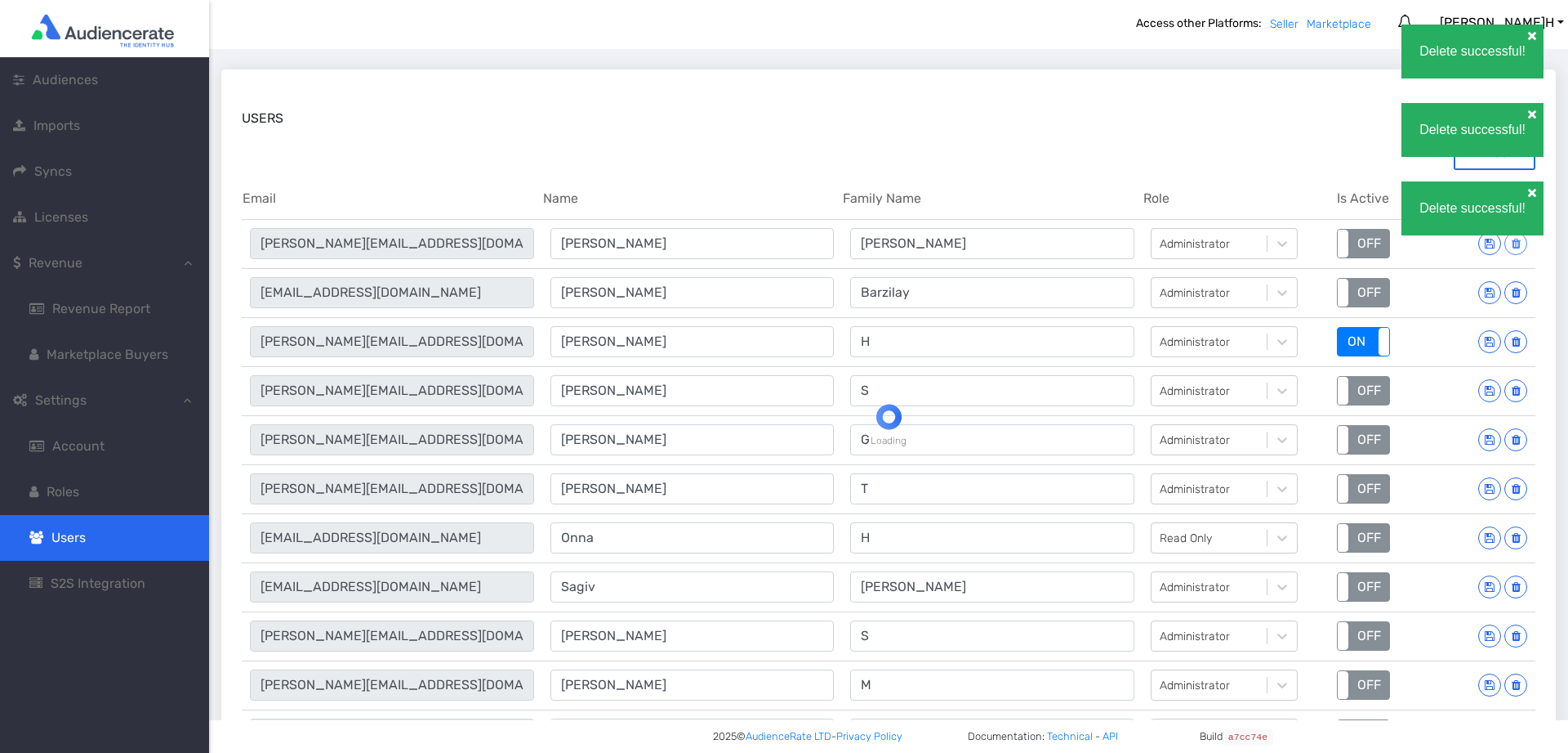
type input "[PERSON_NAME]"
type input "H"
type input "[PERSON_NAME][EMAIL_ADDRESS][DOMAIN_NAME]"
type input "[PERSON_NAME]"
type input "S"
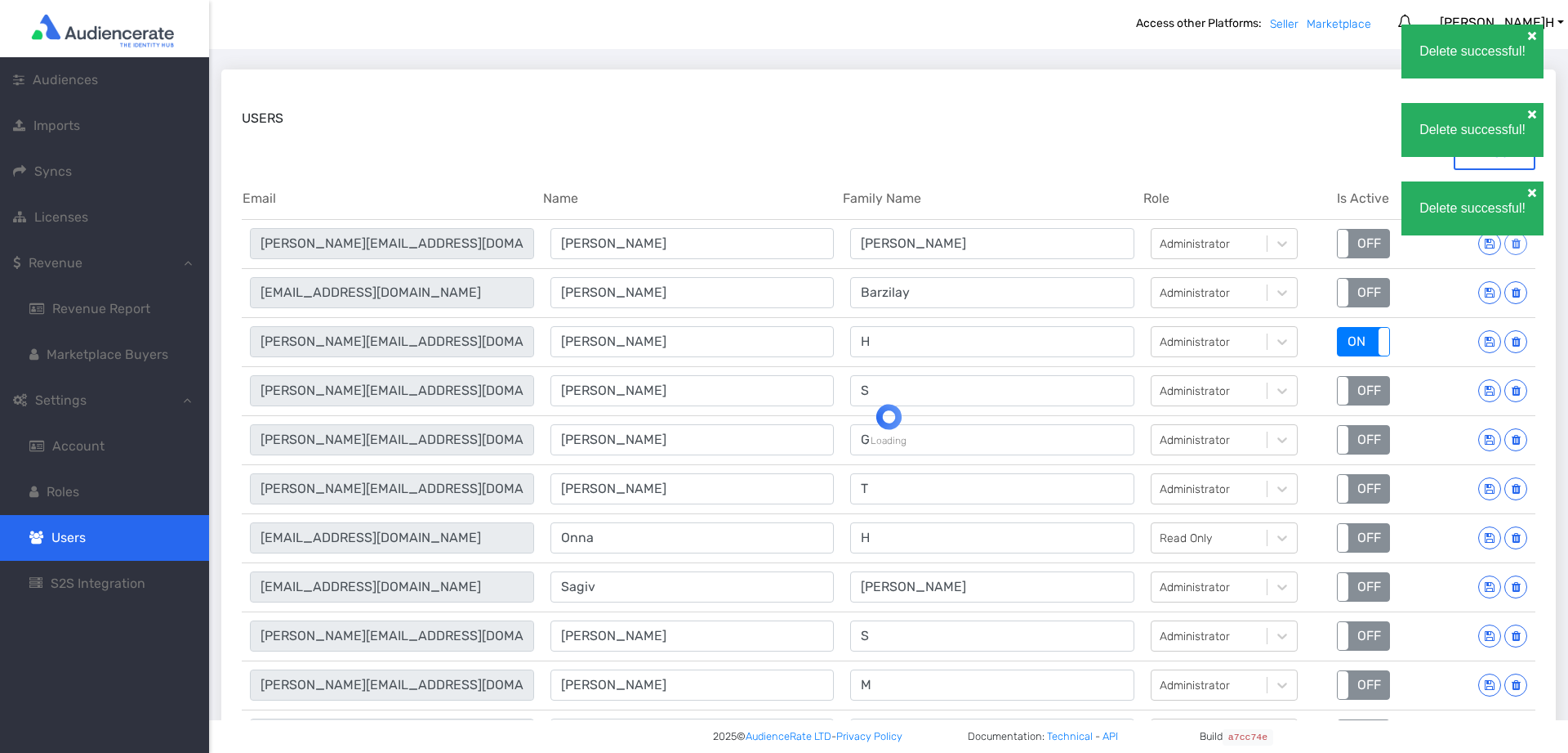
type input "[PERSON_NAME][EMAIL_ADDRESS][DOMAIN_NAME]"
type input "[PERSON_NAME]"
type input "G"
type input "[PERSON_NAME][EMAIL_ADDRESS][DOMAIN_NAME]"
type input "[PERSON_NAME]"
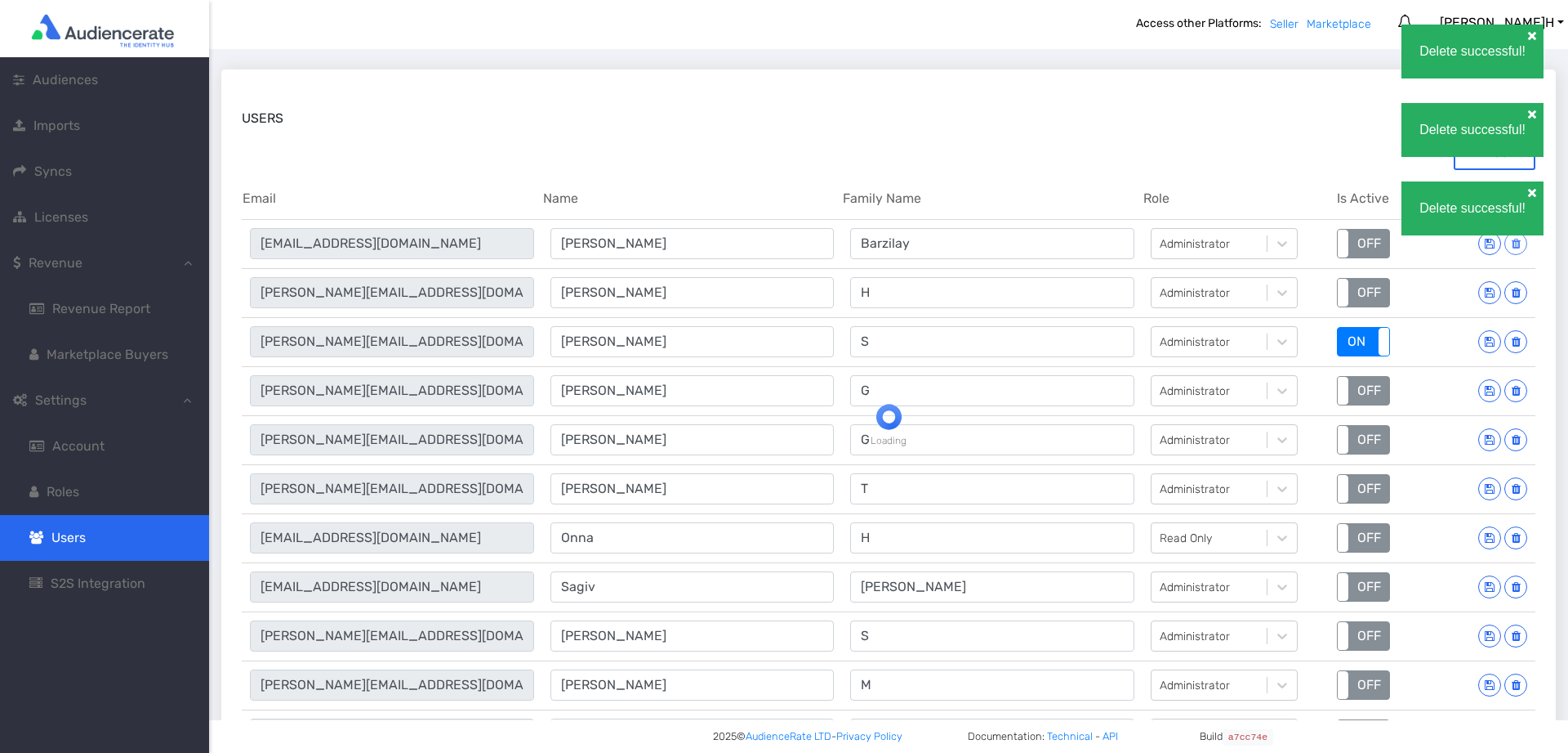
type input "T"
type input "[EMAIL_ADDRESS][DOMAIN_NAME]"
type input "Onna"
type input "H"
type input "[EMAIL_ADDRESS][DOMAIN_NAME]"
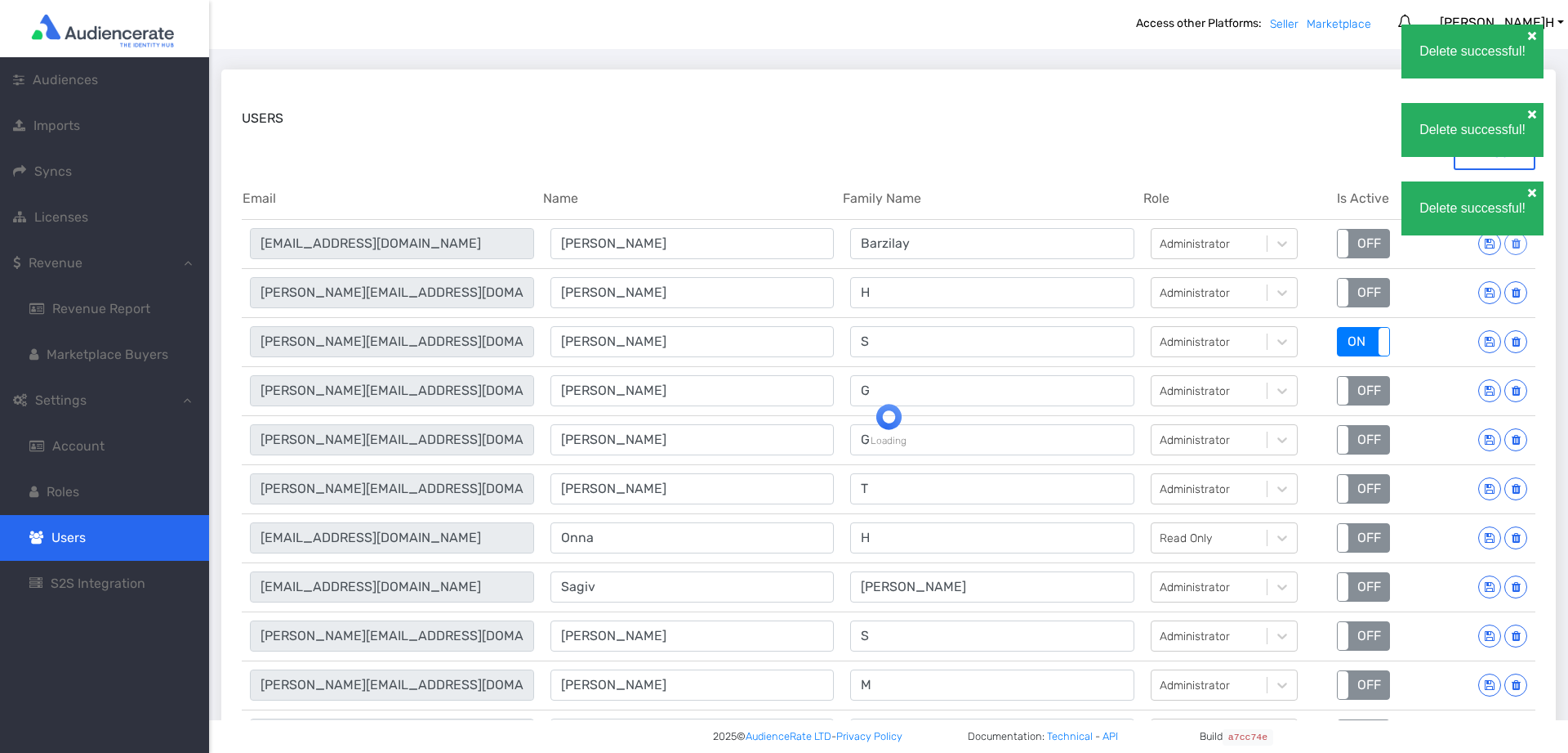
type input "Sagiv"
type input "[PERSON_NAME]"
type input "[PERSON_NAME][EMAIL_ADDRESS][DOMAIN_NAME]"
type input "[PERSON_NAME]"
type input "S"
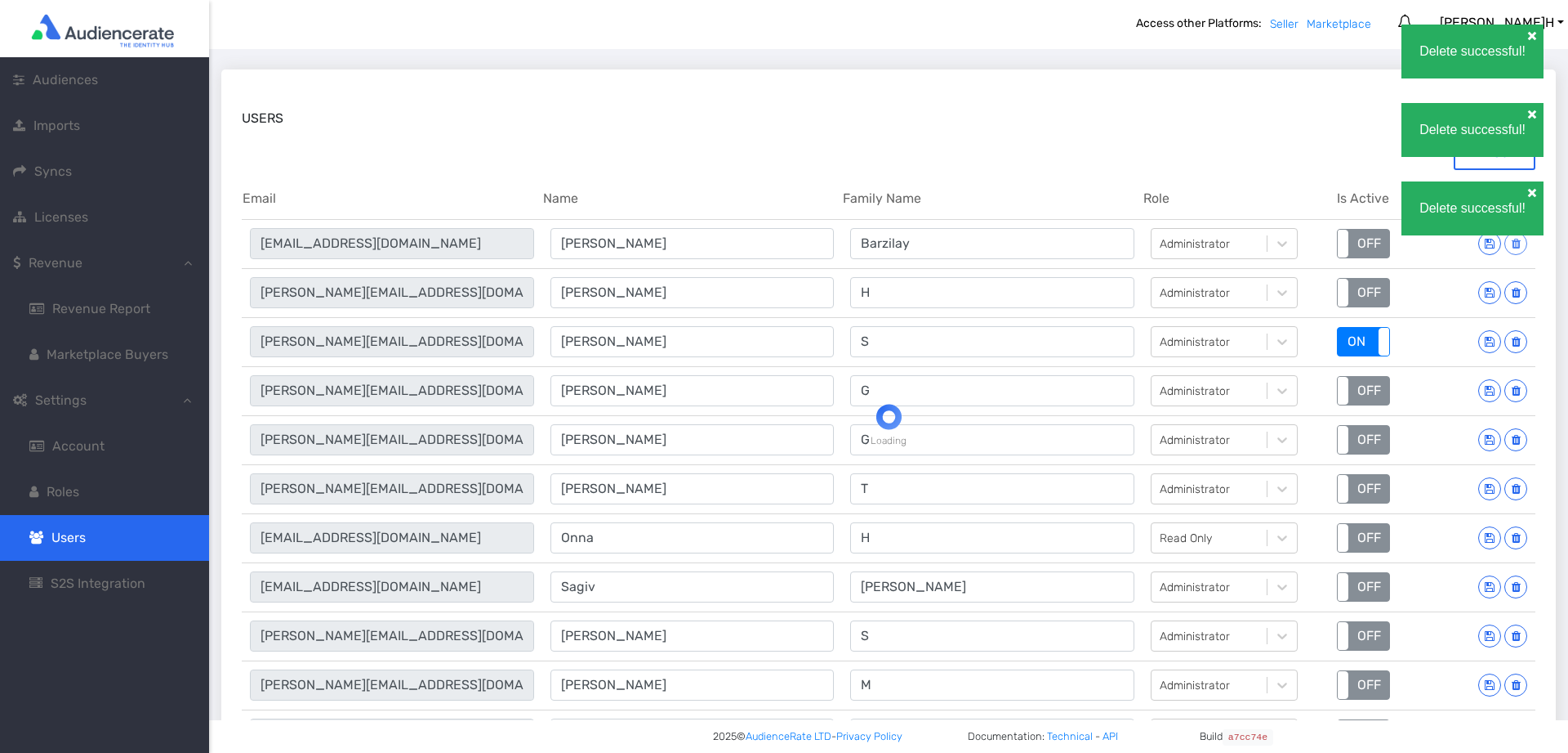
type input "[PERSON_NAME][EMAIL_ADDRESS][DOMAIN_NAME]"
type input "[PERSON_NAME]"
type input "M"
type input "[PERSON_NAME][EMAIL_ADDRESS][DOMAIN_NAME]"
type input "[PERSON_NAME]"
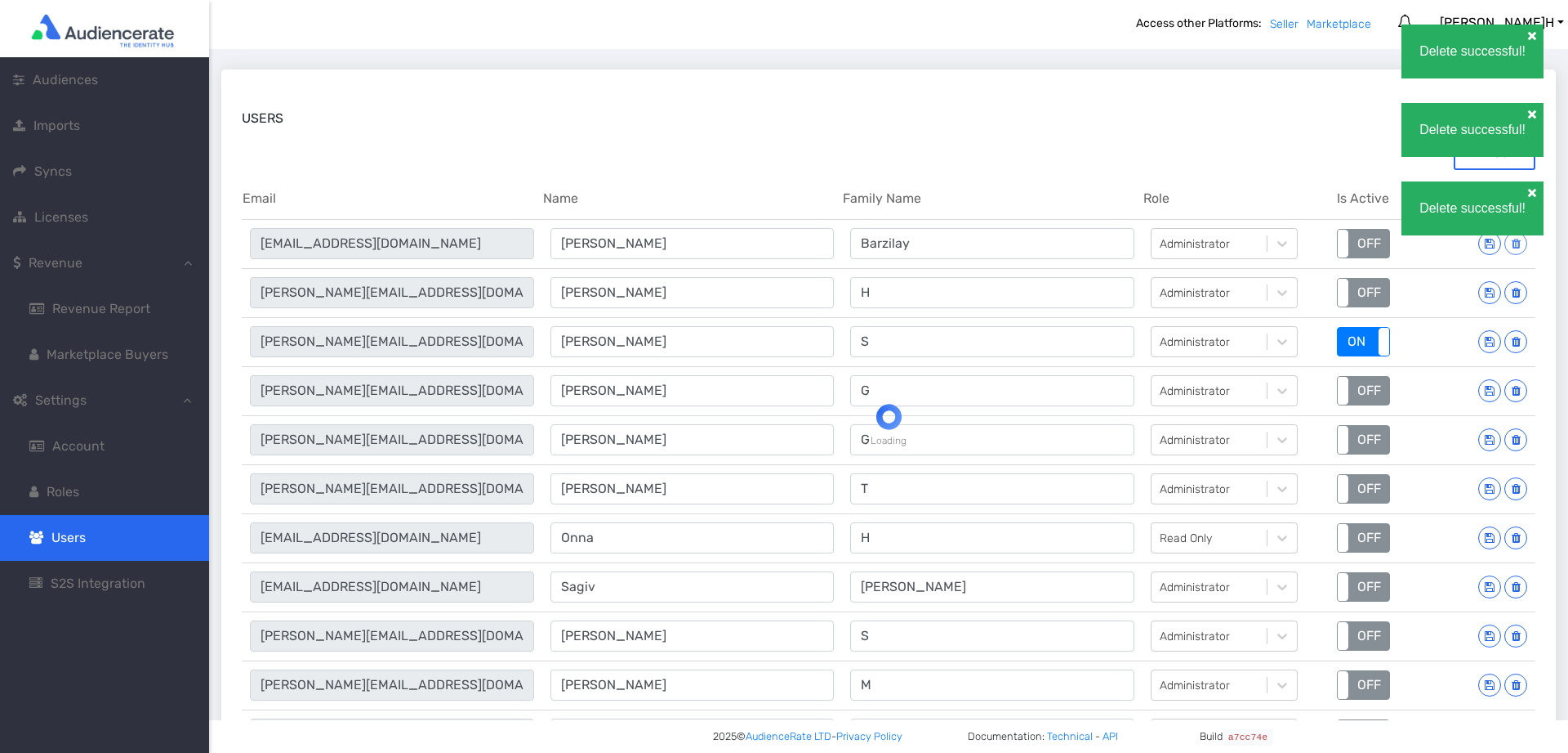
type input "T"
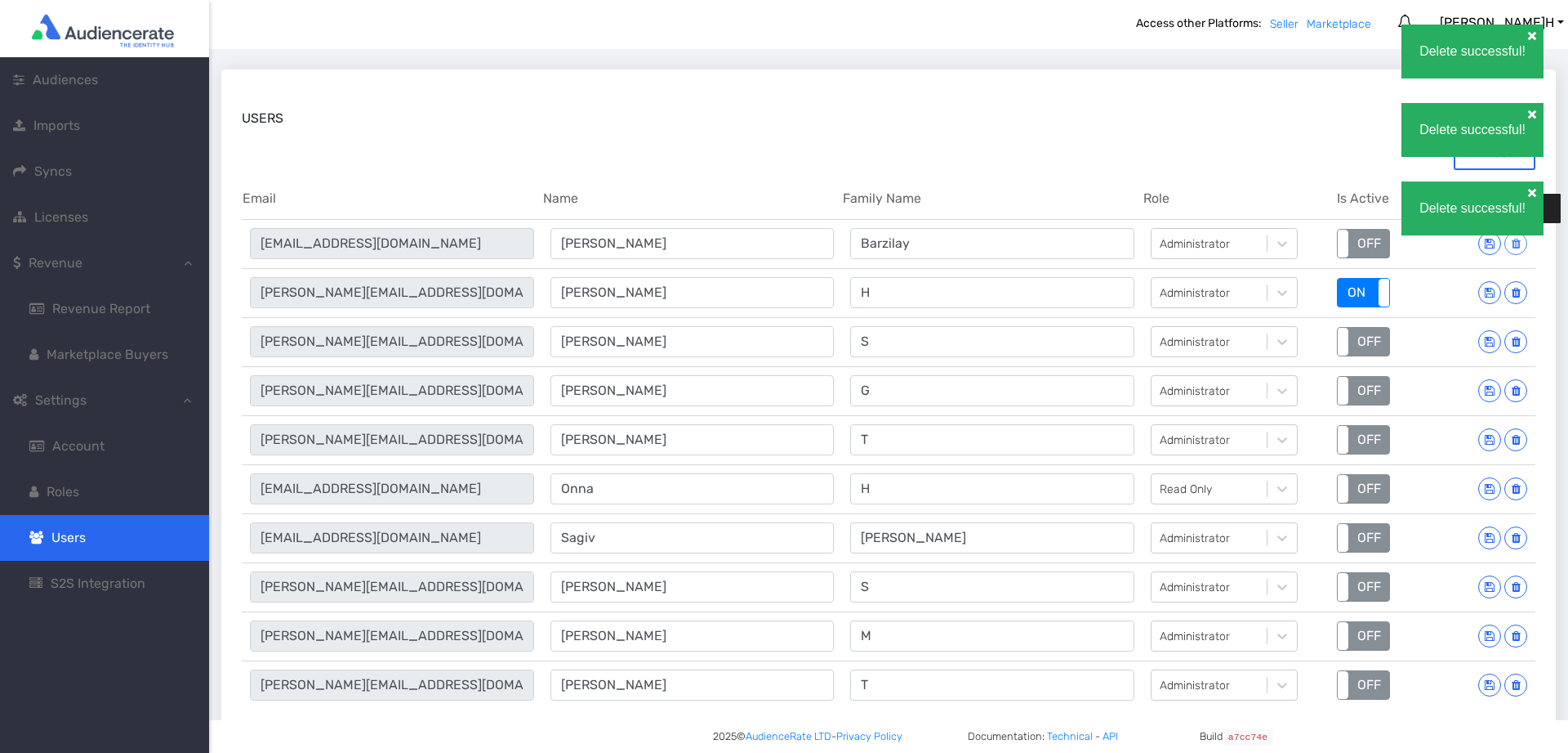
click at [1516, 247] on icon at bounding box center [1516, 243] width 9 height 11
type input "[PERSON_NAME][EMAIL_ADDRESS][DOMAIN_NAME]"
type input "[PERSON_NAME]"
type input "H"
type input "[PERSON_NAME][EMAIL_ADDRESS][DOMAIN_NAME]"
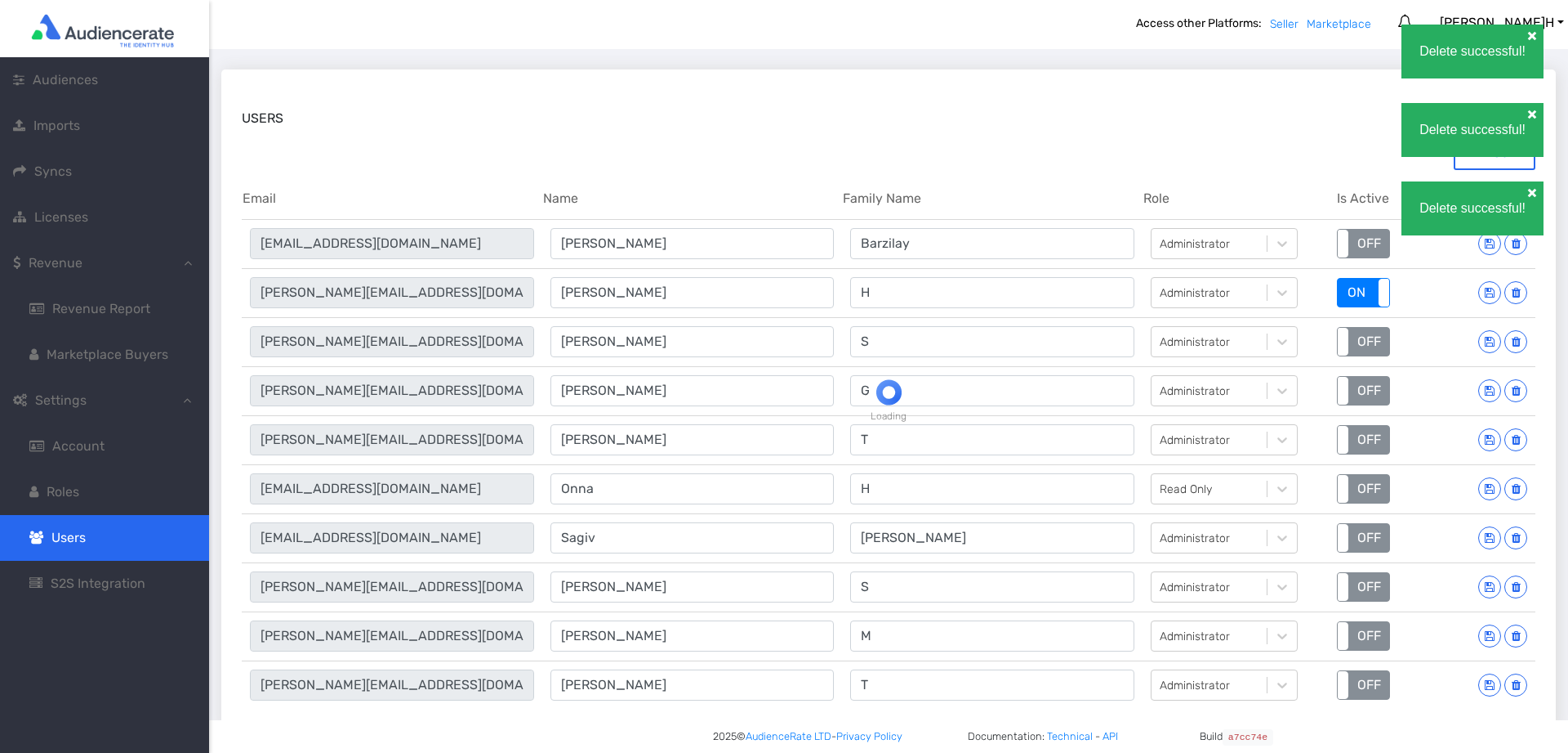
type input "[PERSON_NAME]"
type input "S"
type input "[PERSON_NAME][EMAIL_ADDRESS][DOMAIN_NAME]"
type input "[PERSON_NAME]"
type input "G"
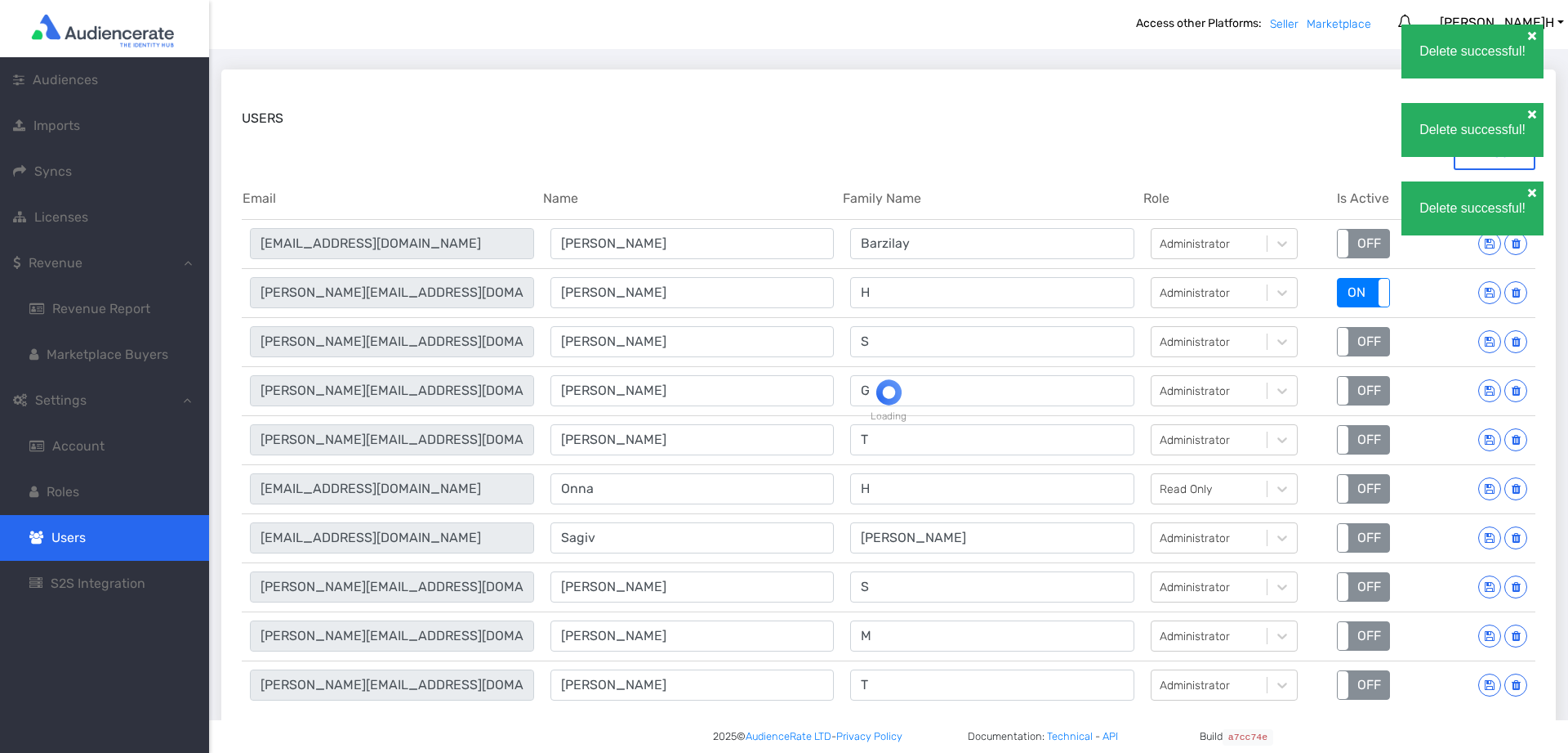
type input "[PERSON_NAME][EMAIL_ADDRESS][DOMAIN_NAME]"
type input "[PERSON_NAME]"
type input "T"
type input "[EMAIL_ADDRESS][DOMAIN_NAME]"
type input "Onna"
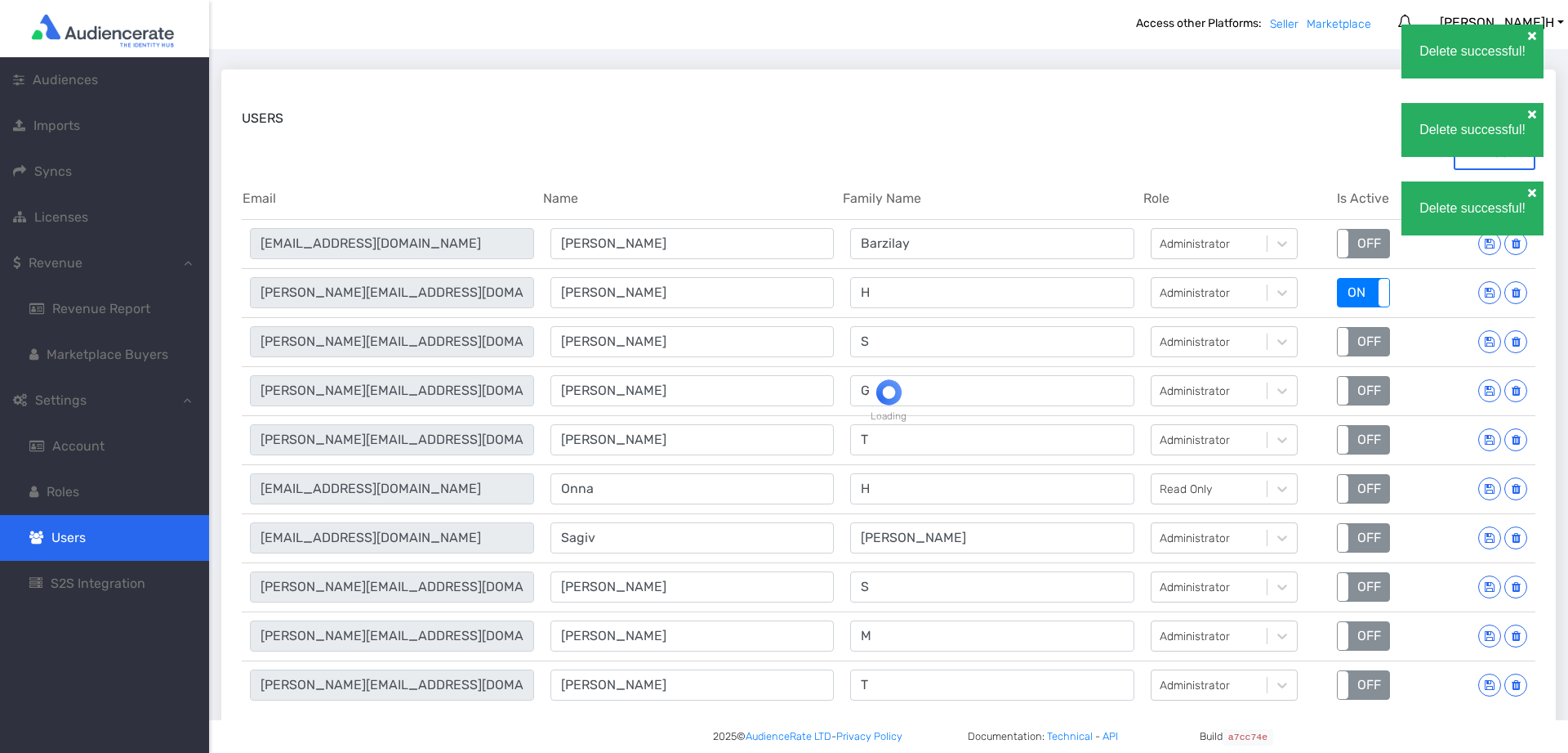
type input "H"
type input "[EMAIL_ADDRESS][DOMAIN_NAME]"
type input "Sagiv"
type input "[PERSON_NAME]"
type input "[PERSON_NAME][EMAIL_ADDRESS][DOMAIN_NAME]"
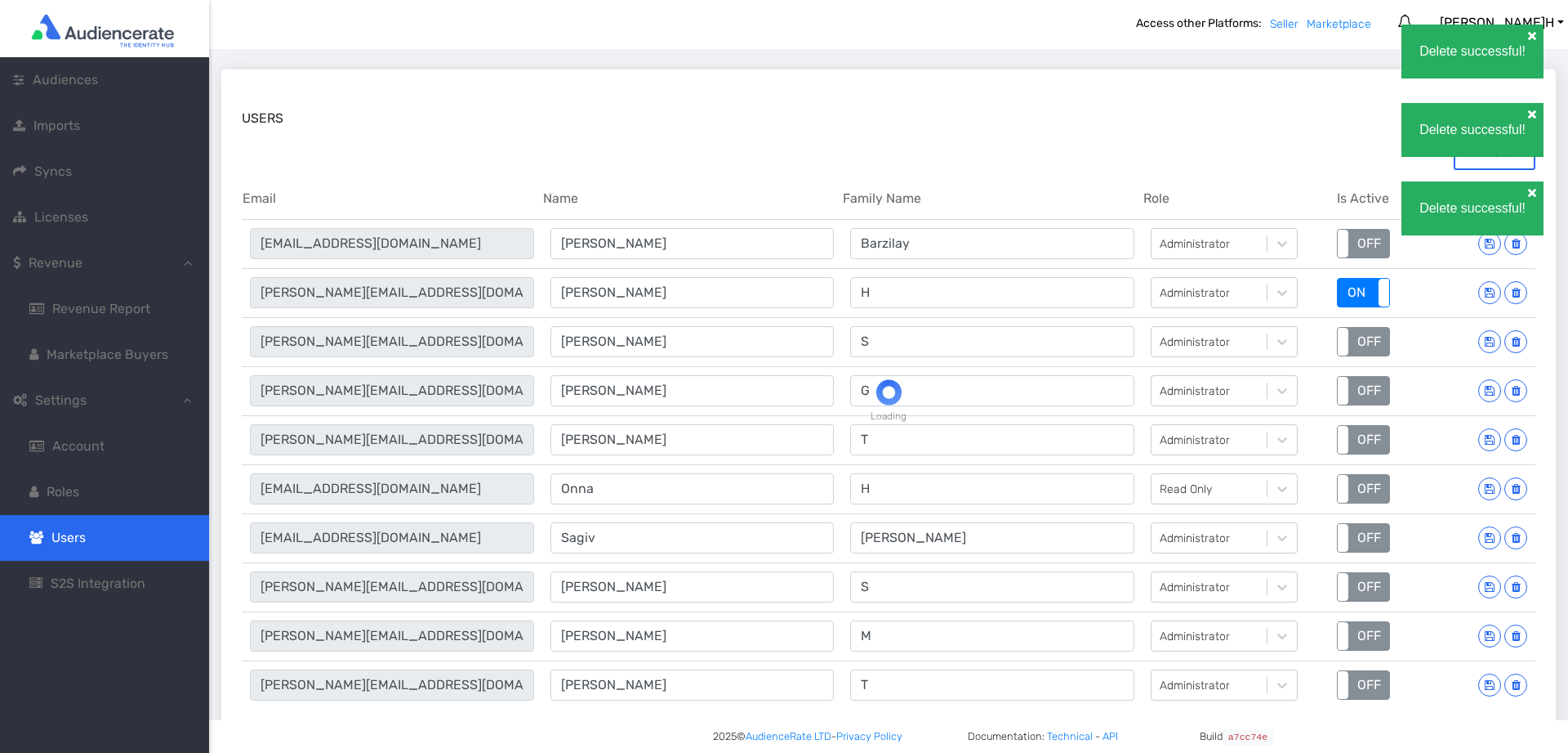
type input "[PERSON_NAME]"
type input "S"
type input "[PERSON_NAME][EMAIL_ADDRESS][DOMAIN_NAME]"
type input "[PERSON_NAME]"
type input "M"
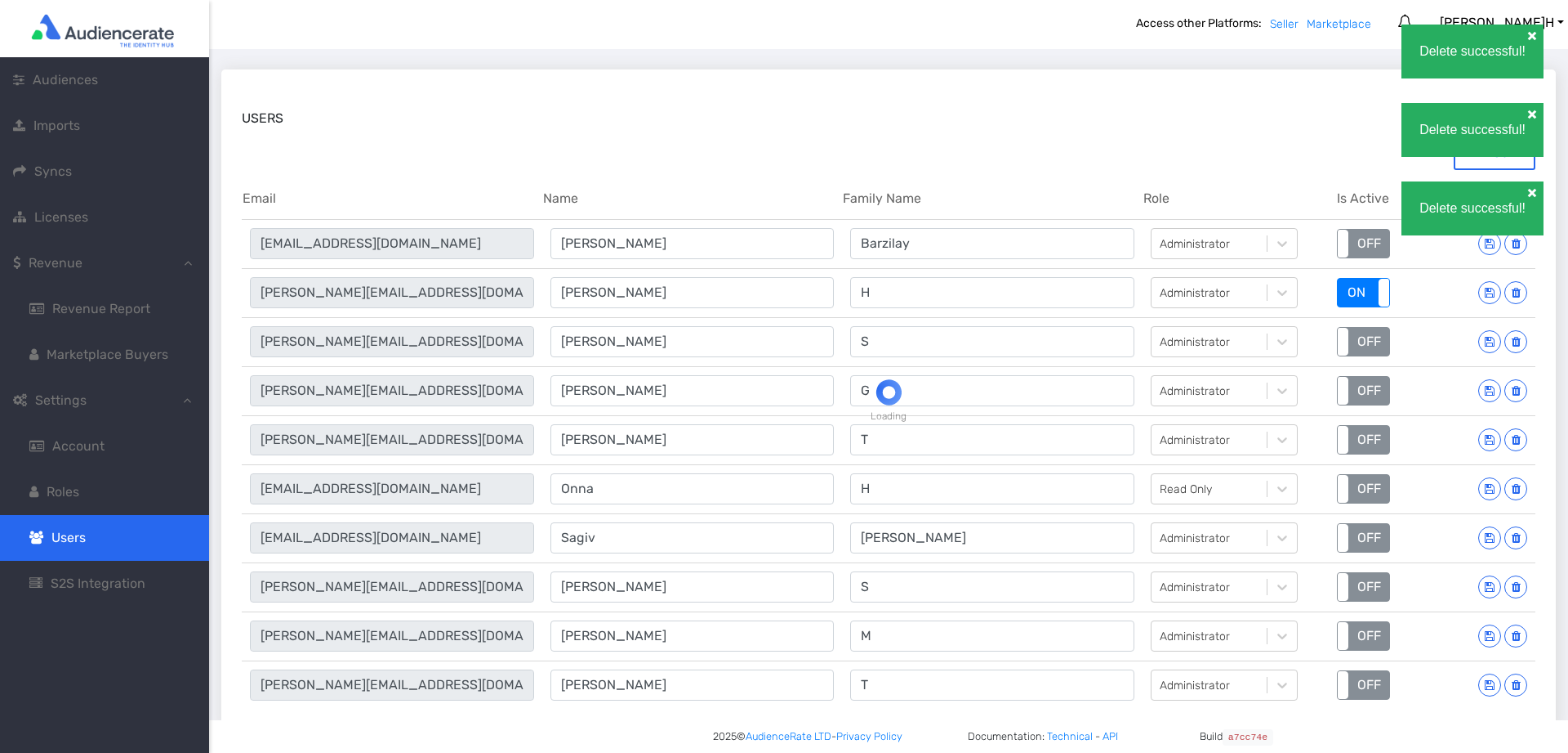
type input "[PERSON_NAME][EMAIL_ADDRESS][DOMAIN_NAME]"
type input "[PERSON_NAME]"
type input "T"
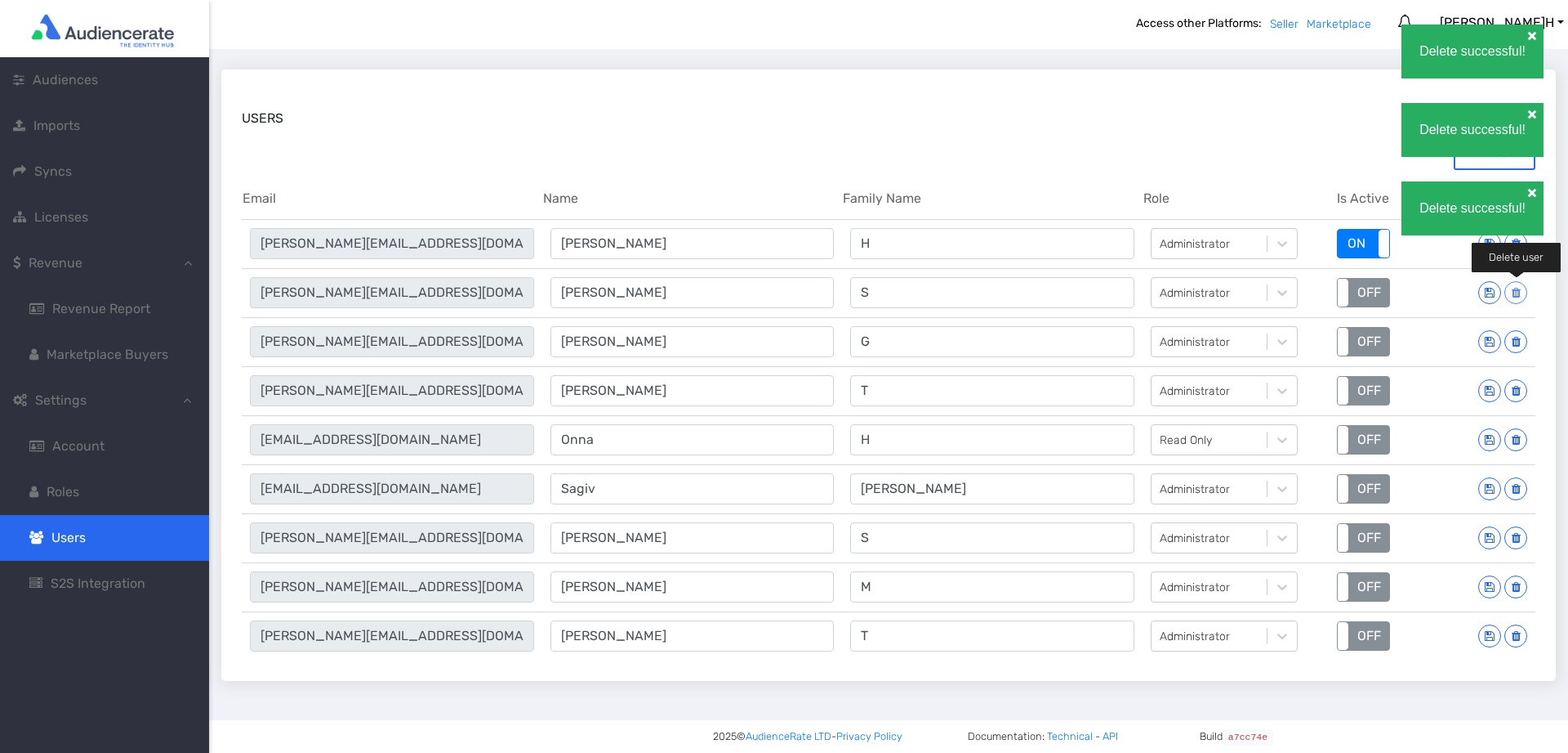
click at [1512, 295] on icon at bounding box center [1516, 293] width 9 height 11
type input "[PERSON_NAME][EMAIL_ADDRESS][DOMAIN_NAME]"
type input "[PERSON_NAME]"
type input "G"
type input "[PERSON_NAME][EMAIL_ADDRESS][DOMAIN_NAME]"
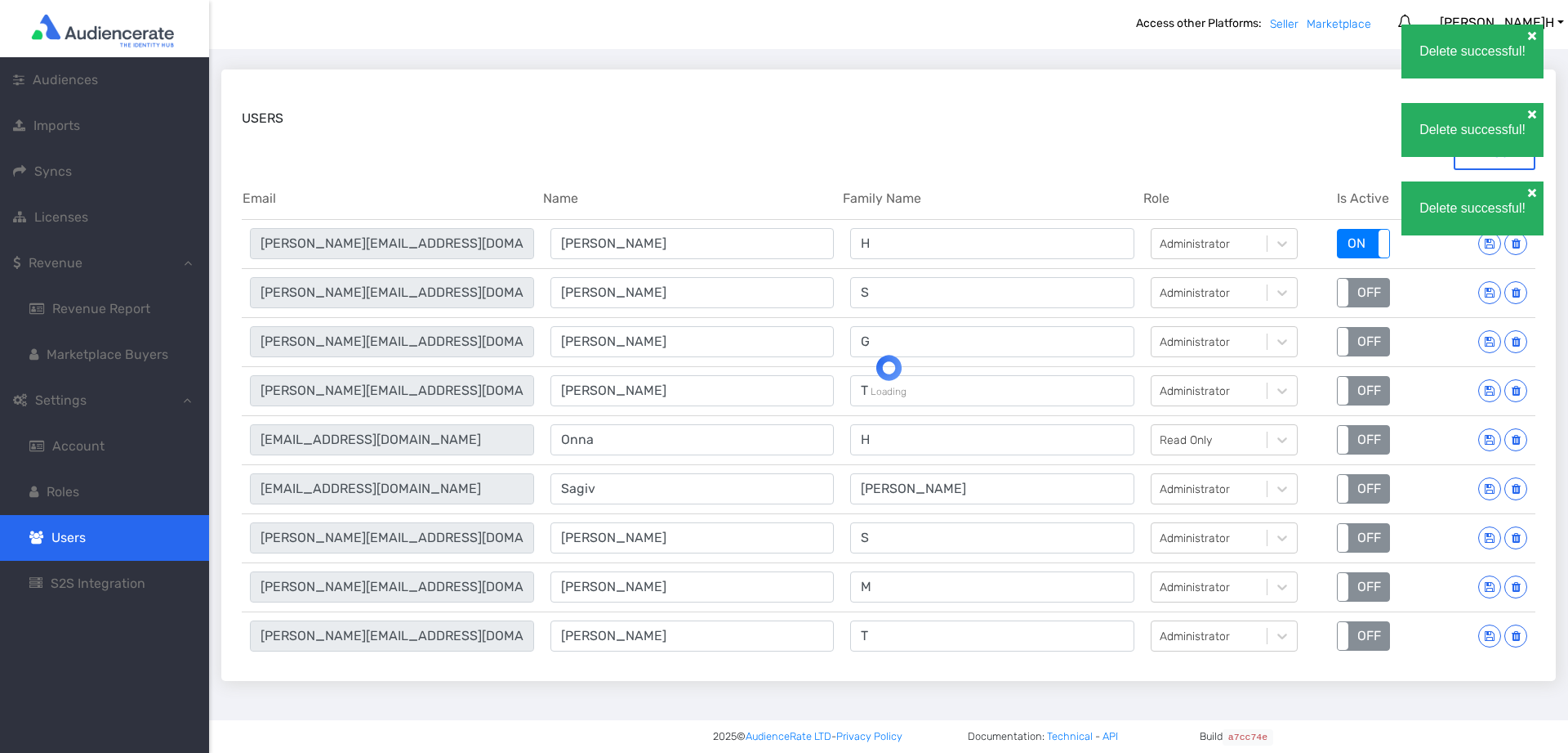
type input "[PERSON_NAME]"
type input "T"
type input "[EMAIL_ADDRESS][DOMAIN_NAME]"
type input "Onna"
type input "H"
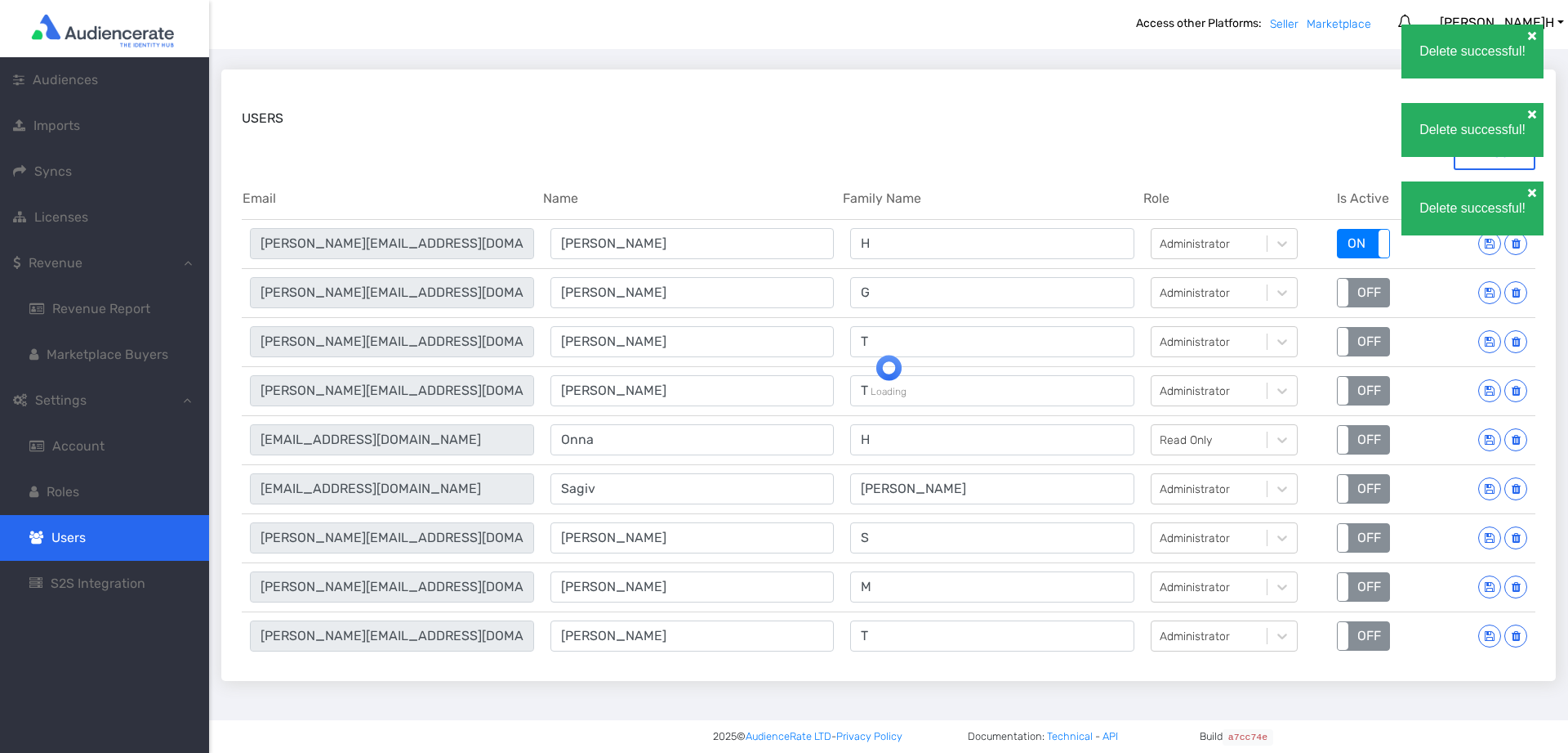
type input "[EMAIL_ADDRESS][DOMAIN_NAME]"
type input "Sagiv"
type input "[PERSON_NAME]"
type input "[PERSON_NAME][EMAIL_ADDRESS][DOMAIN_NAME]"
type input "[PERSON_NAME]"
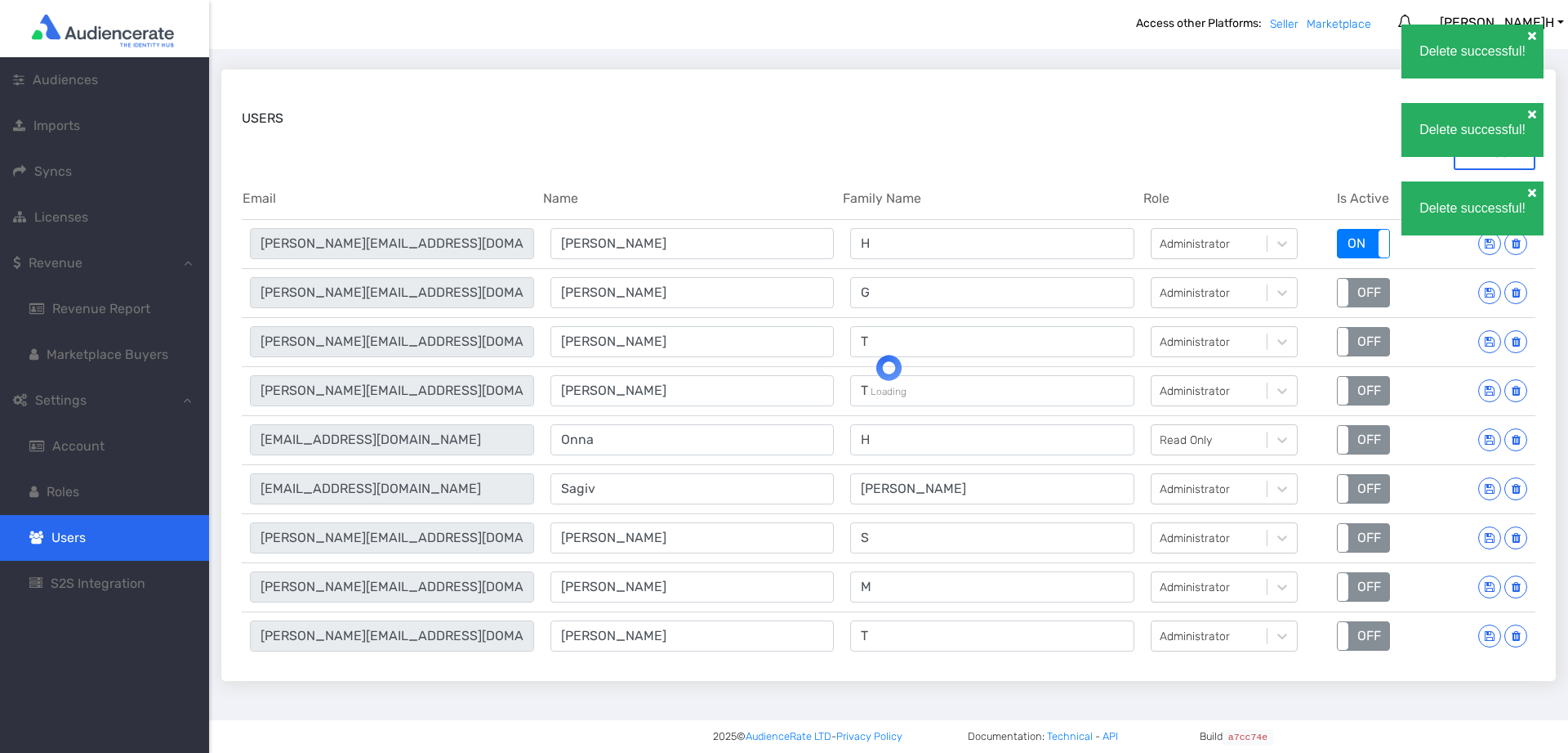
type input "S"
type input "[PERSON_NAME][EMAIL_ADDRESS][DOMAIN_NAME]"
type input "[PERSON_NAME]"
type input "M"
type input "[PERSON_NAME][EMAIL_ADDRESS][DOMAIN_NAME]"
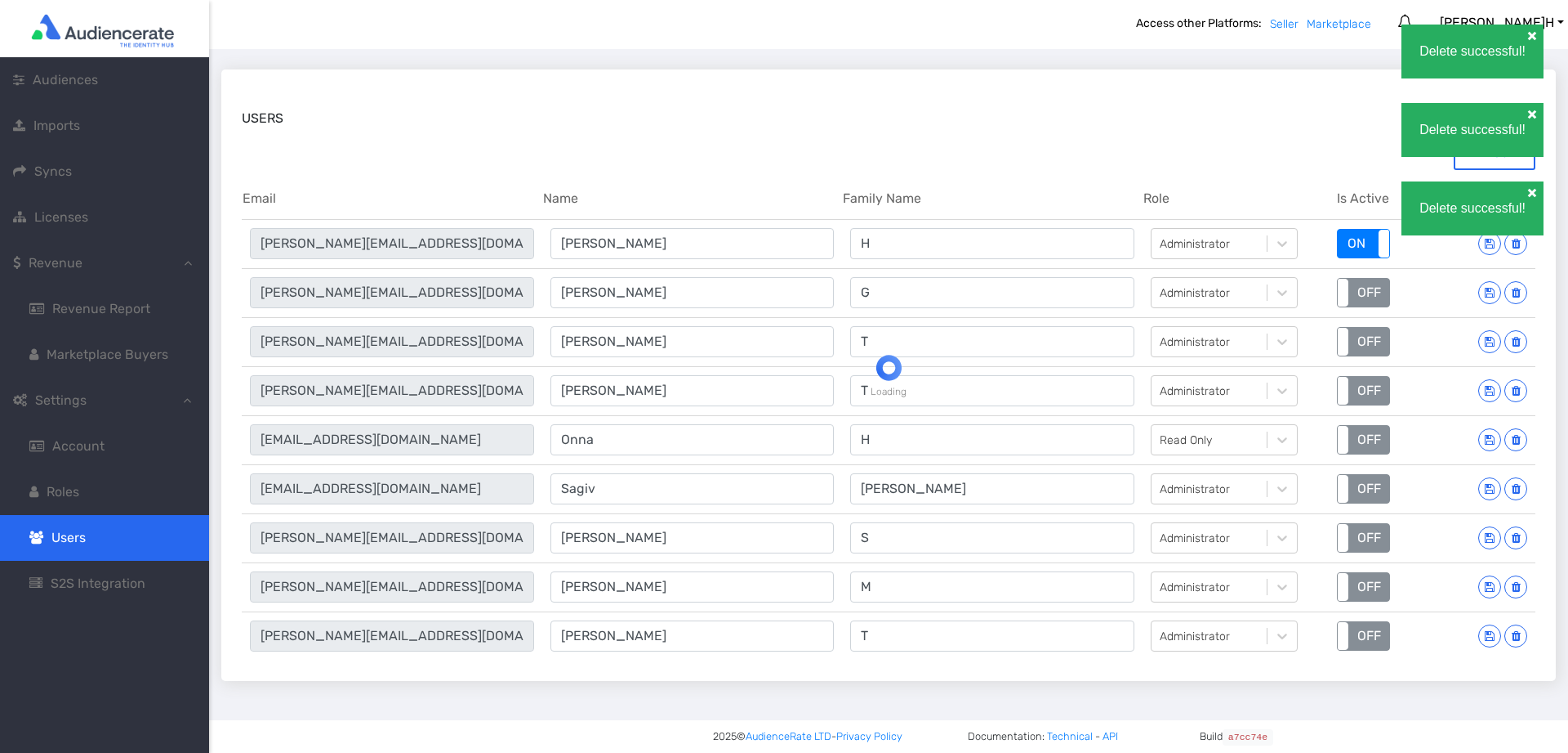
type input "[PERSON_NAME]"
type input "T"
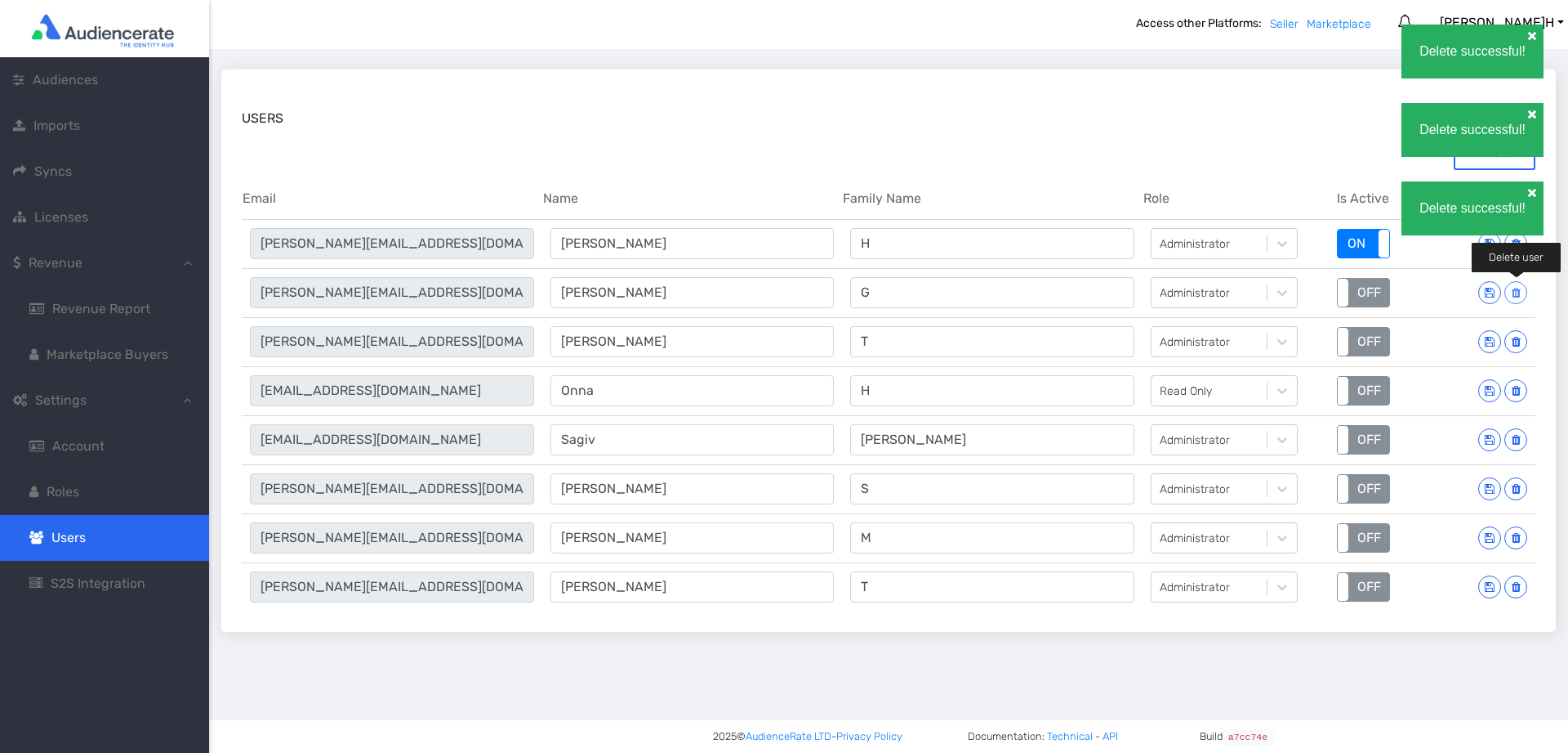
click at [1515, 294] on icon at bounding box center [1516, 293] width 9 height 11
type input "[PERSON_NAME][EMAIL_ADDRESS][DOMAIN_NAME]"
type input "[PERSON_NAME]"
type input "T"
type input "[EMAIL_ADDRESS][DOMAIN_NAME]"
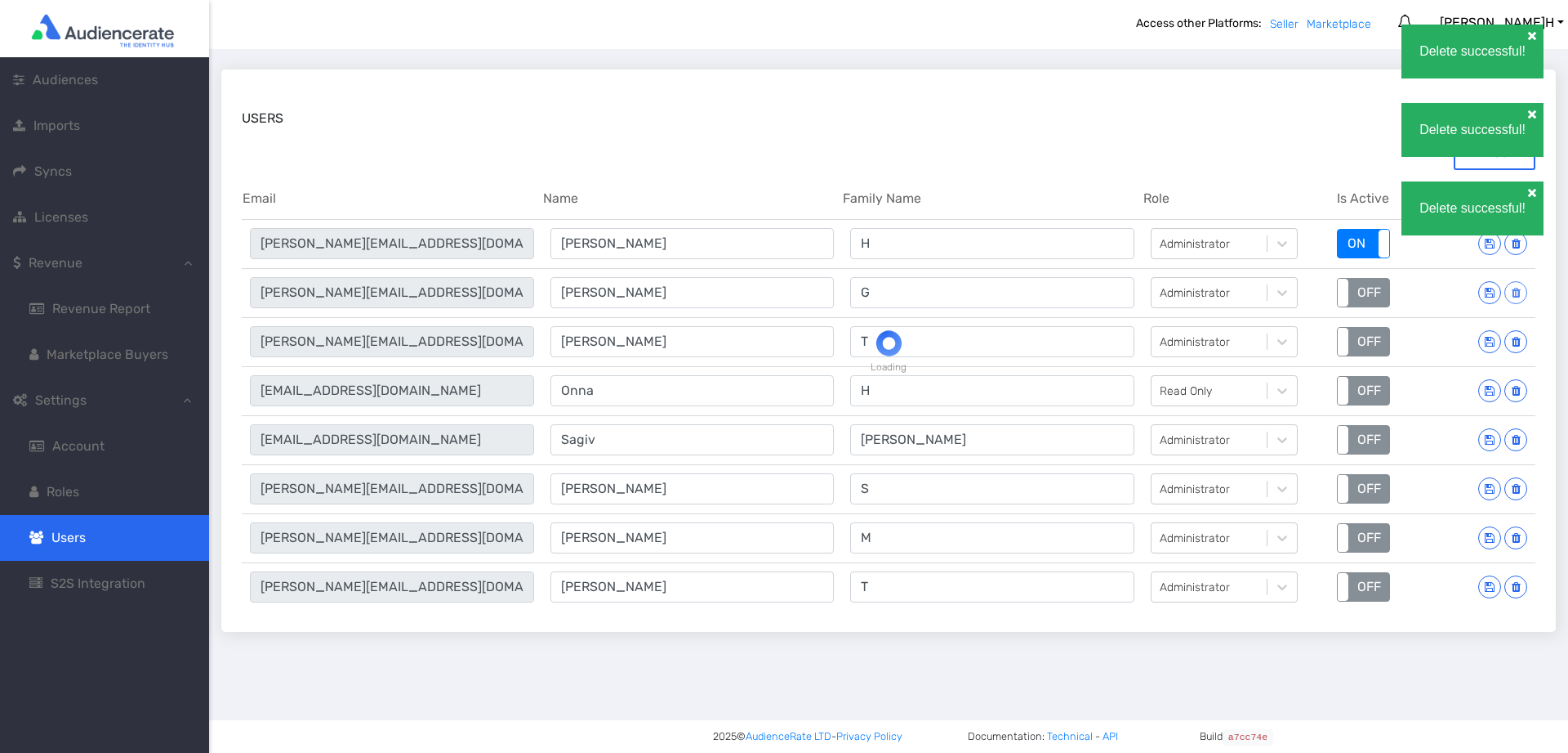
type input "Onna"
type input "H"
type input "[EMAIL_ADDRESS][DOMAIN_NAME]"
type input "Sagiv"
type input "[PERSON_NAME]"
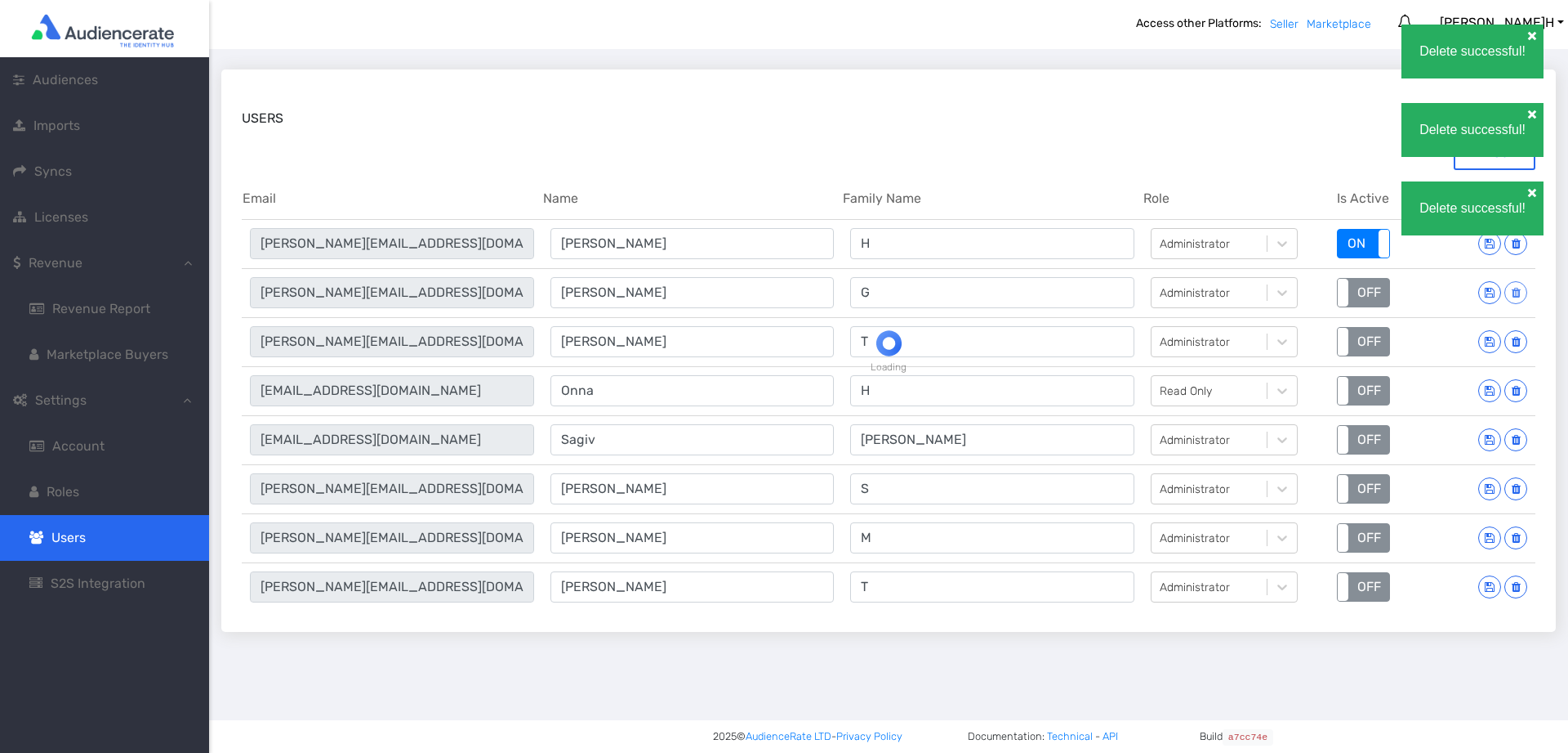
type input "[PERSON_NAME][EMAIL_ADDRESS][DOMAIN_NAME]"
type input "[PERSON_NAME]"
type input "S"
type input "[PERSON_NAME][EMAIL_ADDRESS][DOMAIN_NAME]"
type input "[PERSON_NAME]"
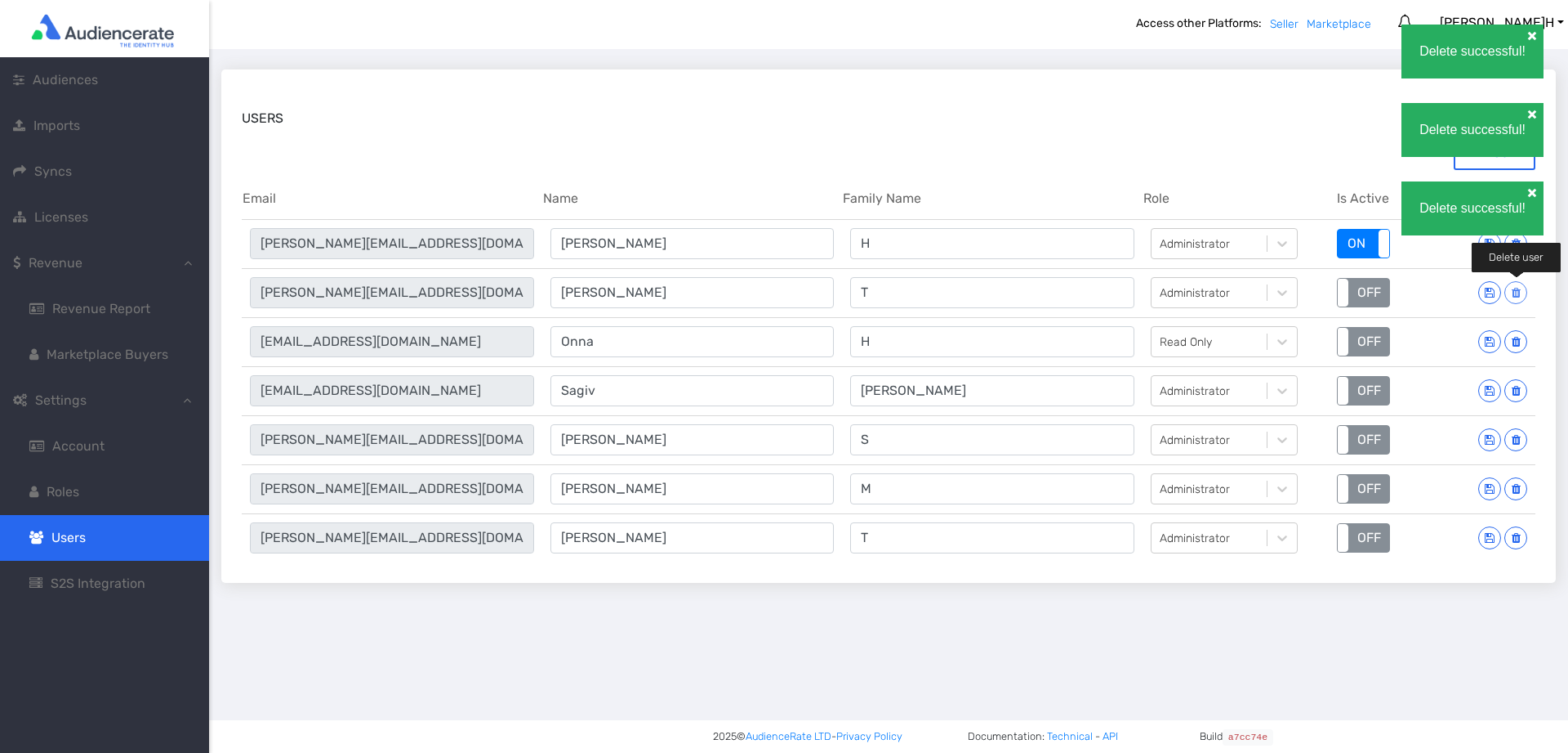
click at [1515, 294] on icon at bounding box center [1516, 293] width 9 height 11
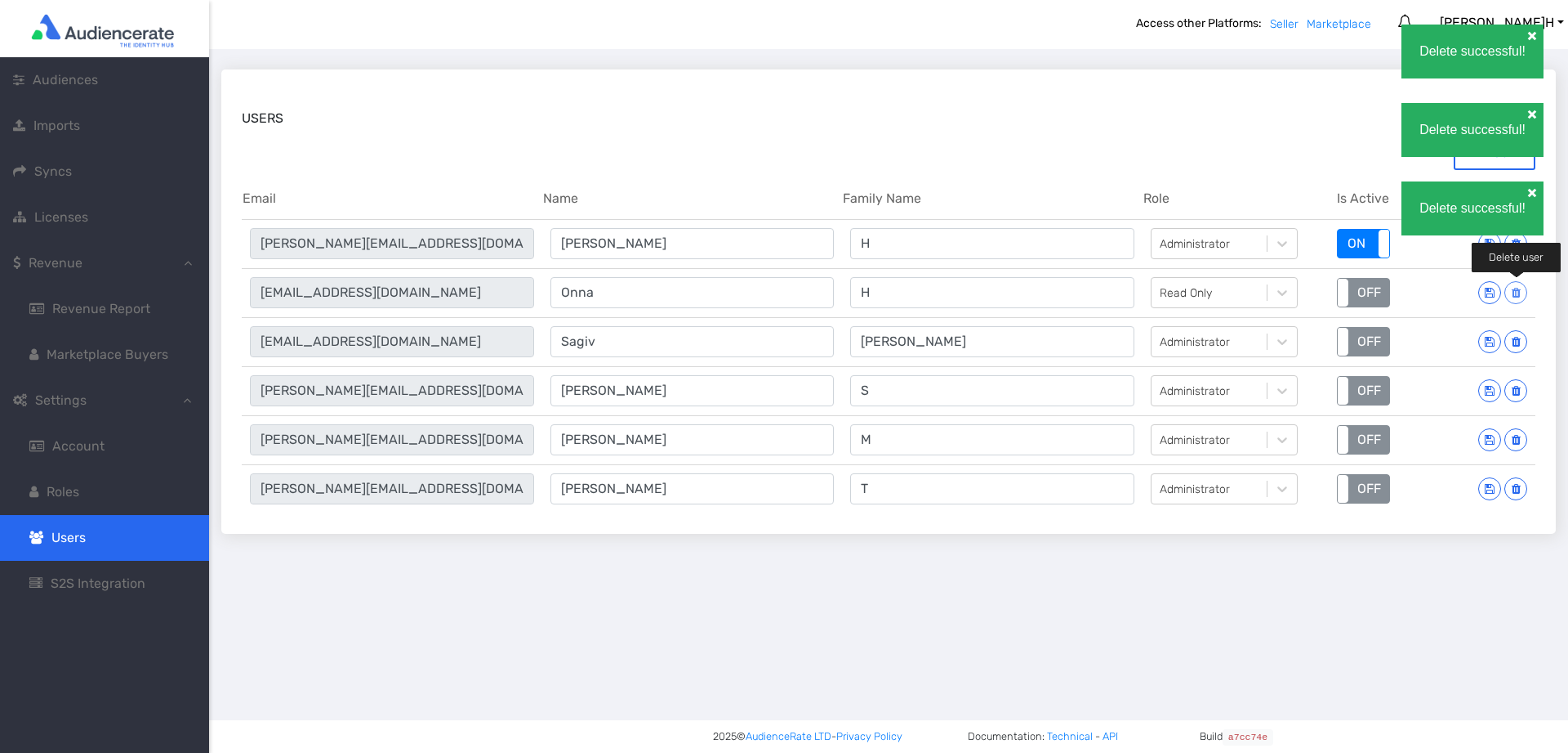
click at [1515, 294] on icon at bounding box center [1516, 293] width 9 height 11
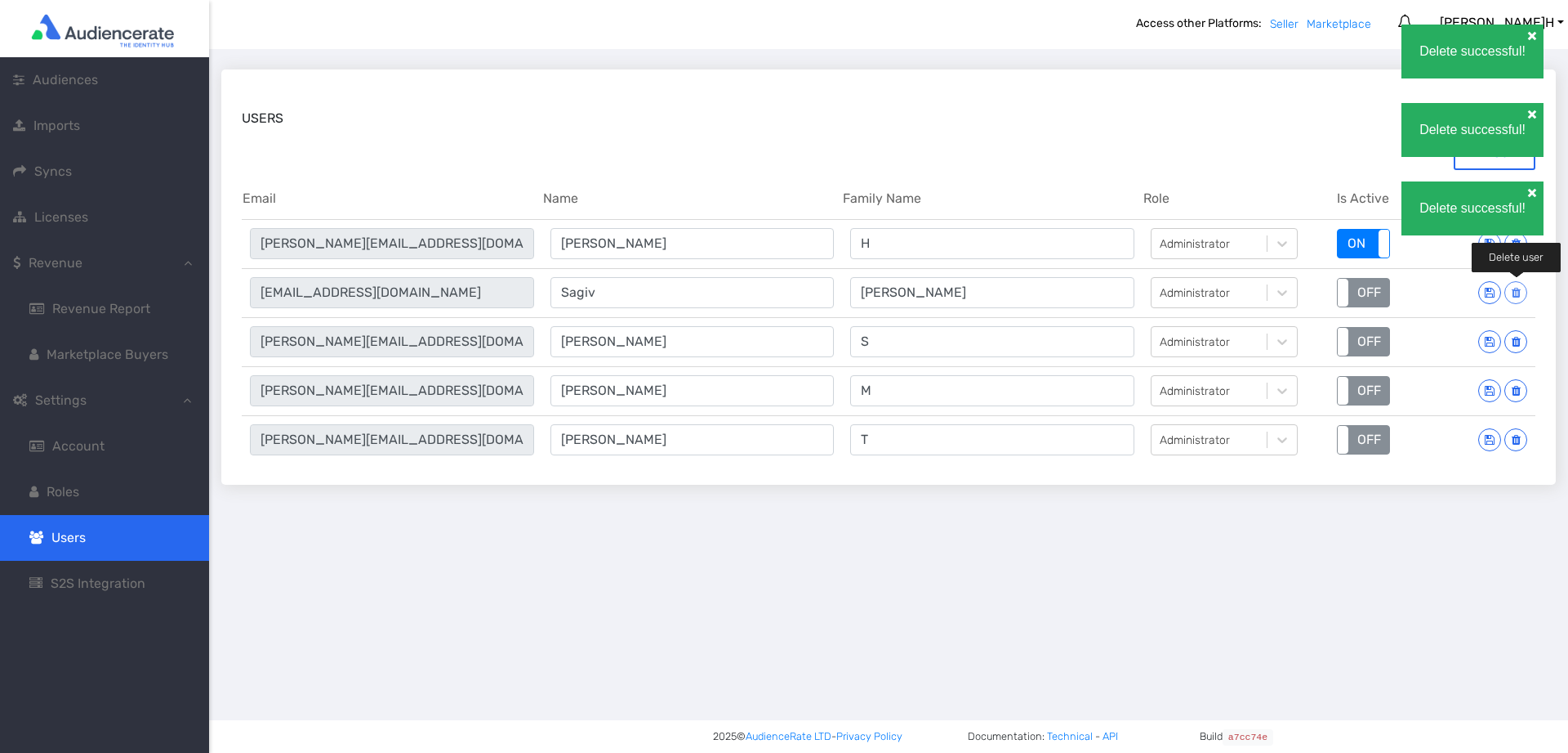
click at [1515, 294] on icon at bounding box center [1516, 293] width 9 height 11
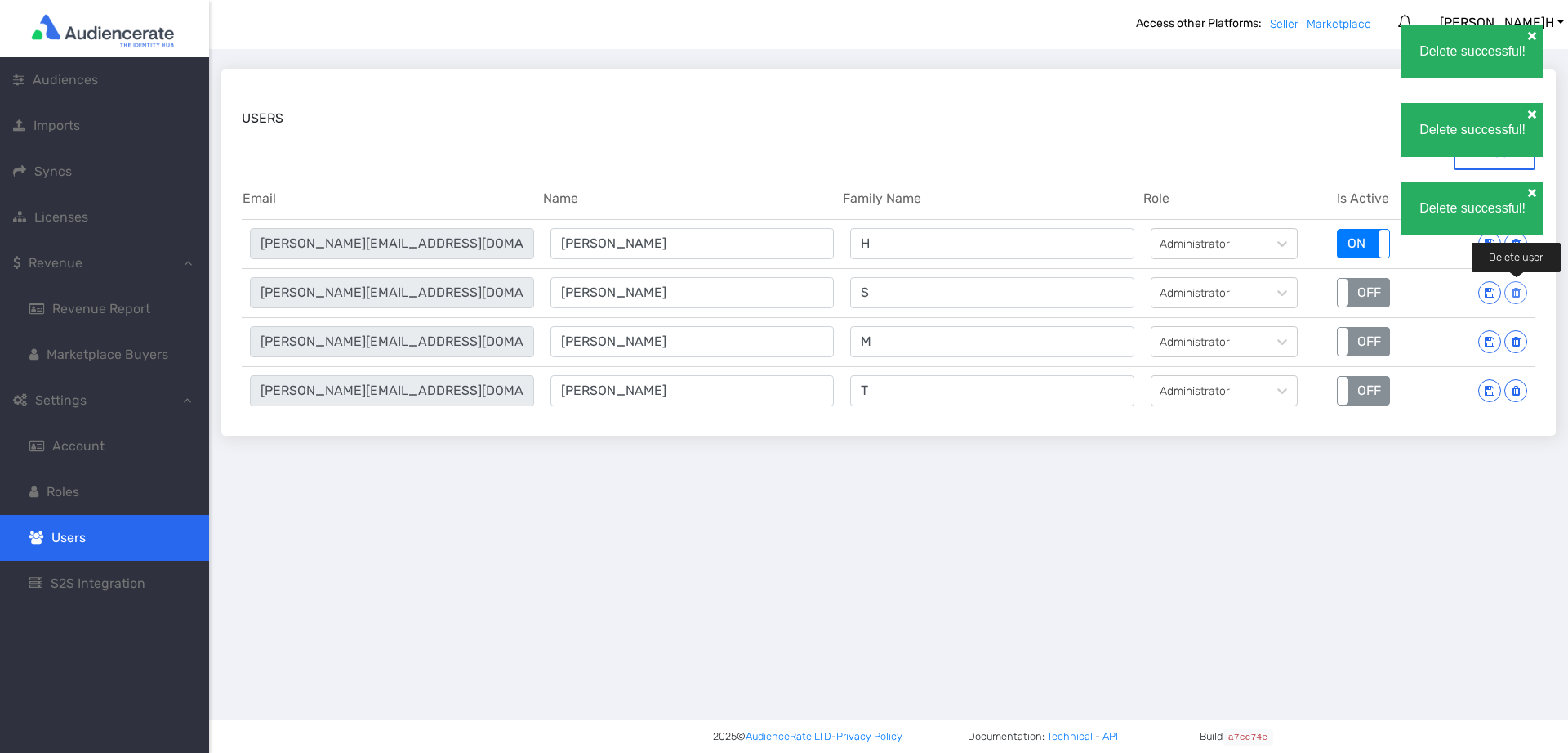
click at [1515, 294] on icon at bounding box center [1516, 293] width 9 height 11
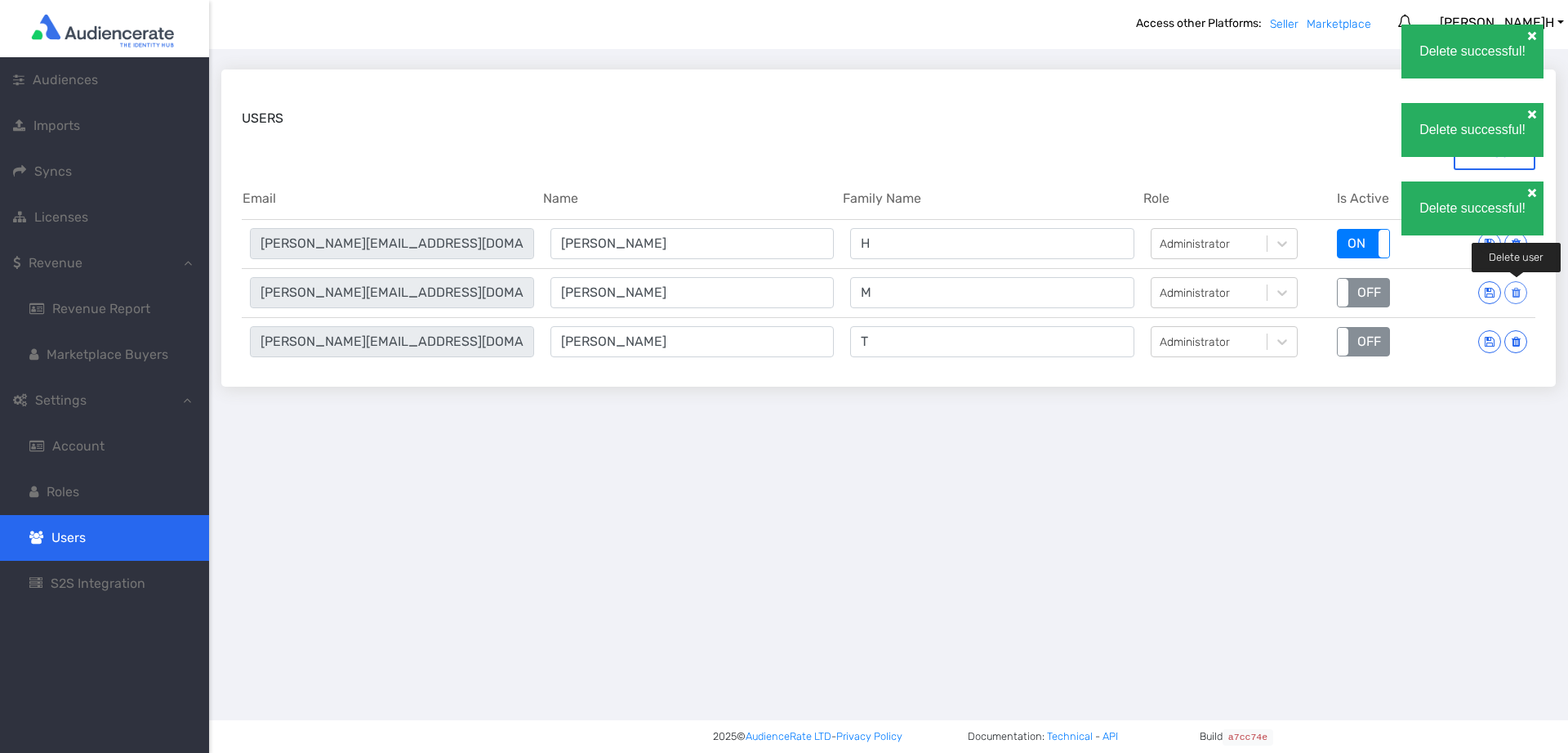
click at [1515, 294] on icon at bounding box center [1516, 293] width 9 height 11
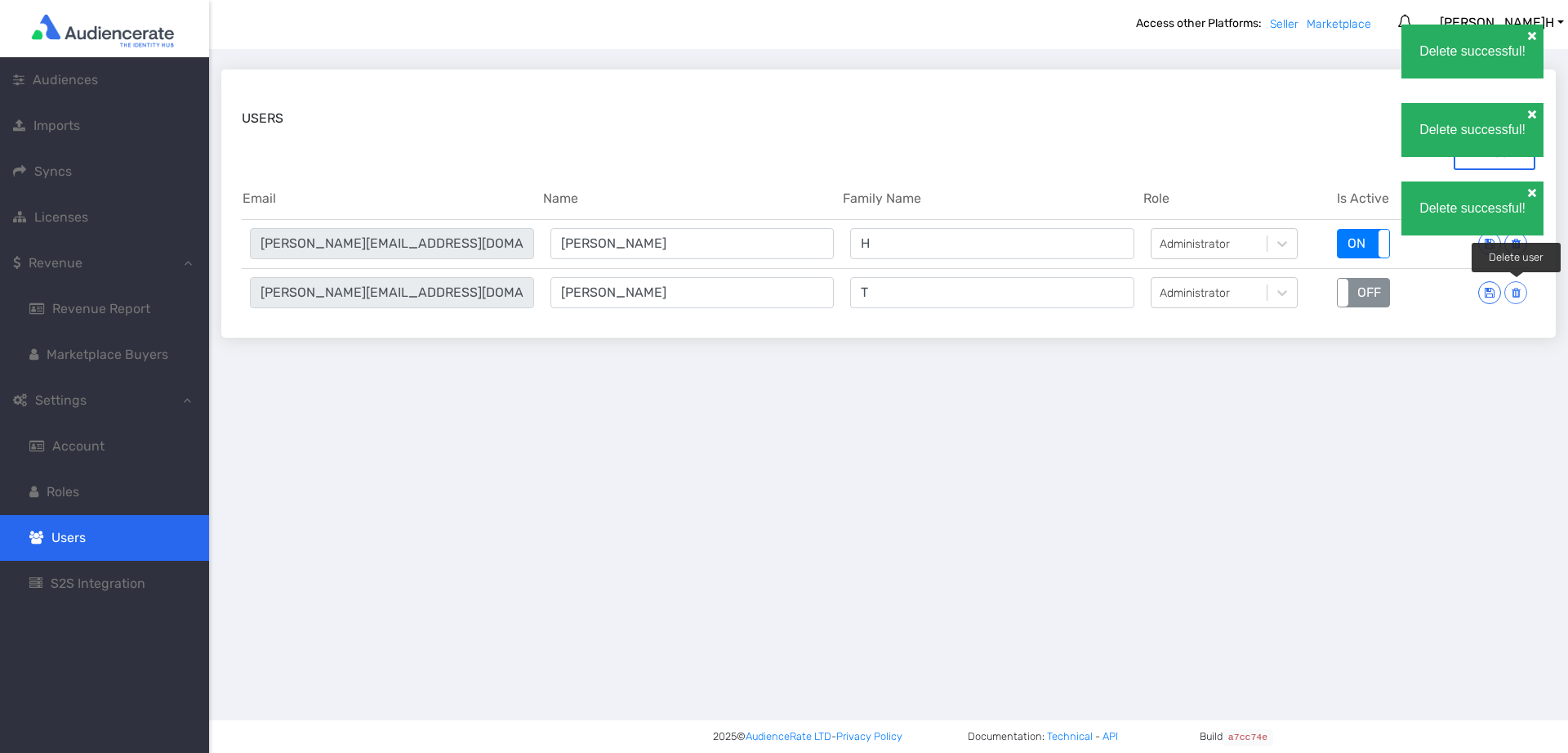
click at [1515, 294] on icon at bounding box center [1516, 293] width 9 height 11
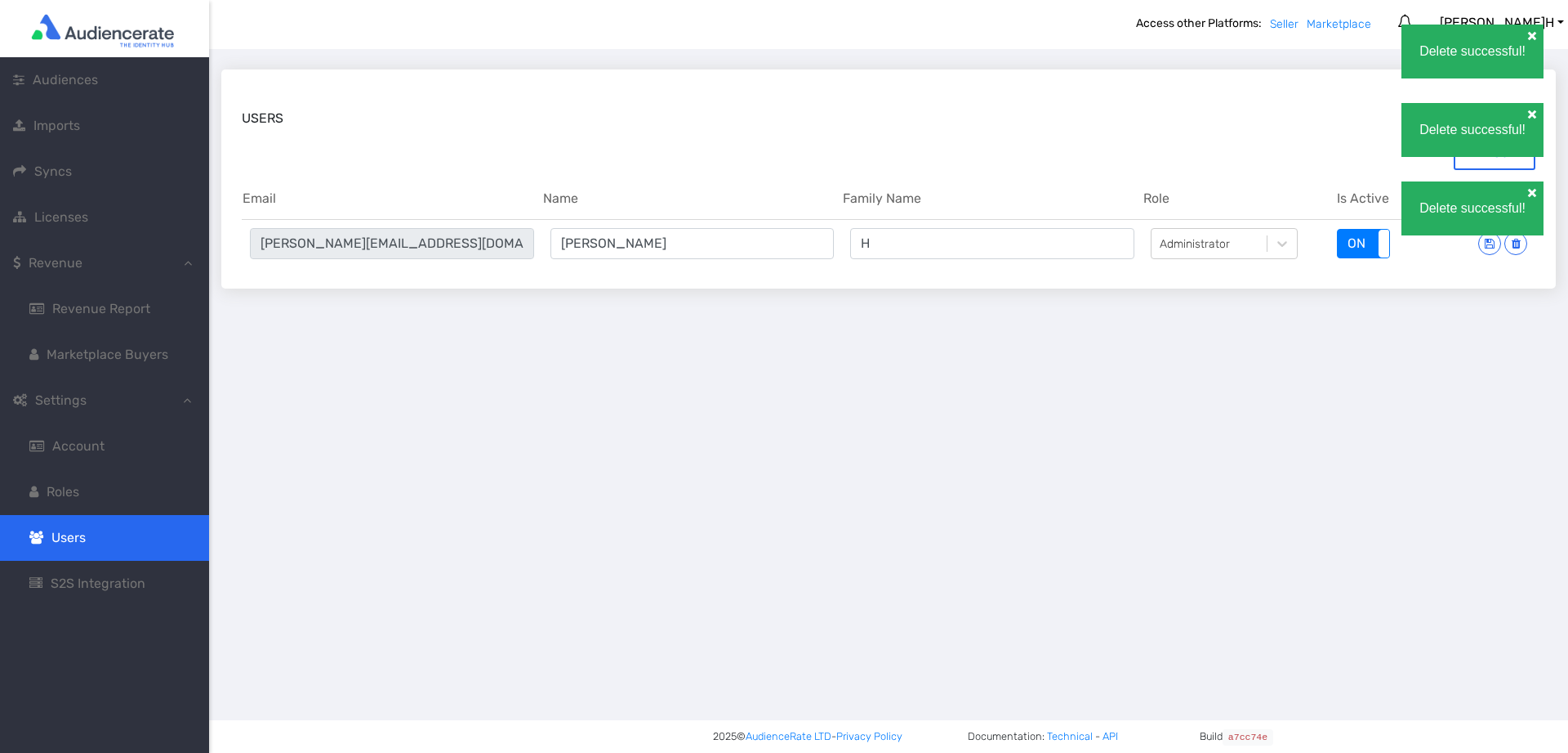
click at [796, 403] on div "Users Create a new User New user Email Name Family Name Role Is Active Edit [PE…" at bounding box center [888, 400] width 1359 height 703
click at [98, 495] on link "Roles" at bounding box center [104, 492] width 209 height 46
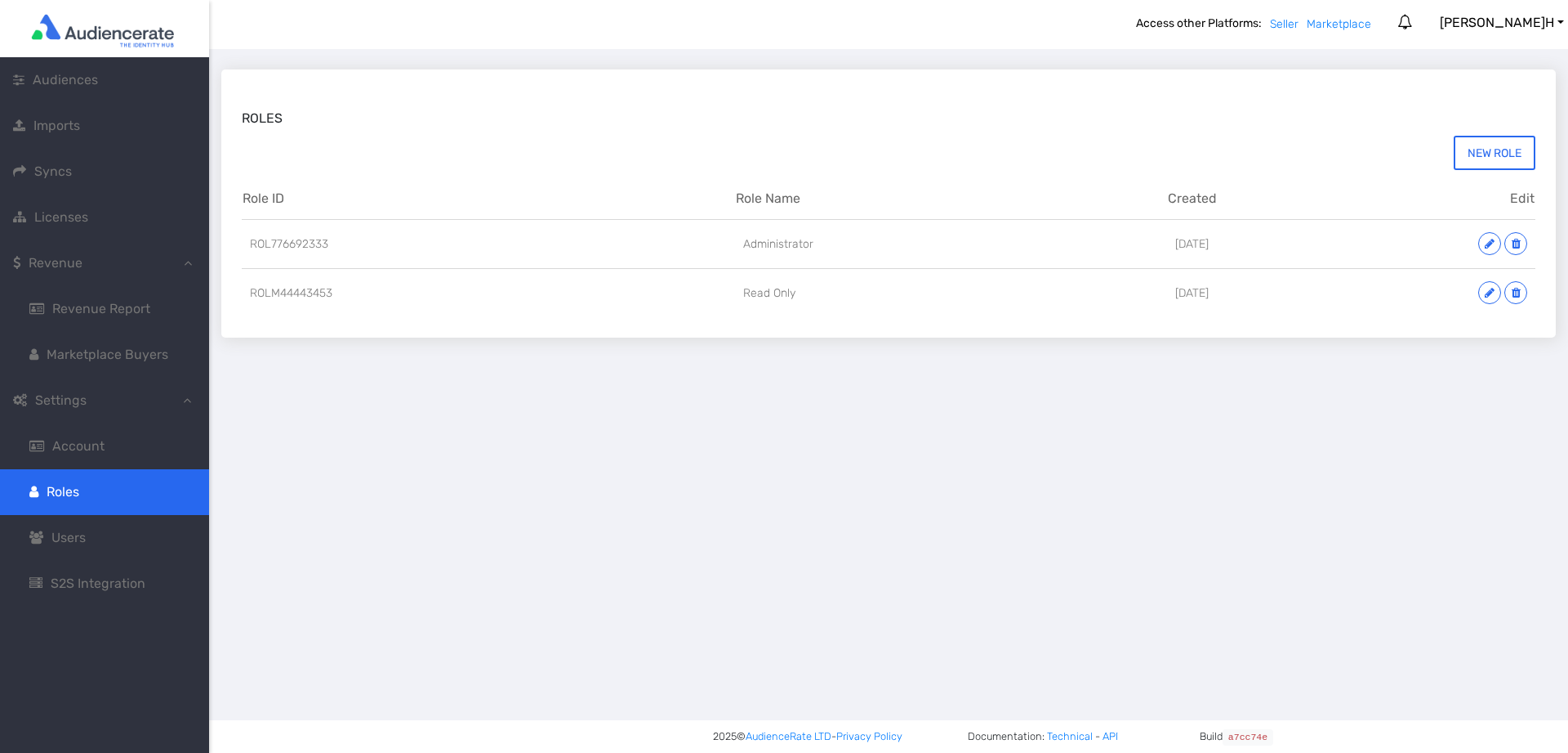
click at [93, 458] on link "Account" at bounding box center [104, 447] width 209 height 46
